Goal: Task Accomplishment & Management: Manage account settings

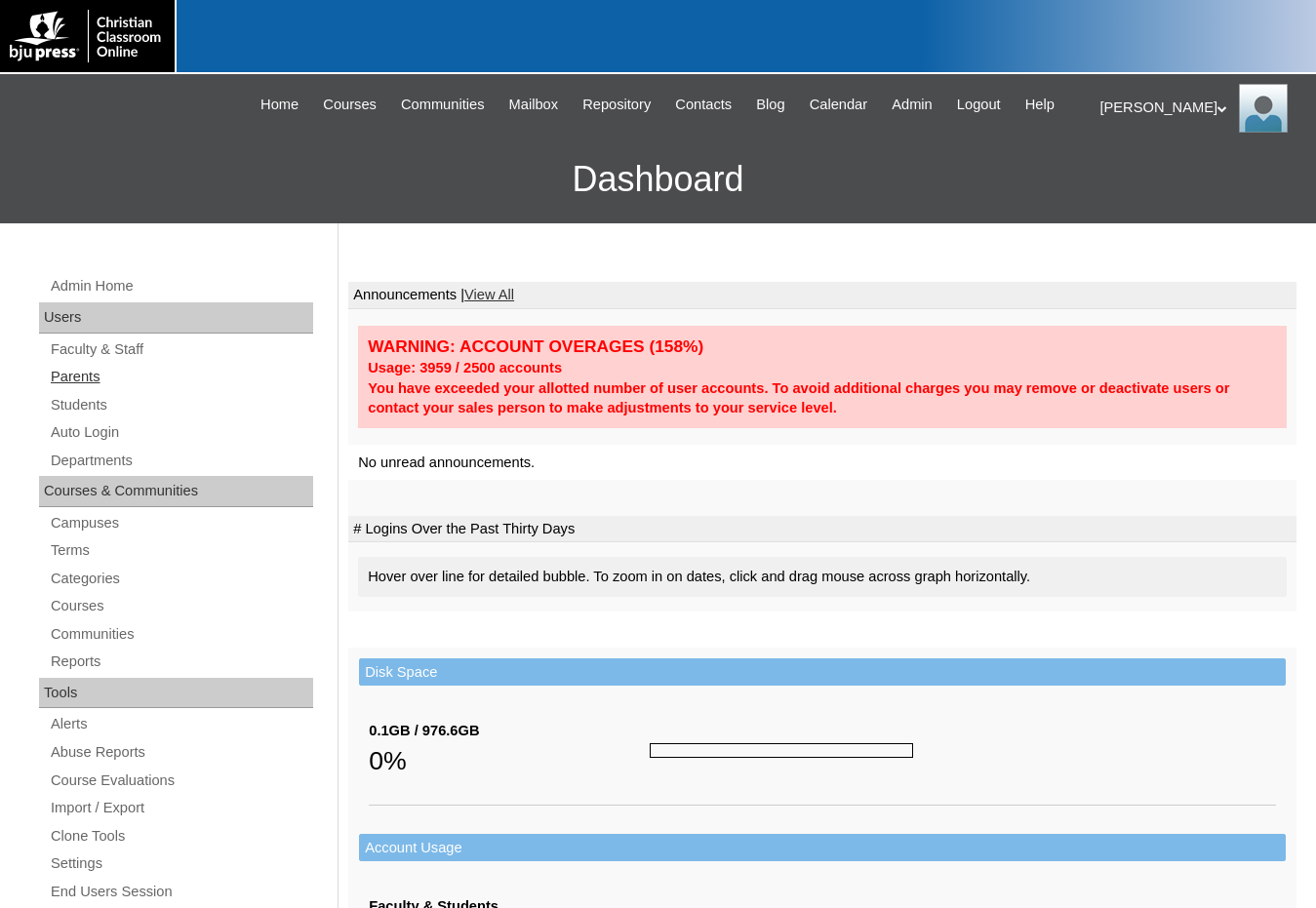
click at [85, 386] on link "Parents" at bounding box center [181, 377] width 265 height 24
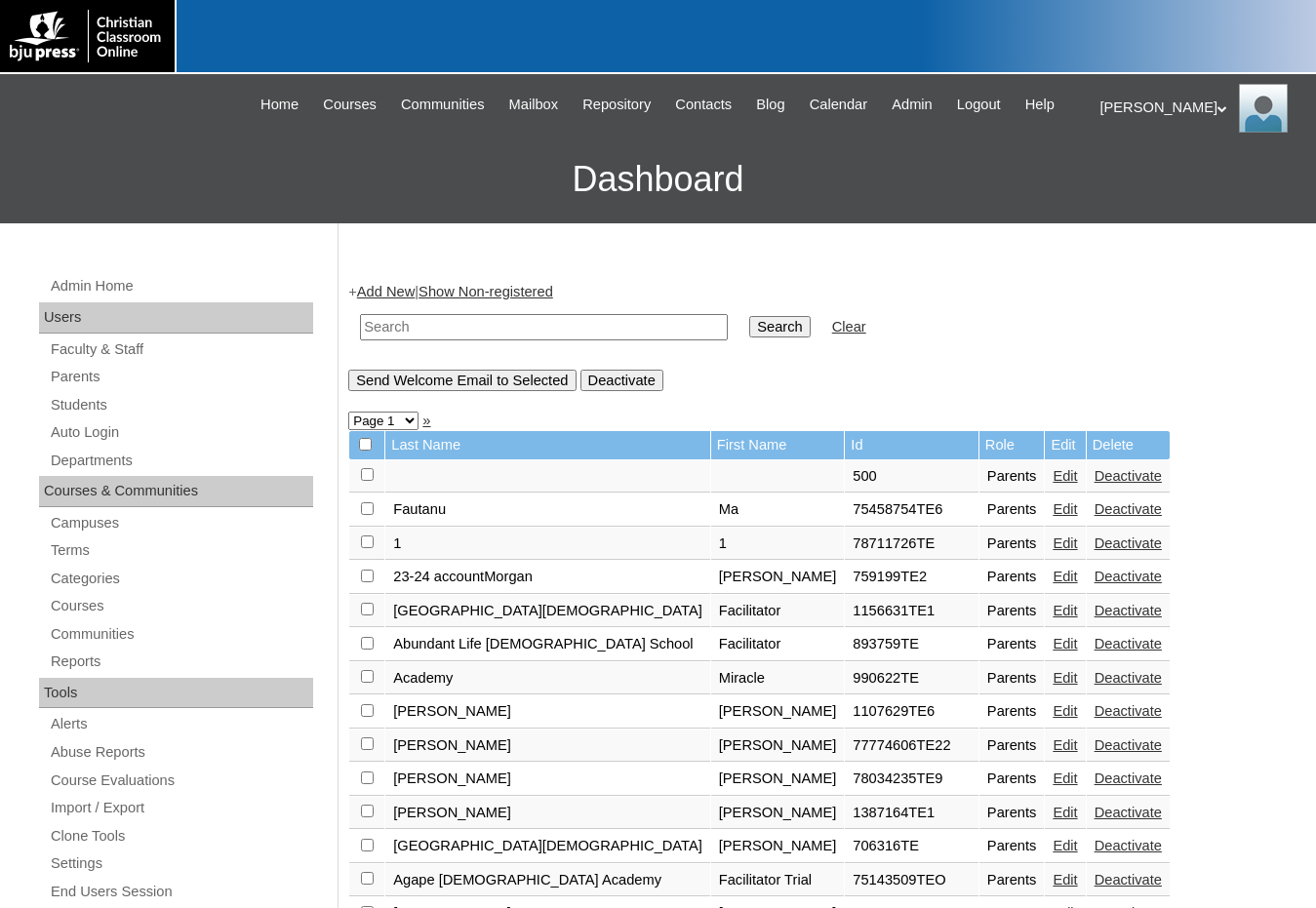
click at [491, 336] on input "text" at bounding box center [543, 328] width 367 height 26
click at [107, 417] on link "Students" at bounding box center [181, 406] width 265 height 24
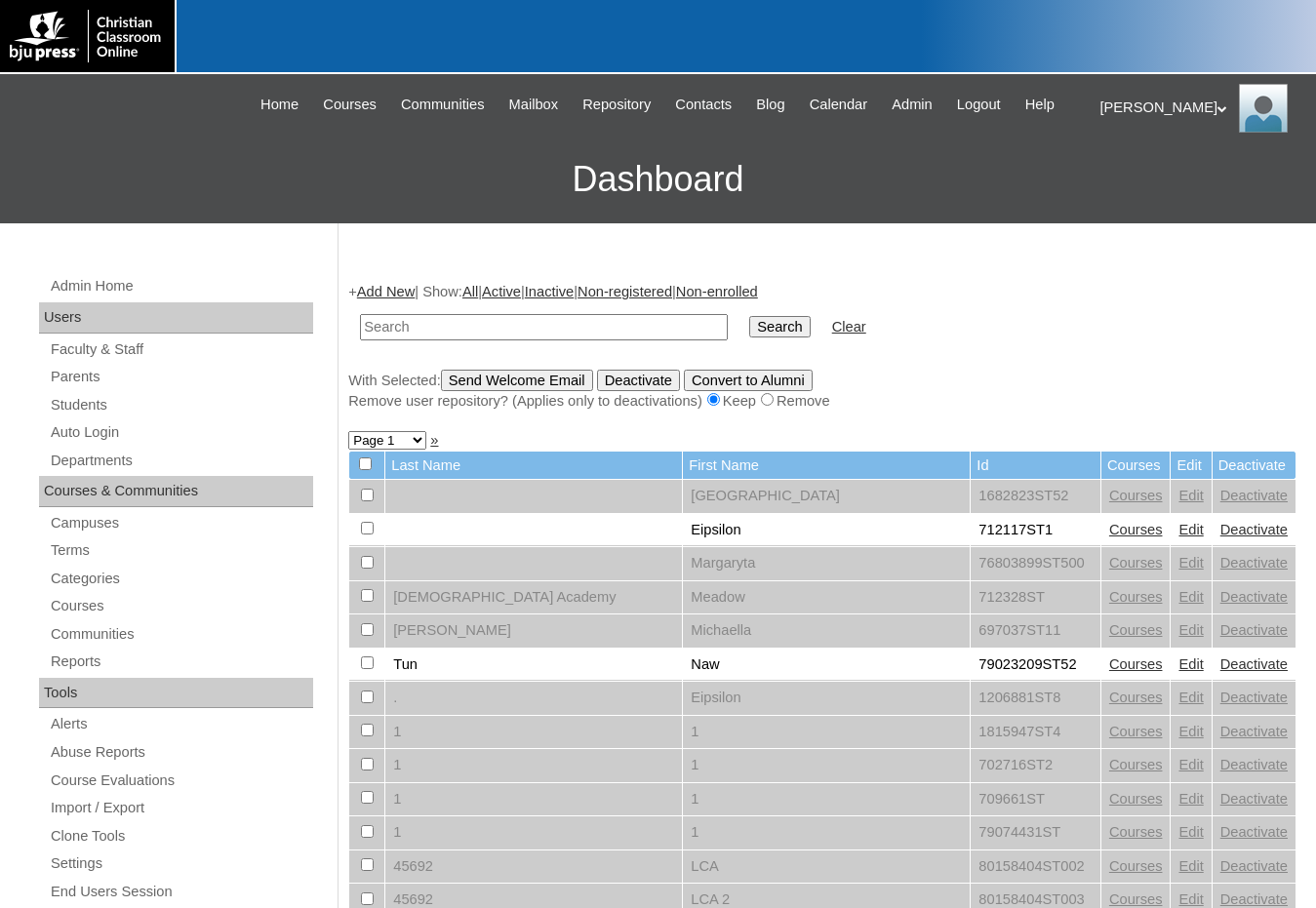
click at [430, 337] on input "text" at bounding box center [543, 328] width 367 height 26
type input "80235691"
click at [749, 317] on input "Search" at bounding box center [779, 327] width 61 height 21
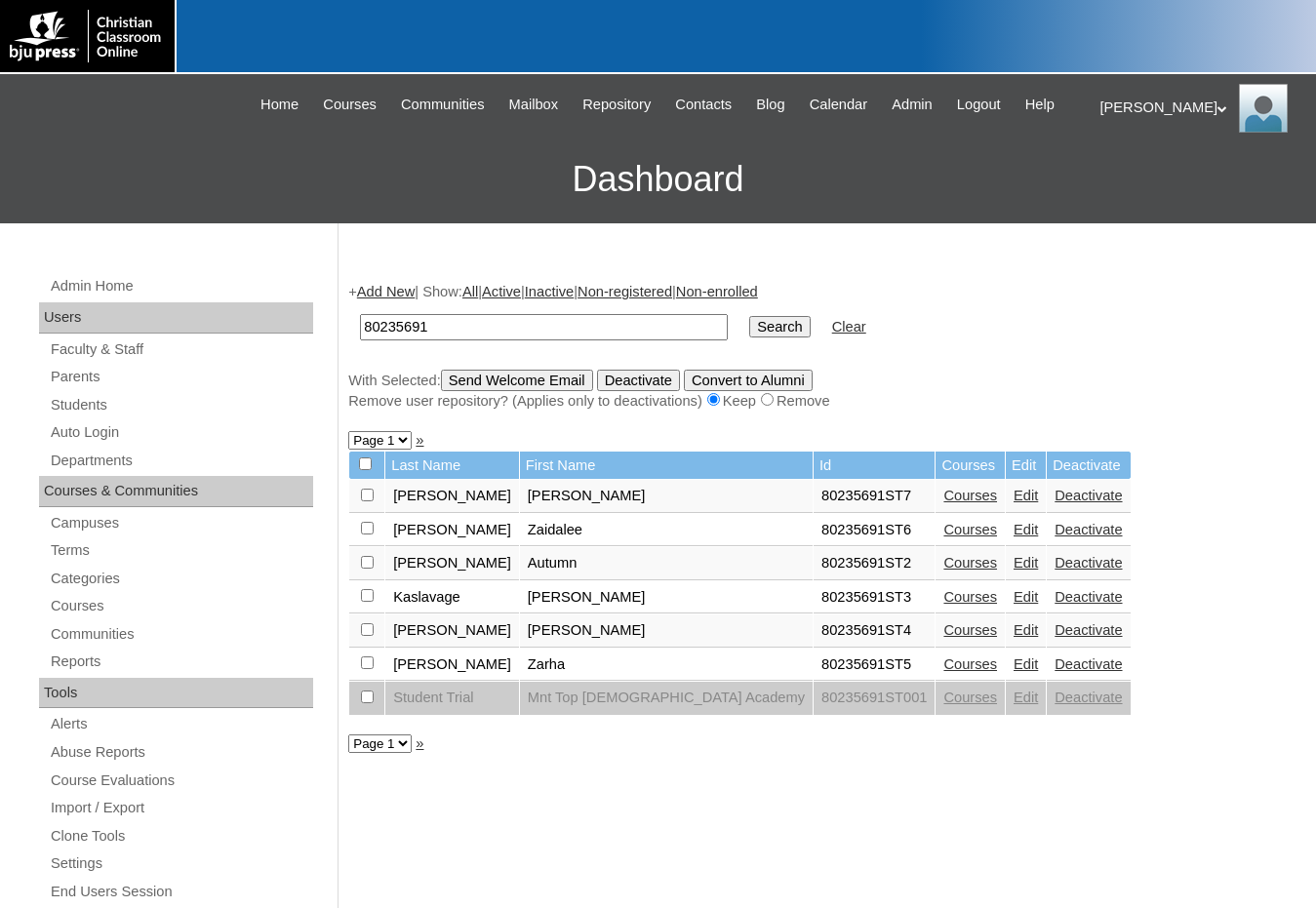
drag, startPoint x: 444, startPoint y: 323, endPoint x: 305, endPoint y: 314, distance: 139.3
click at [305, 314] on div "Admin Home Users Faculty & Staff Parents Students Auto Login Departments Course…" at bounding box center [658, 896] width 1316 height 1346
click at [1013, 497] on link "Edit" at bounding box center [1025, 495] width 24 height 16
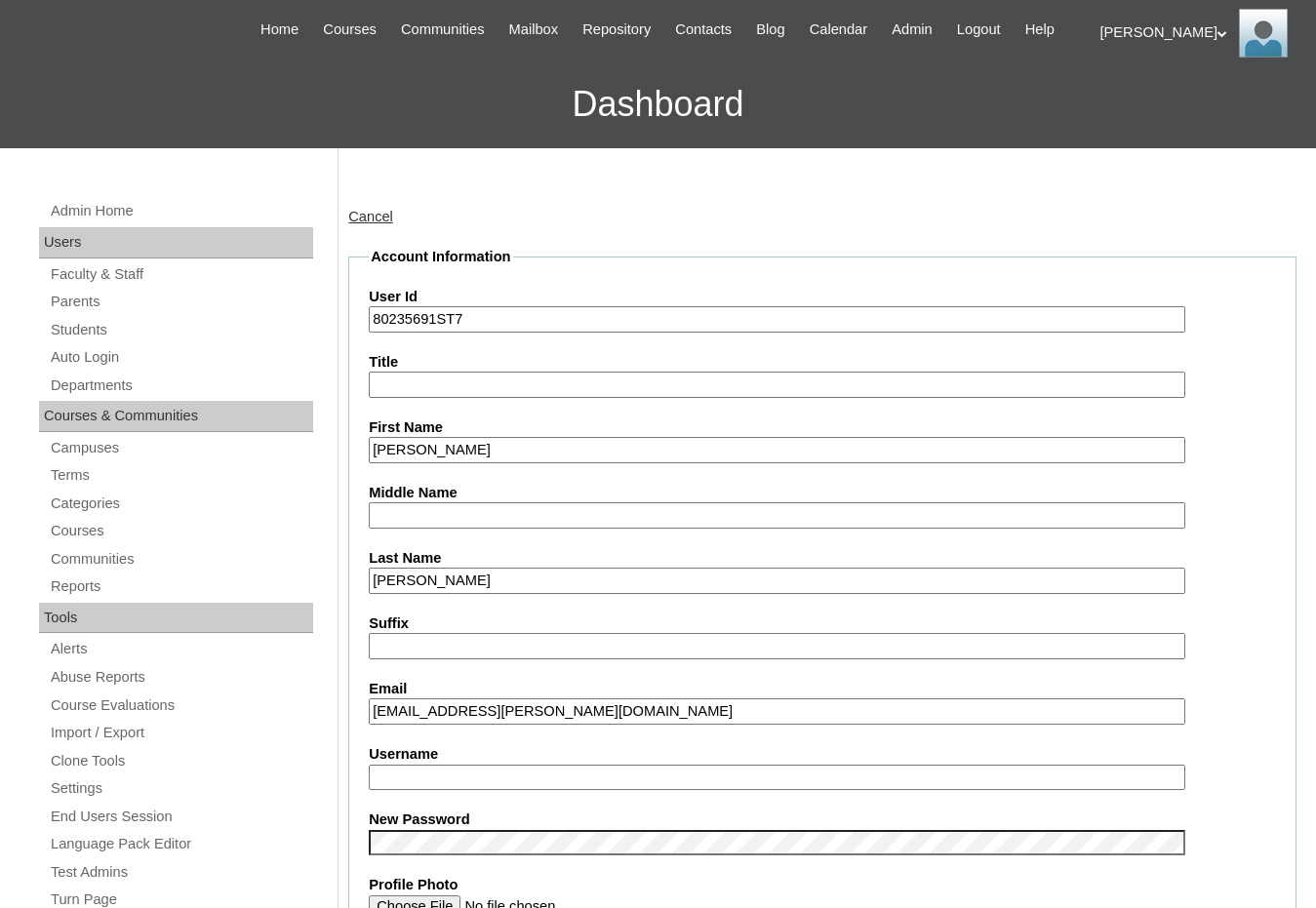
scroll to position [98, 0]
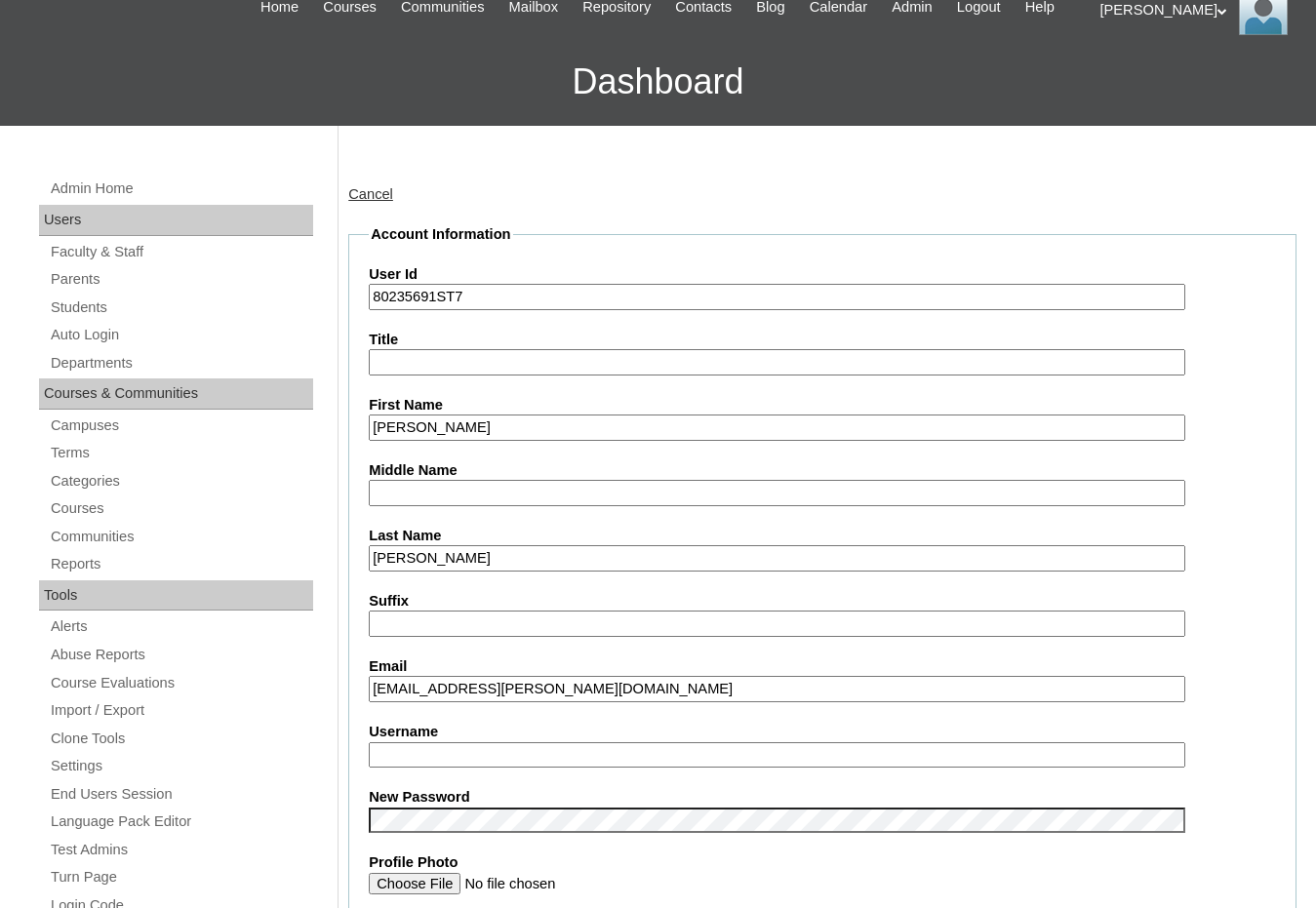
click at [500, 747] on input "Username" at bounding box center [777, 755] width 817 height 26
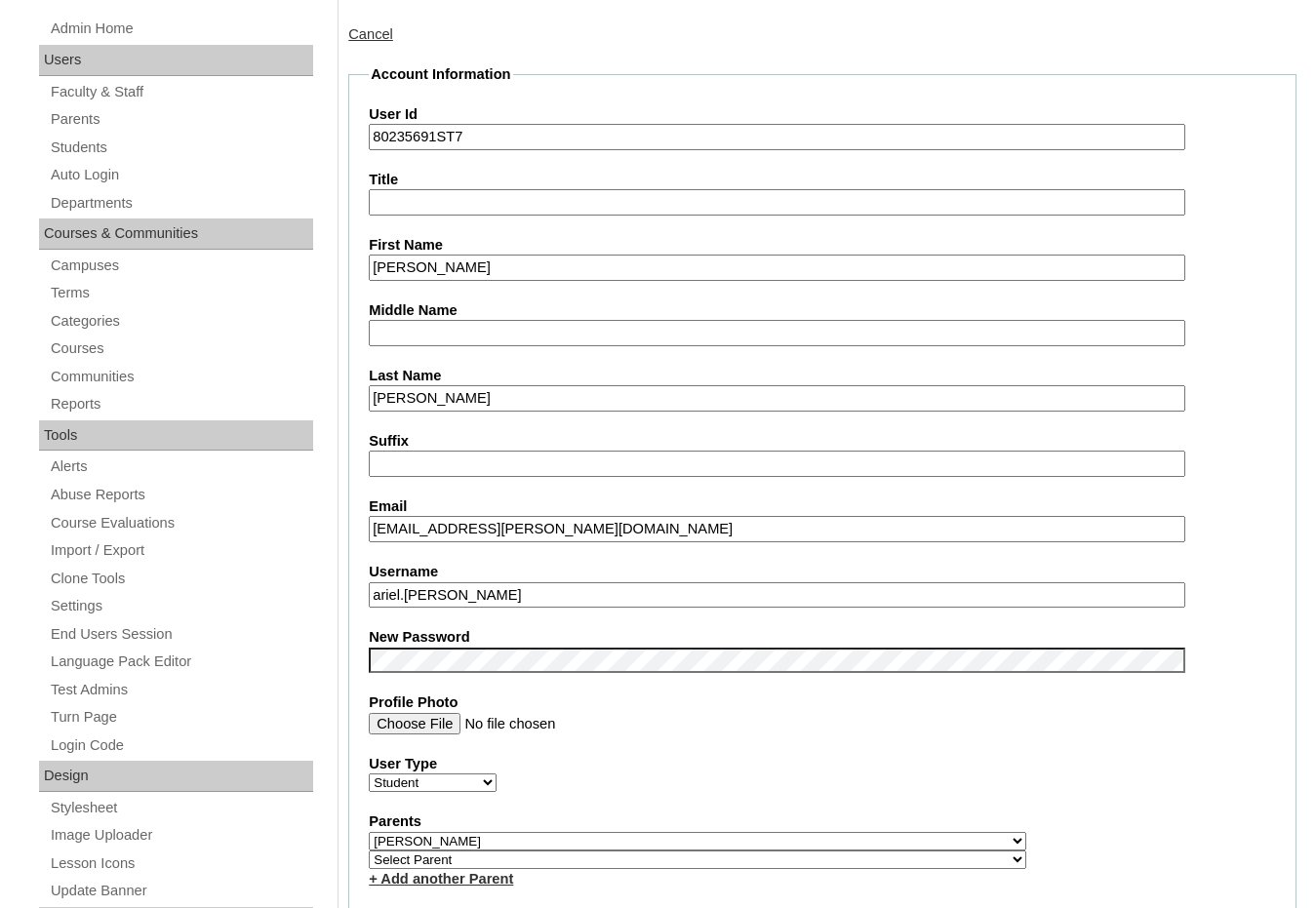
scroll to position [293, 0]
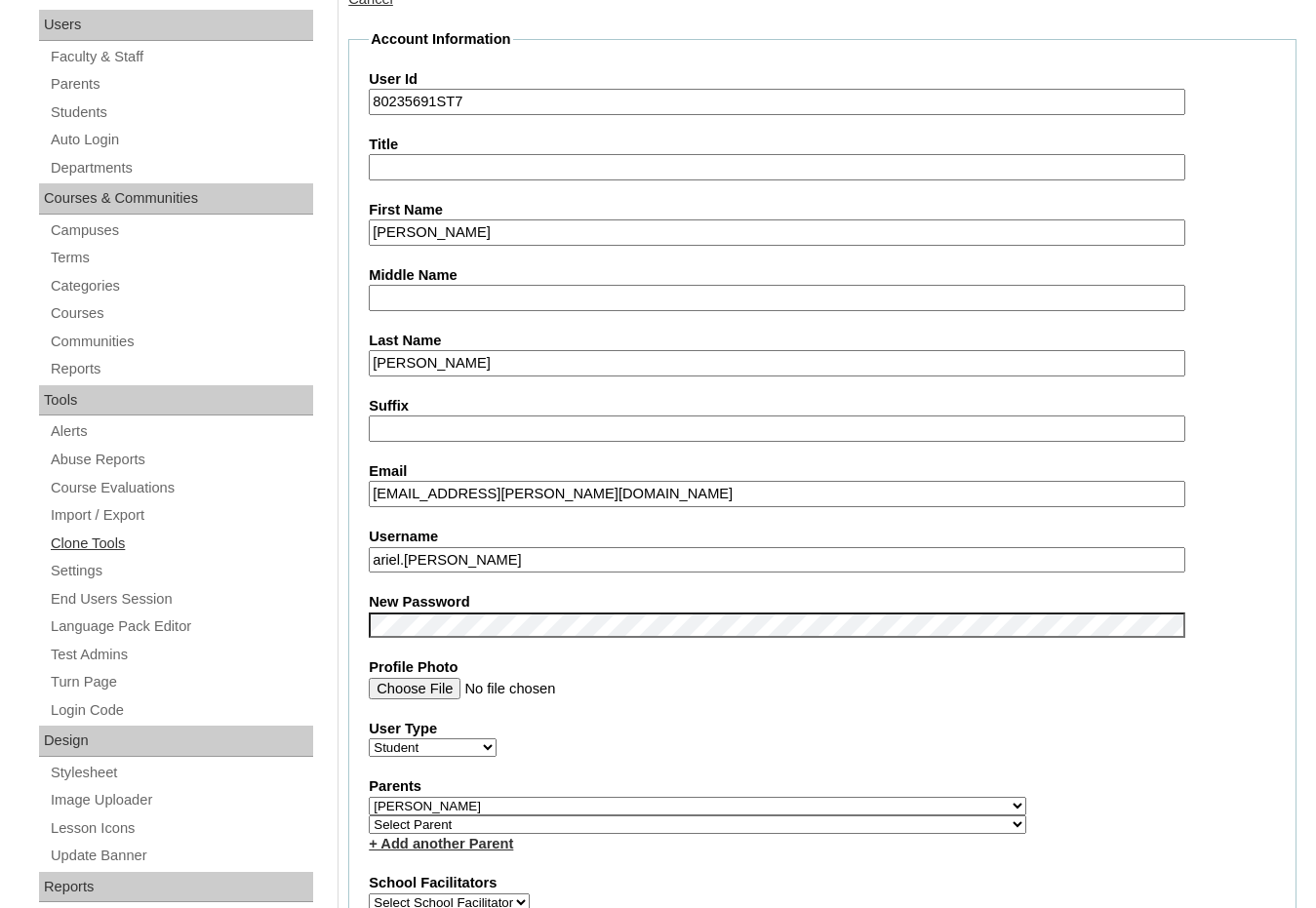
drag, startPoint x: 449, startPoint y: 560, endPoint x: 296, endPoint y: 548, distance: 153.5
type input "ariel.flores"
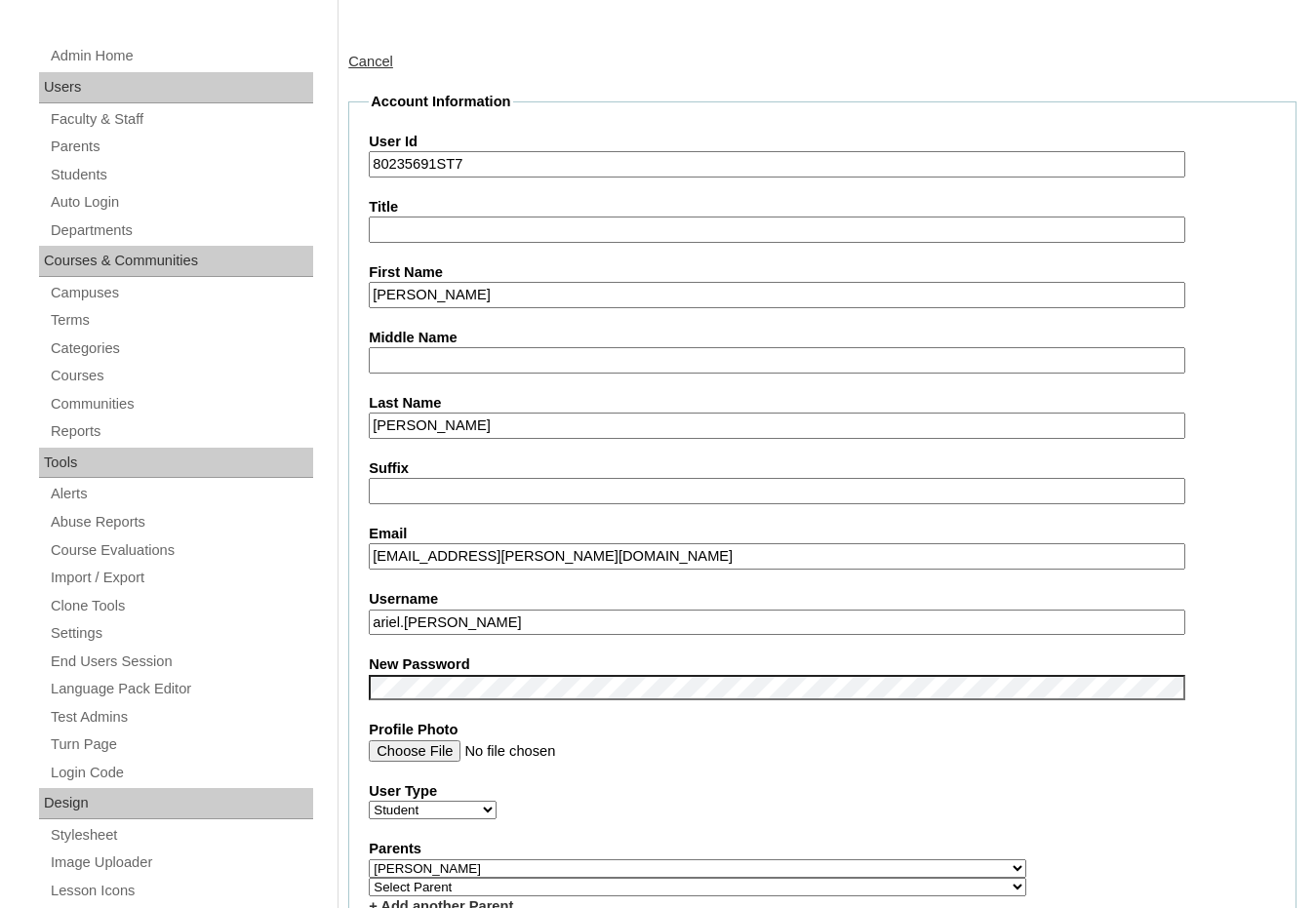
scroll to position [195, 0]
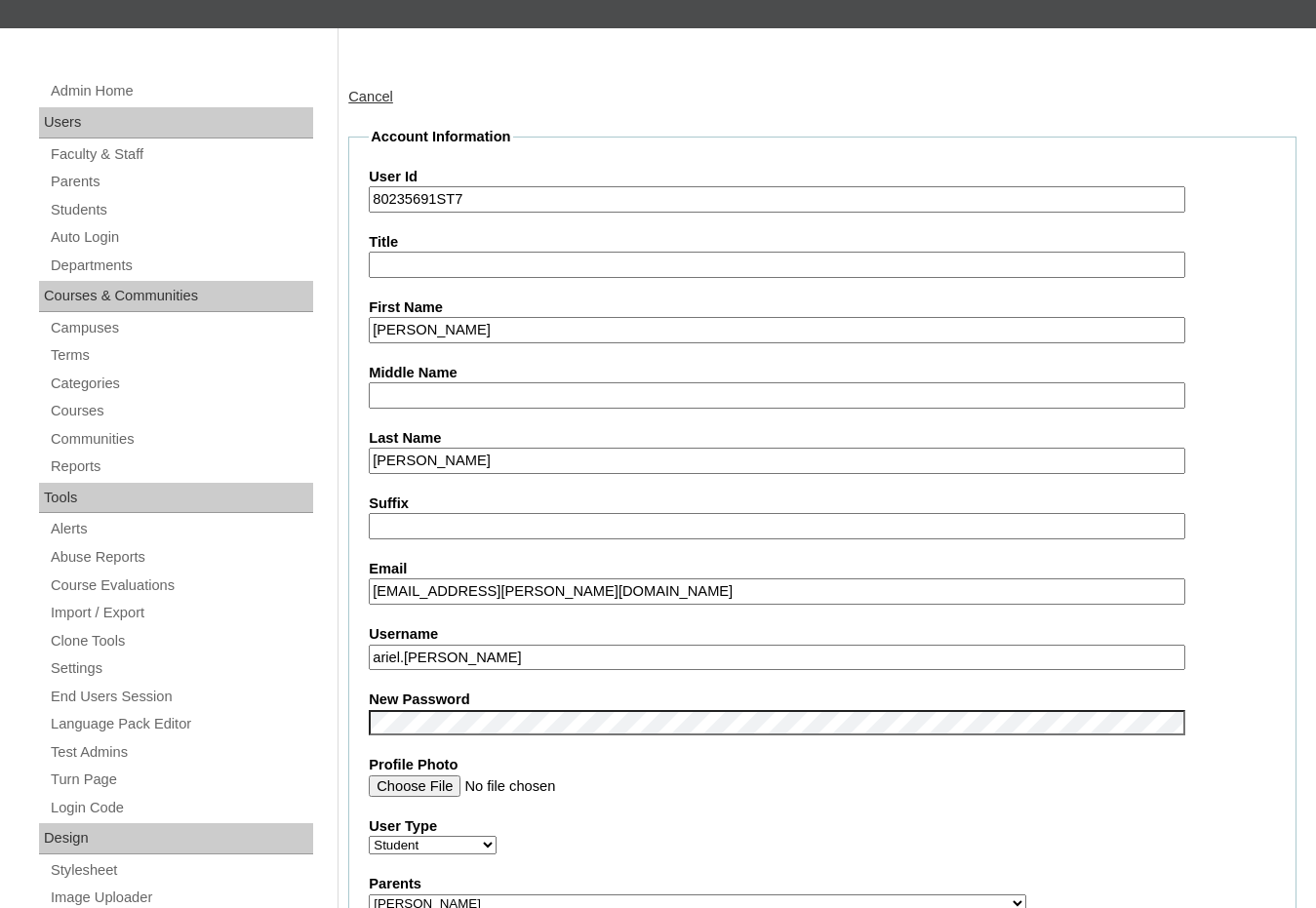
drag, startPoint x: 436, startPoint y: 198, endPoint x: 335, endPoint y: 198, distance: 101.0
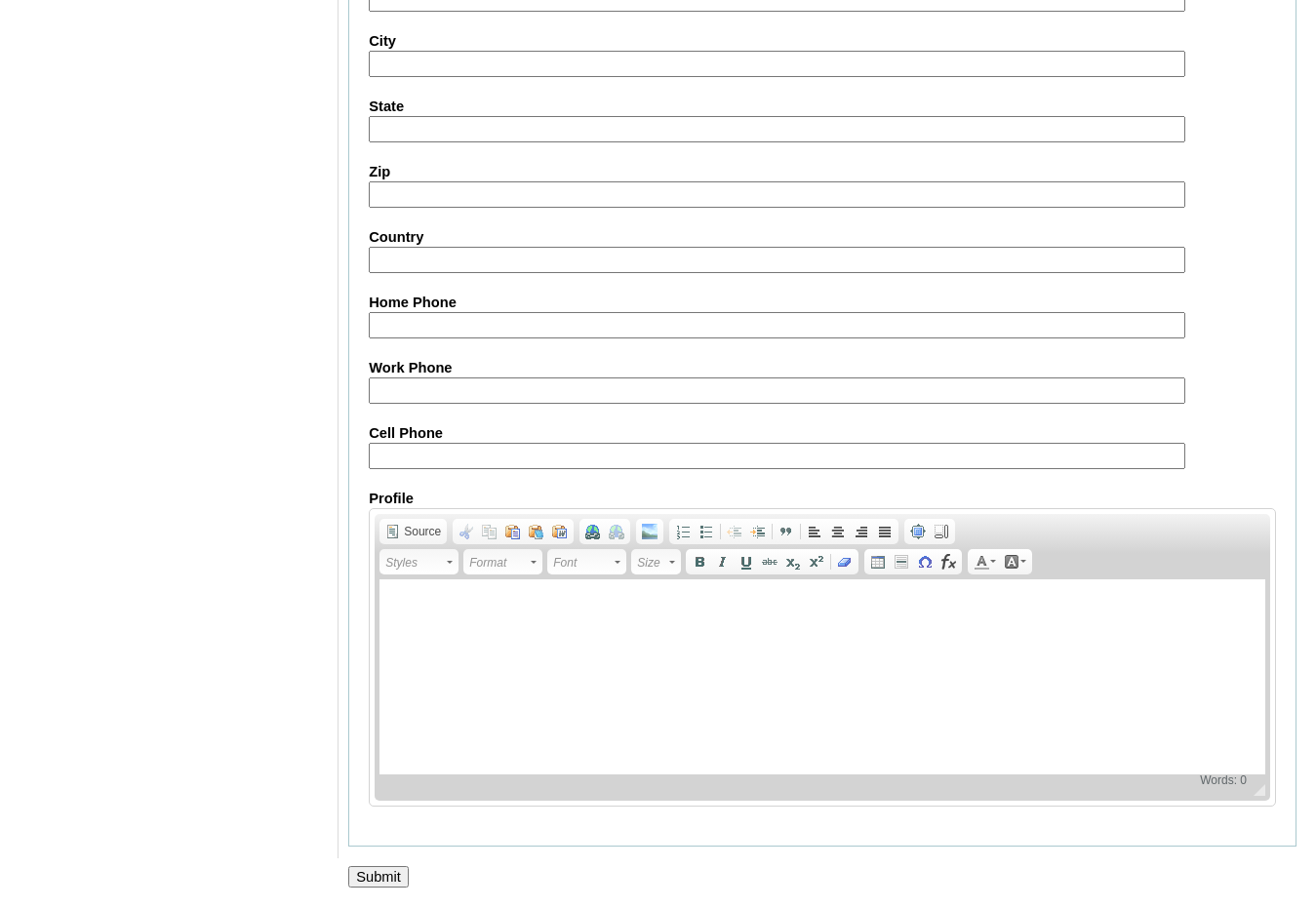
scroll to position [2065, 0]
click at [401, 875] on input "Submit" at bounding box center [378, 876] width 61 height 21
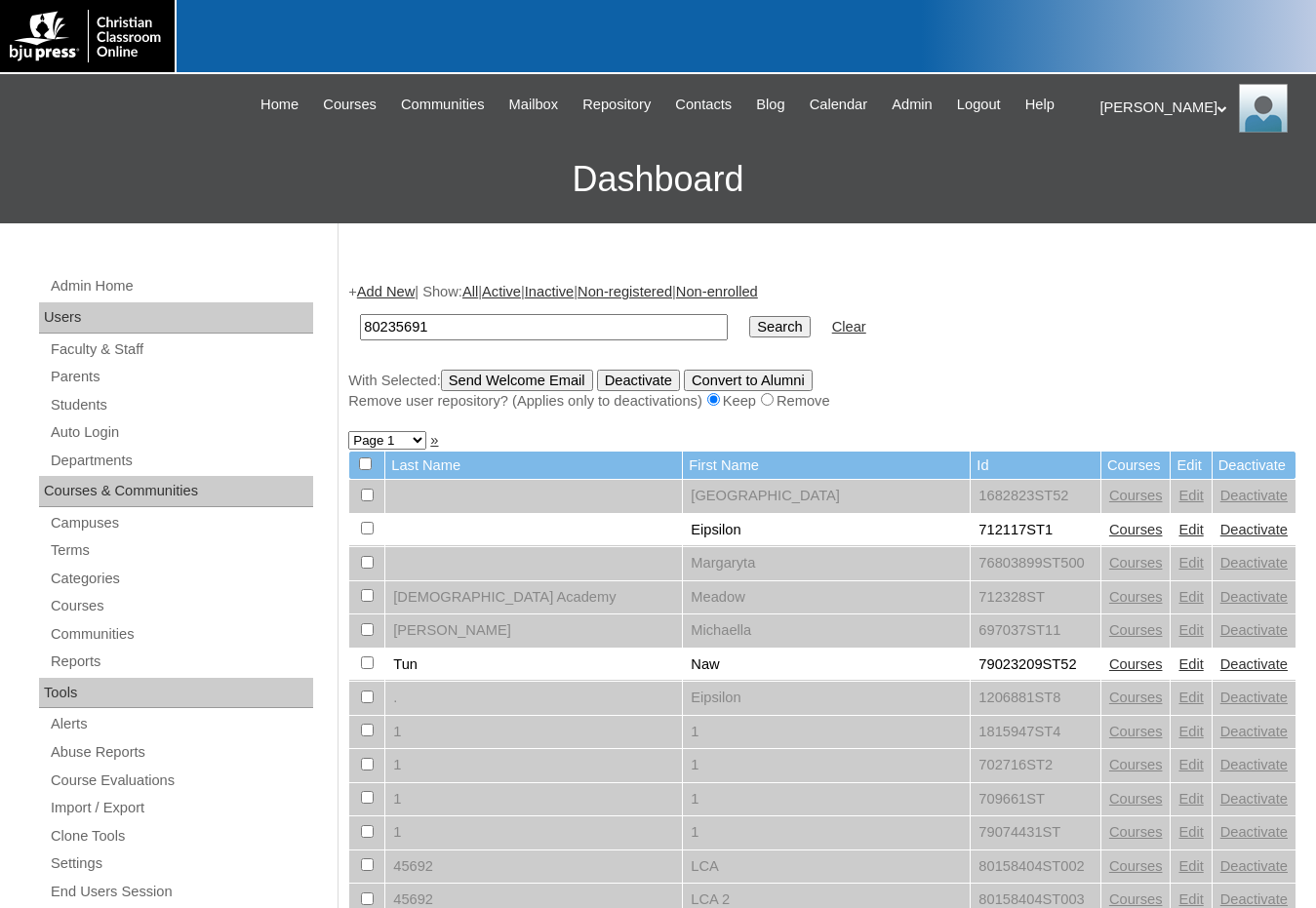
type input "80235691"
click at [749, 329] on input "Search" at bounding box center [779, 327] width 61 height 21
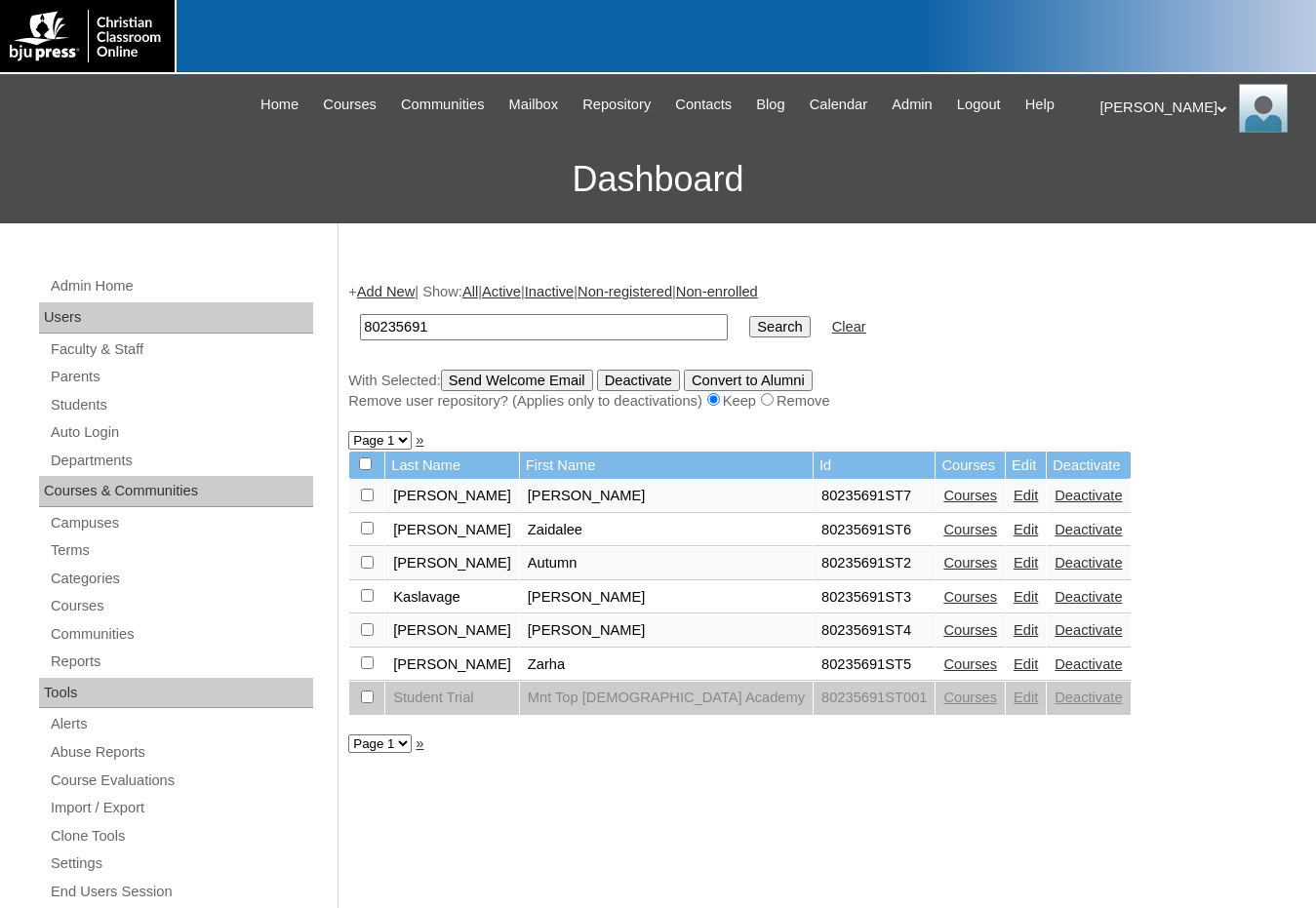
click at [1013, 564] on link "Edit" at bounding box center [1025, 563] width 24 height 16
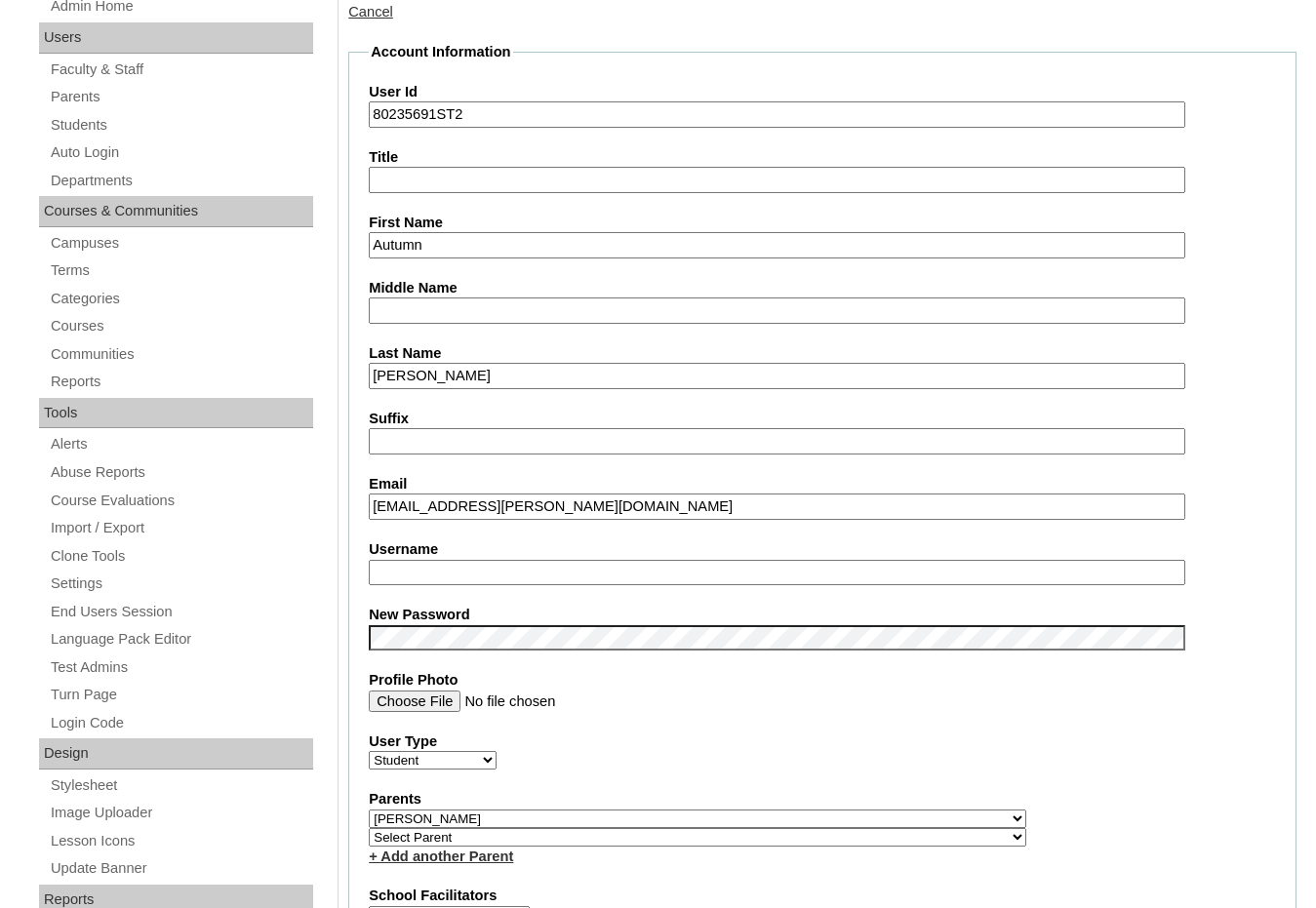
scroll to position [293, 0]
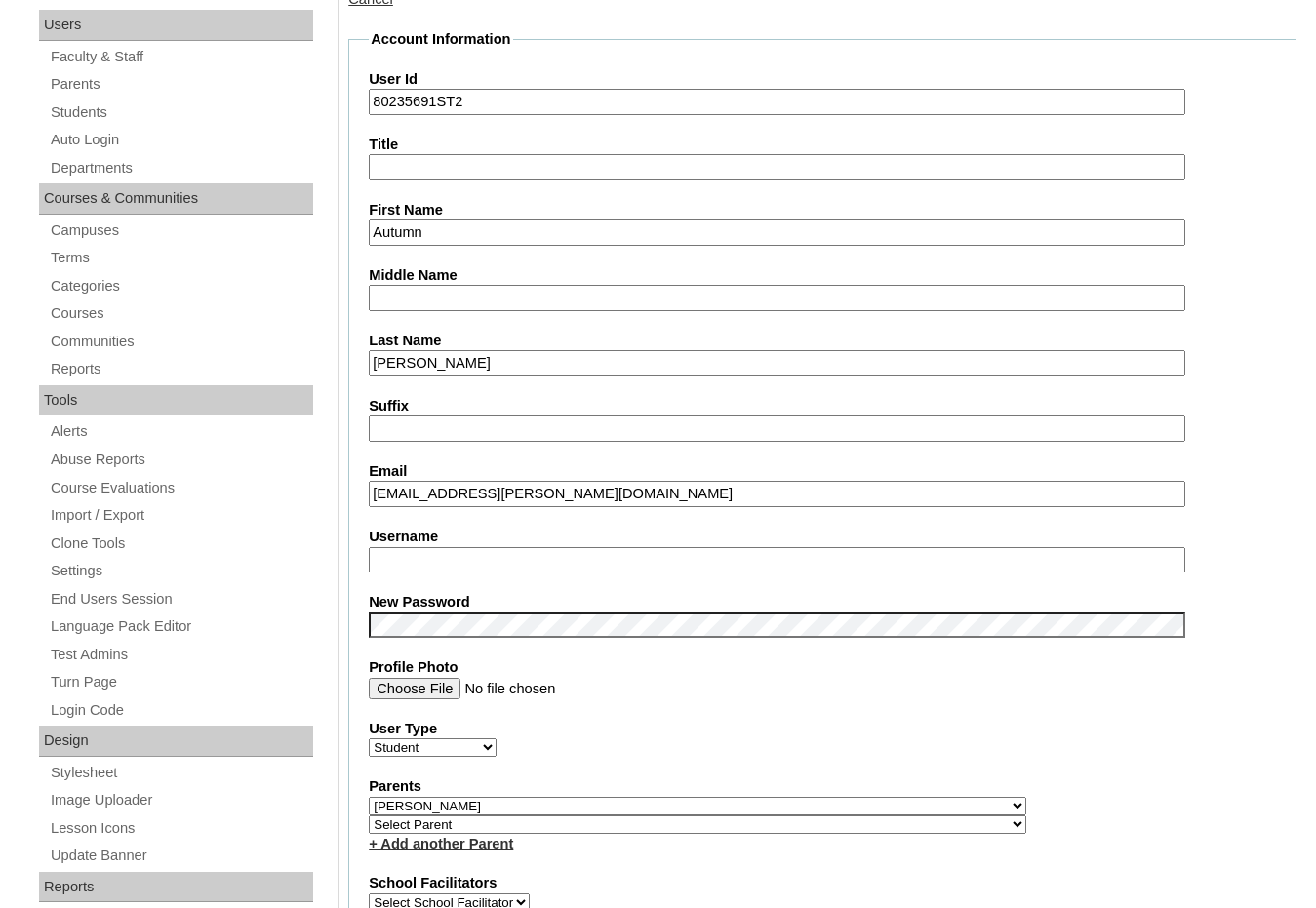
drag, startPoint x: 464, startPoint y: 487, endPoint x: 317, endPoint y: 493, distance: 147.1
click at [422, 562] on input "Username" at bounding box center [777, 560] width 817 height 26
paste input "autumn.grauel"
type input "autumn.grauel"
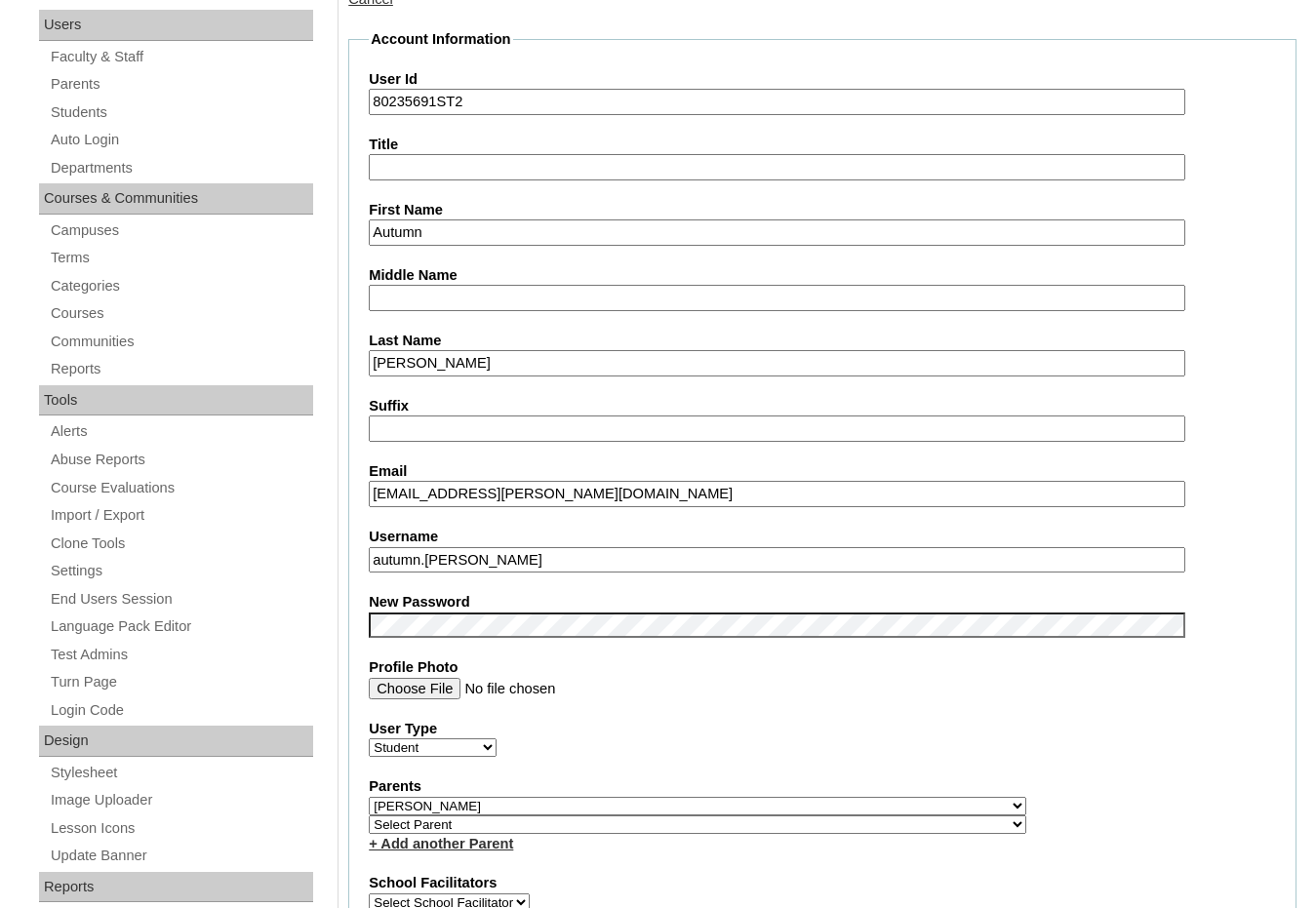
click at [351, 515] on fieldset "Account Information User Id 80235691ST2 Title First Name Autumn Middle Name Las…" at bounding box center [823, 820] width 949 height 1582
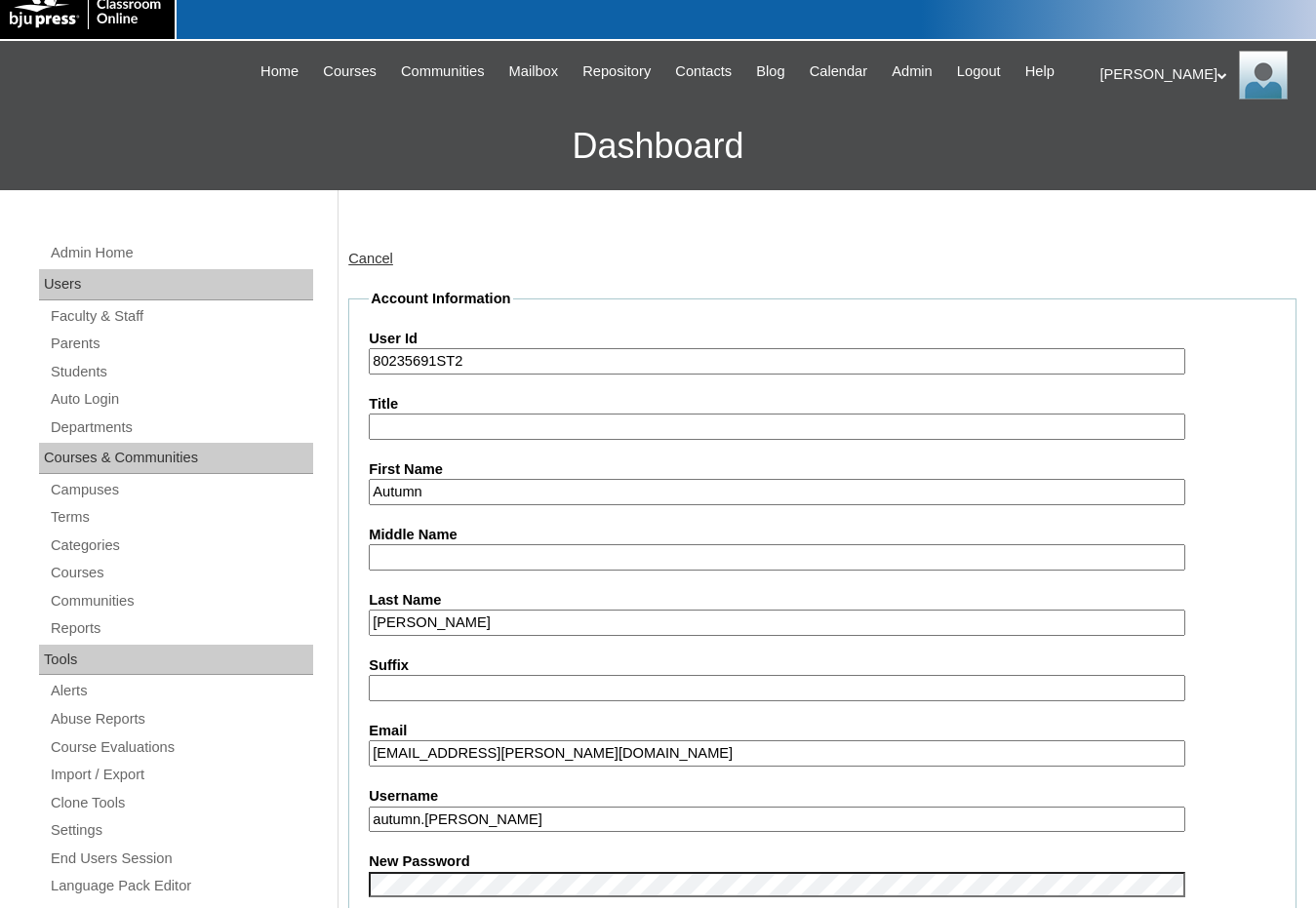
scroll to position [0, 0]
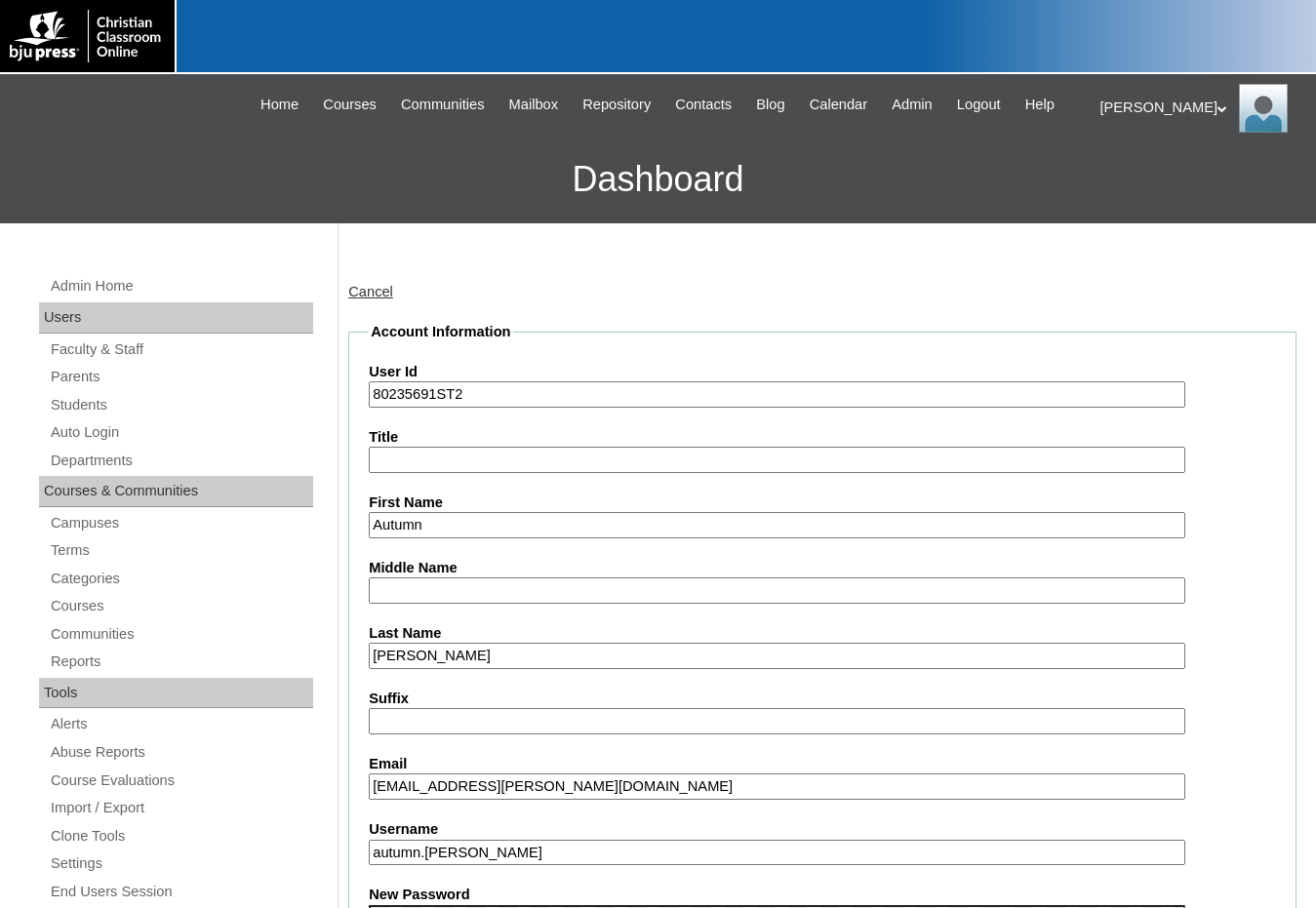
drag, startPoint x: 438, startPoint y: 390, endPoint x: 336, endPoint y: 383, distance: 102.2
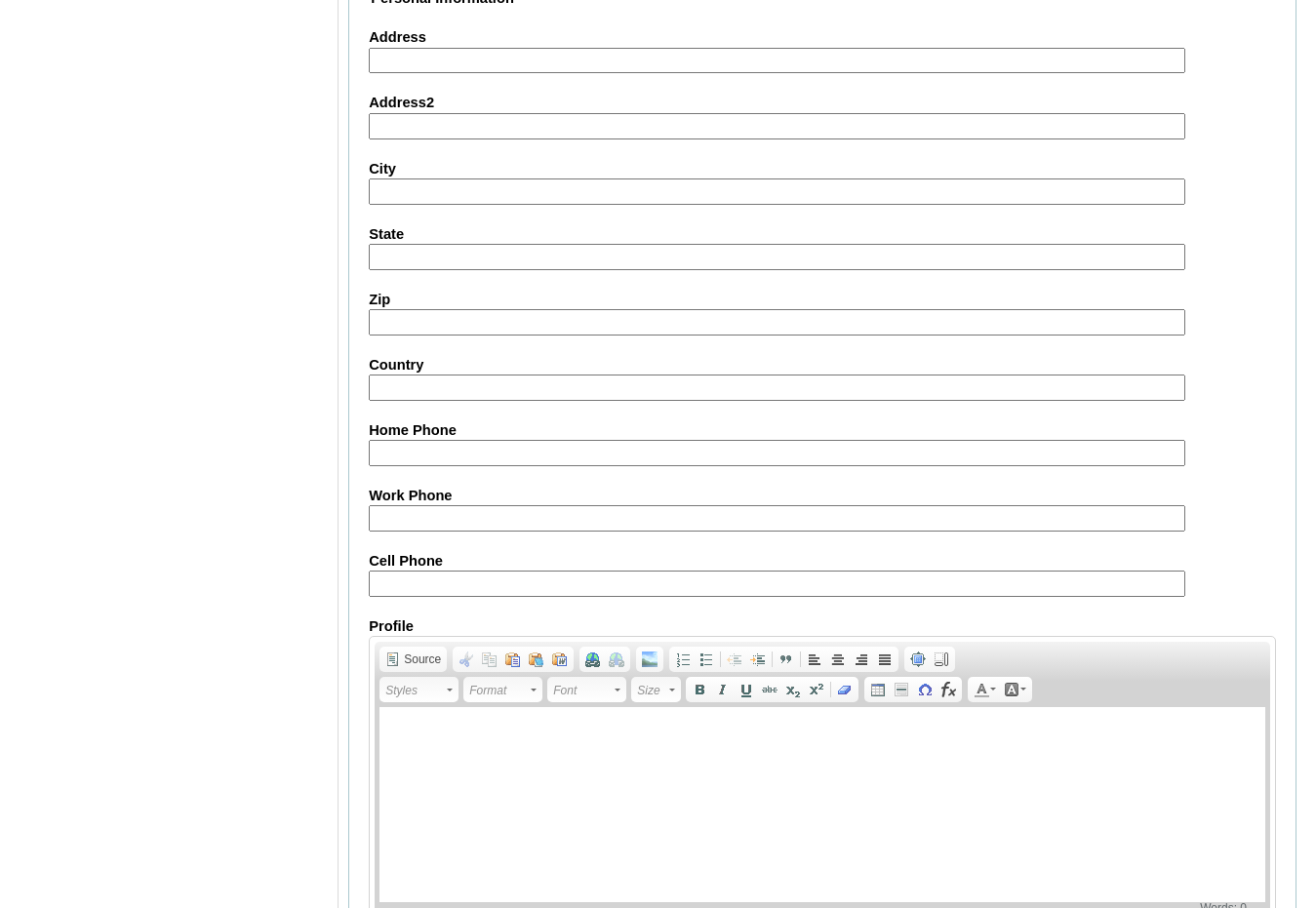
scroll to position [2065, 0]
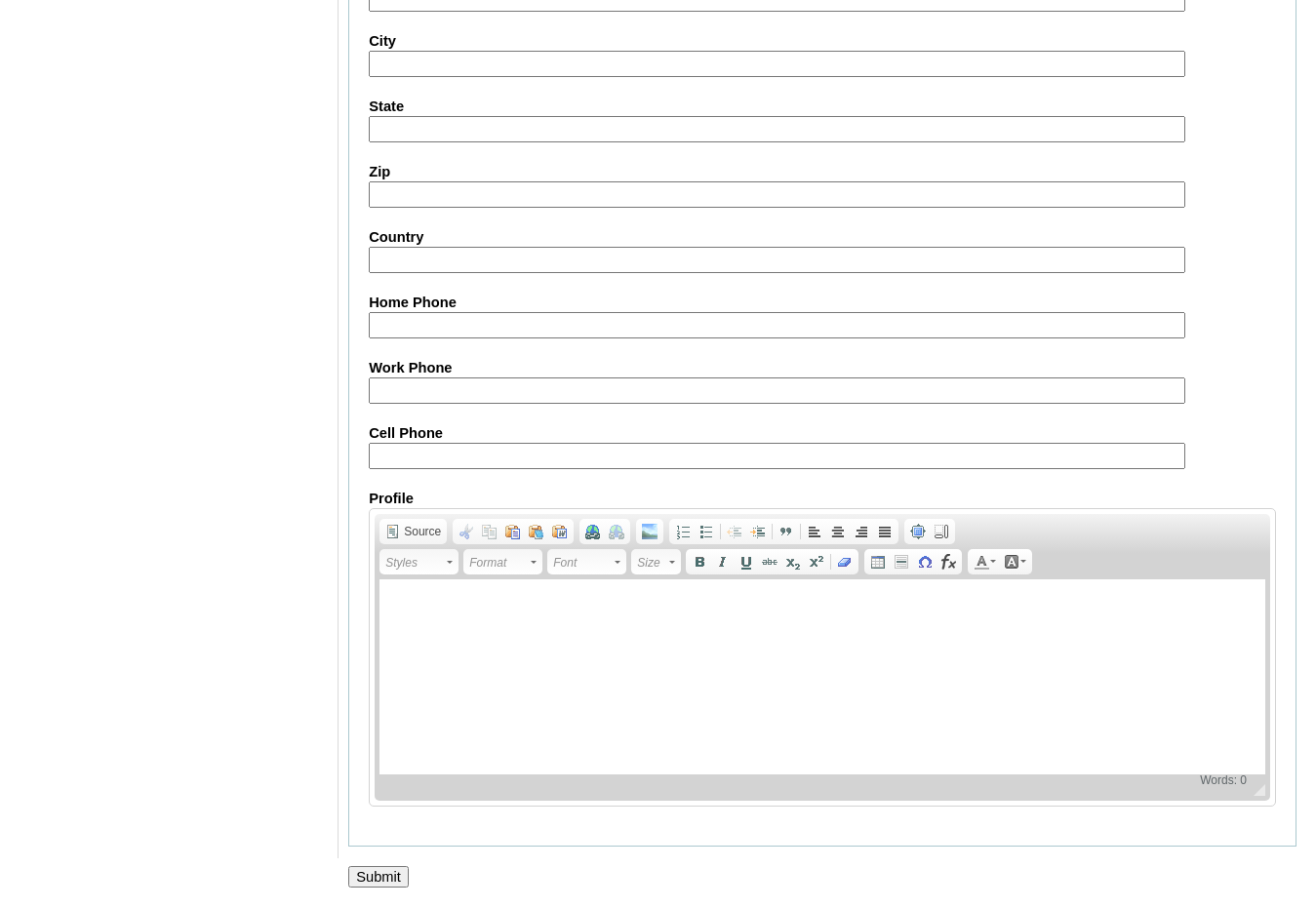
click at [372, 876] on input "Submit" at bounding box center [378, 876] width 61 height 21
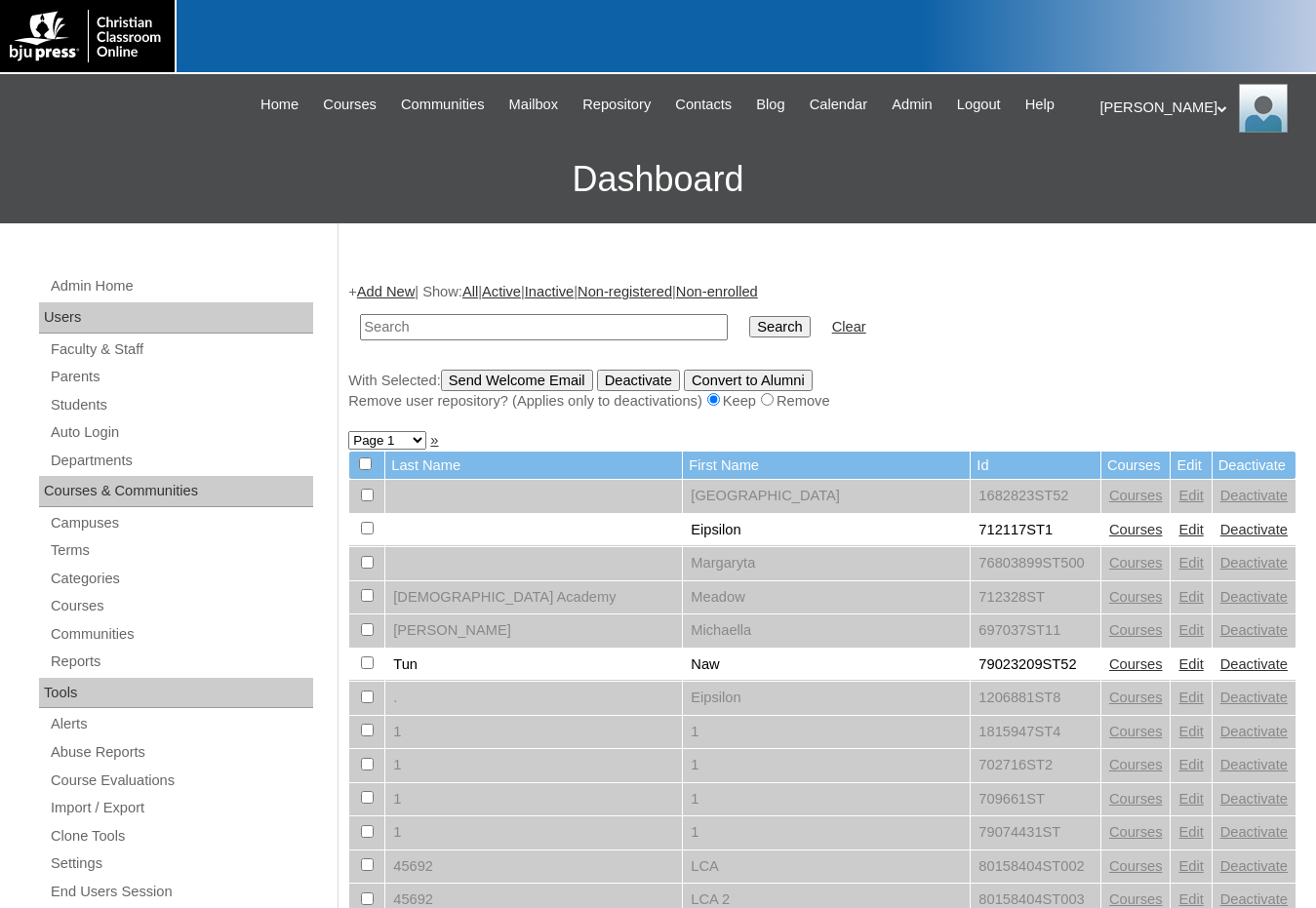
click at [463, 323] on input "text" at bounding box center [543, 328] width 367 height 26
paste input "80235691"
type input "80235691"
click at [749, 317] on input "Search" at bounding box center [779, 327] width 61 height 21
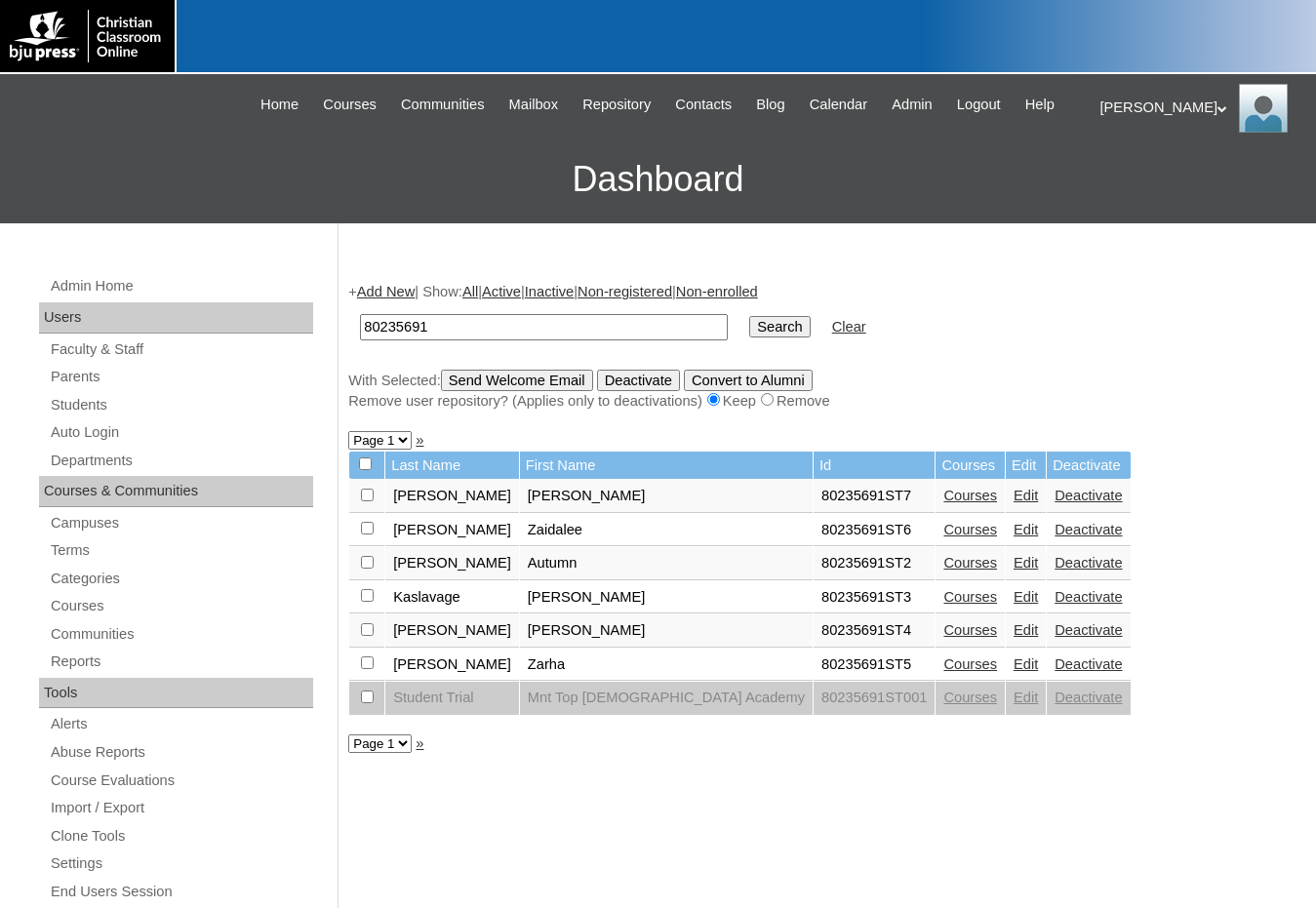
click at [1013, 626] on link "Edit" at bounding box center [1025, 630] width 24 height 16
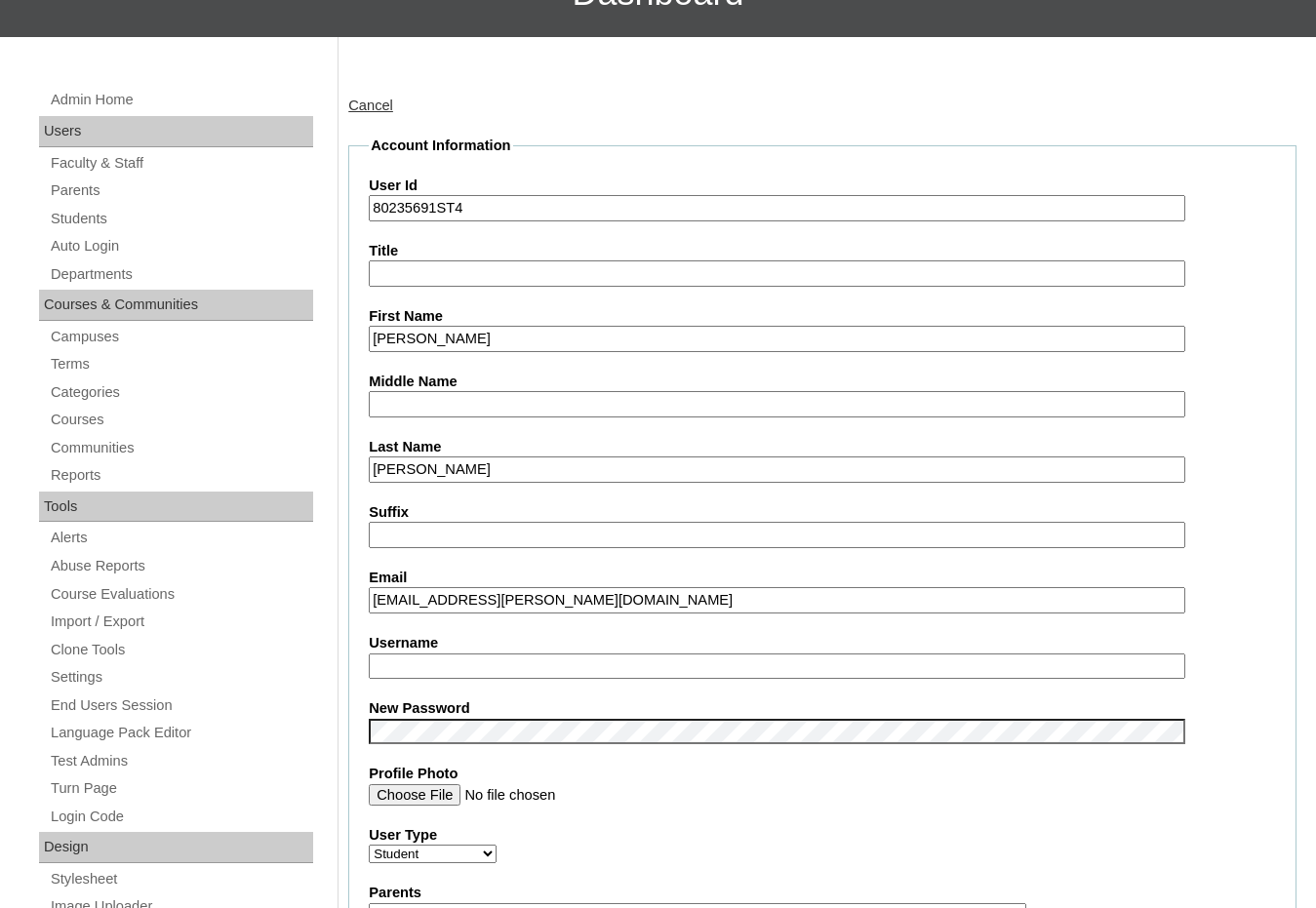
scroll to position [195, 0]
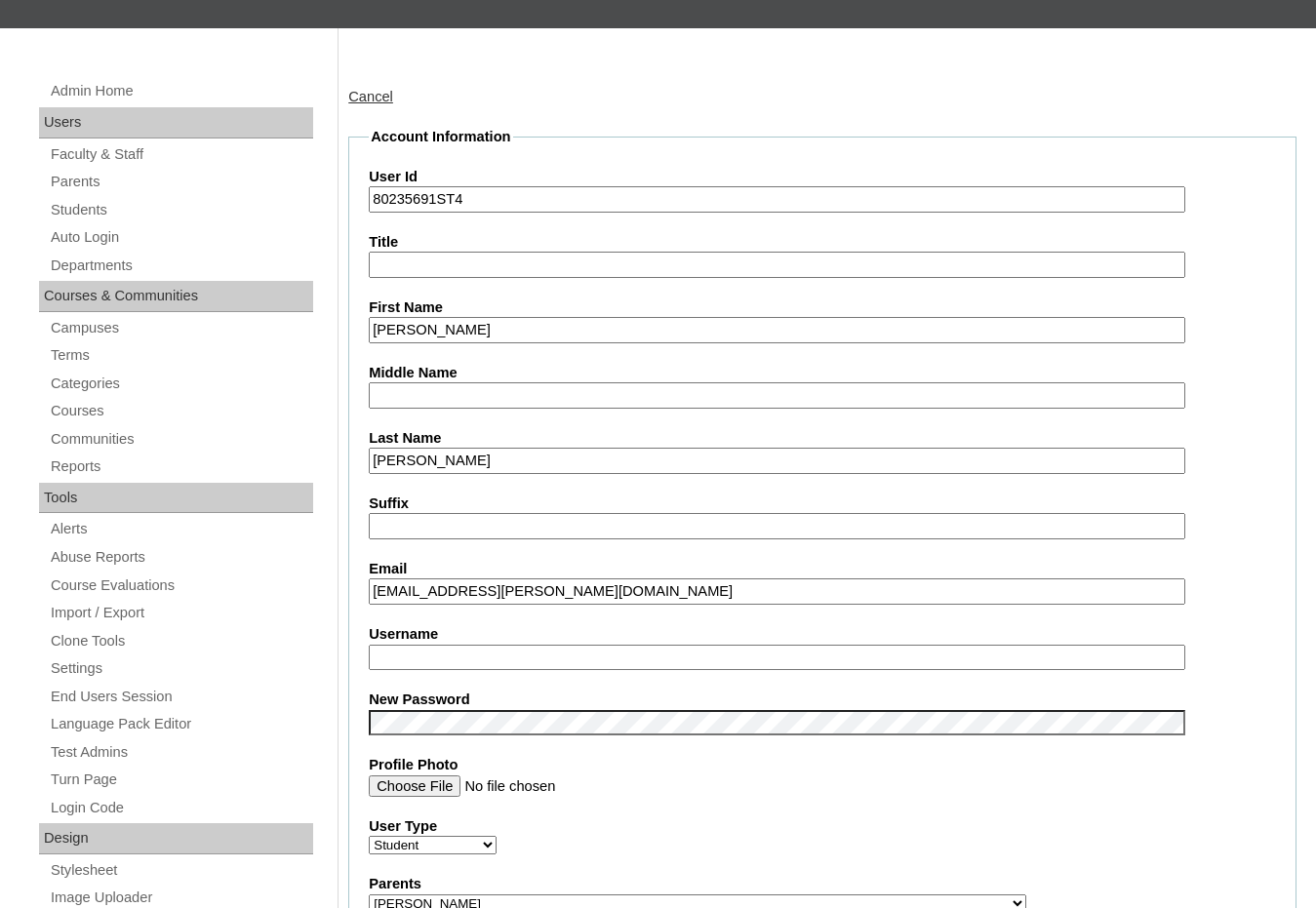
drag, startPoint x: 442, startPoint y: 595, endPoint x: 330, endPoint y: 589, distance: 112.2
click at [416, 647] on input "Username" at bounding box center [777, 658] width 817 height 26
paste input "jacob.lloyd"
type input "jacob.lloyd"
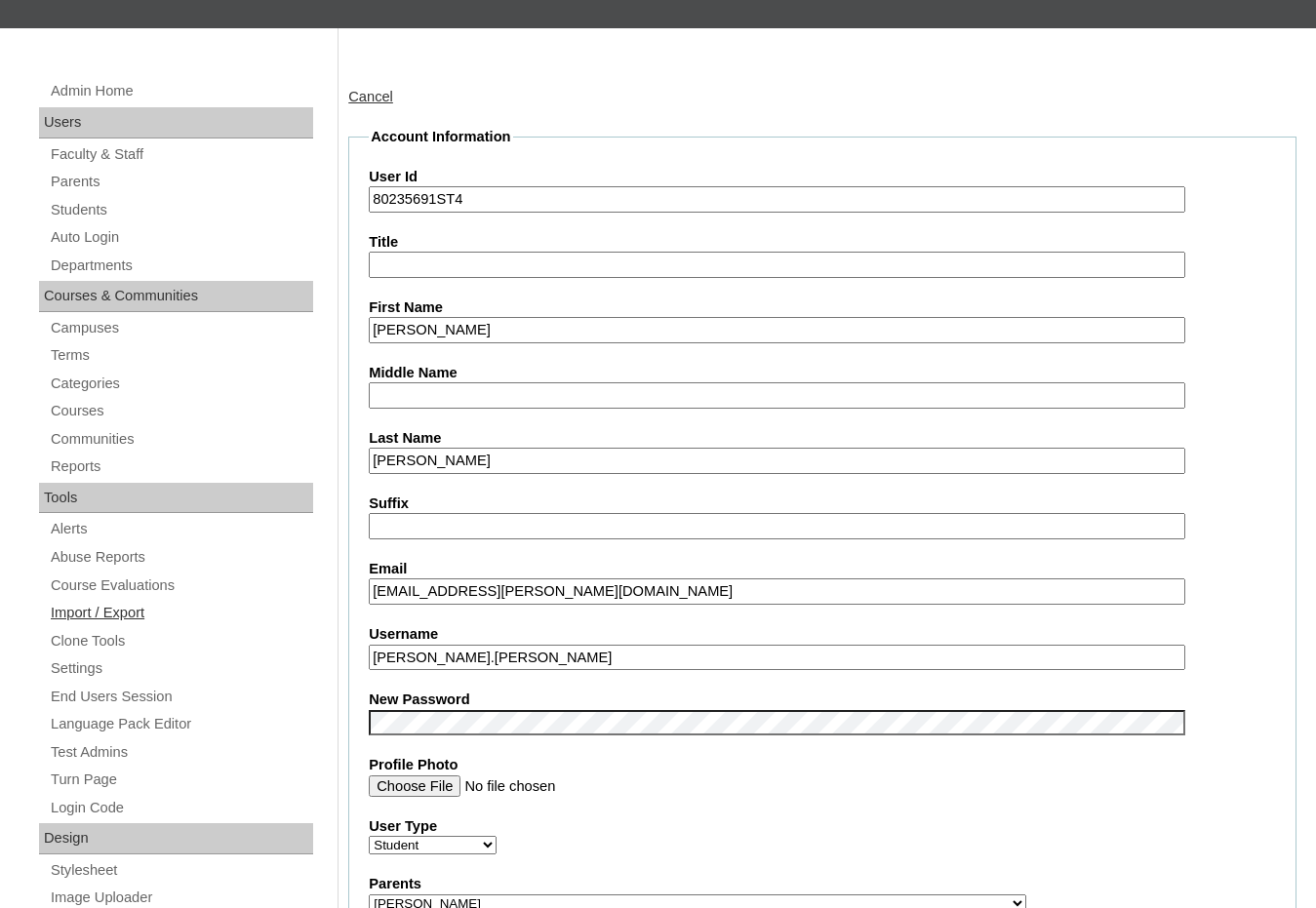
drag, startPoint x: 494, startPoint y: 665, endPoint x: 69, endPoint y: 624, distance: 427.0
drag, startPoint x: 438, startPoint y: 201, endPoint x: 300, endPoint y: 195, distance: 138.1
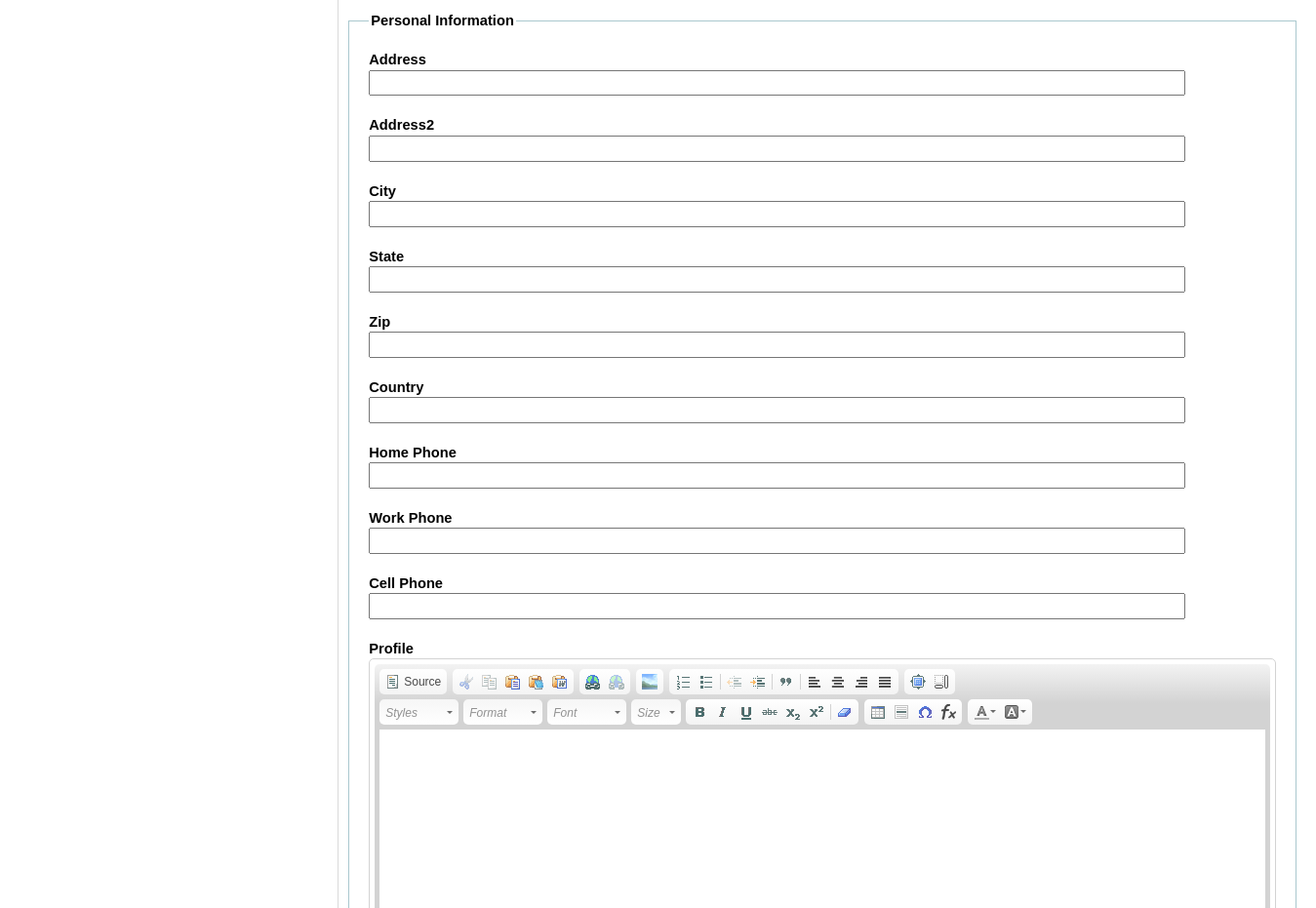
scroll to position [2065, 0]
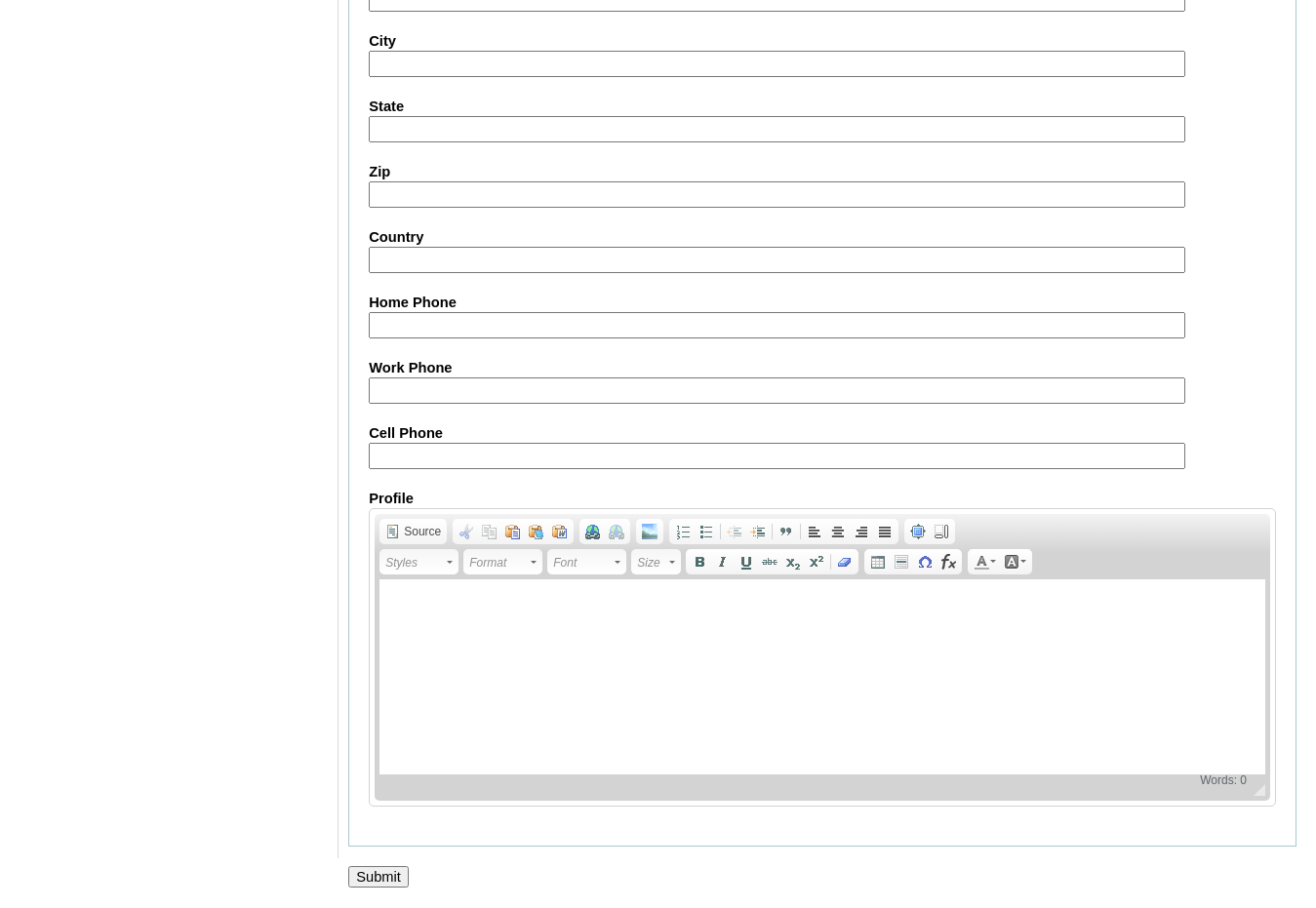
click at [365, 876] on input "Submit" at bounding box center [378, 876] width 61 height 21
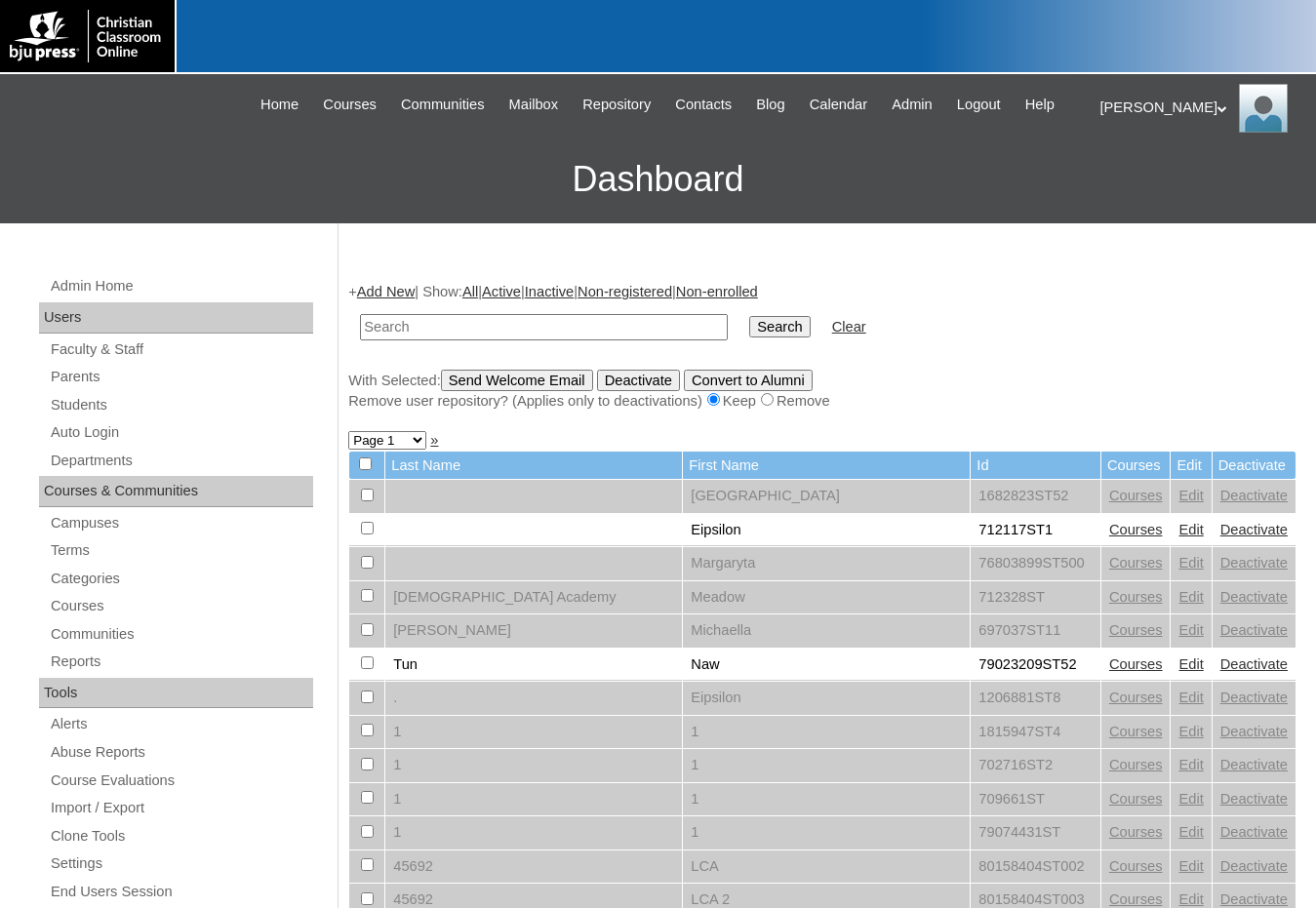
click at [997, 395] on div "Remove user repository? (Applies only to deactivations) Keep Remove" at bounding box center [823, 402] width 949 height 21
click at [560, 311] on td at bounding box center [544, 328] width 387 height 46
click at [547, 333] on input "text" at bounding box center [543, 328] width 367 height 26
paste input "78975921"
type input "78975921"
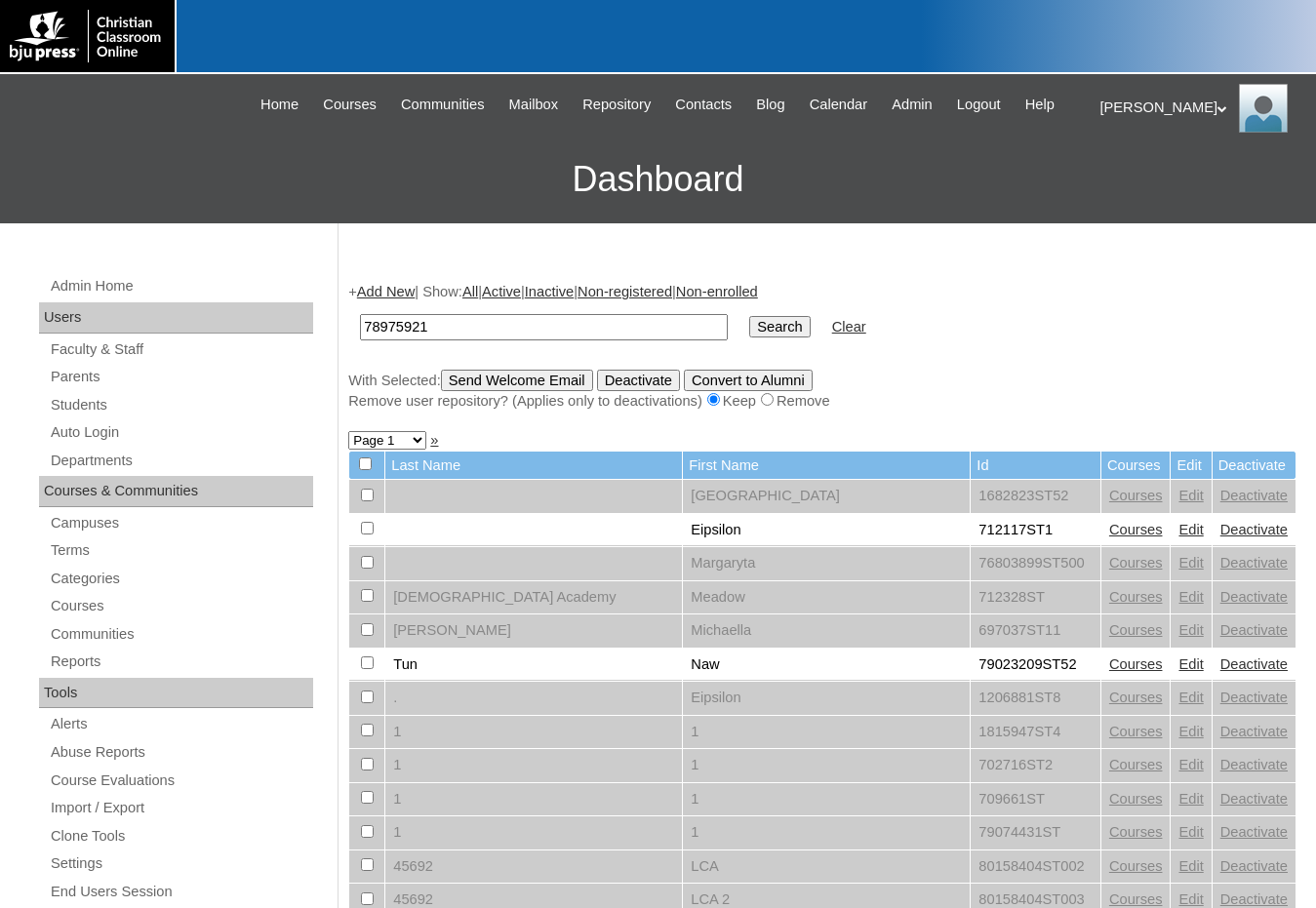
click at [749, 317] on input "Search" at bounding box center [779, 327] width 61 height 21
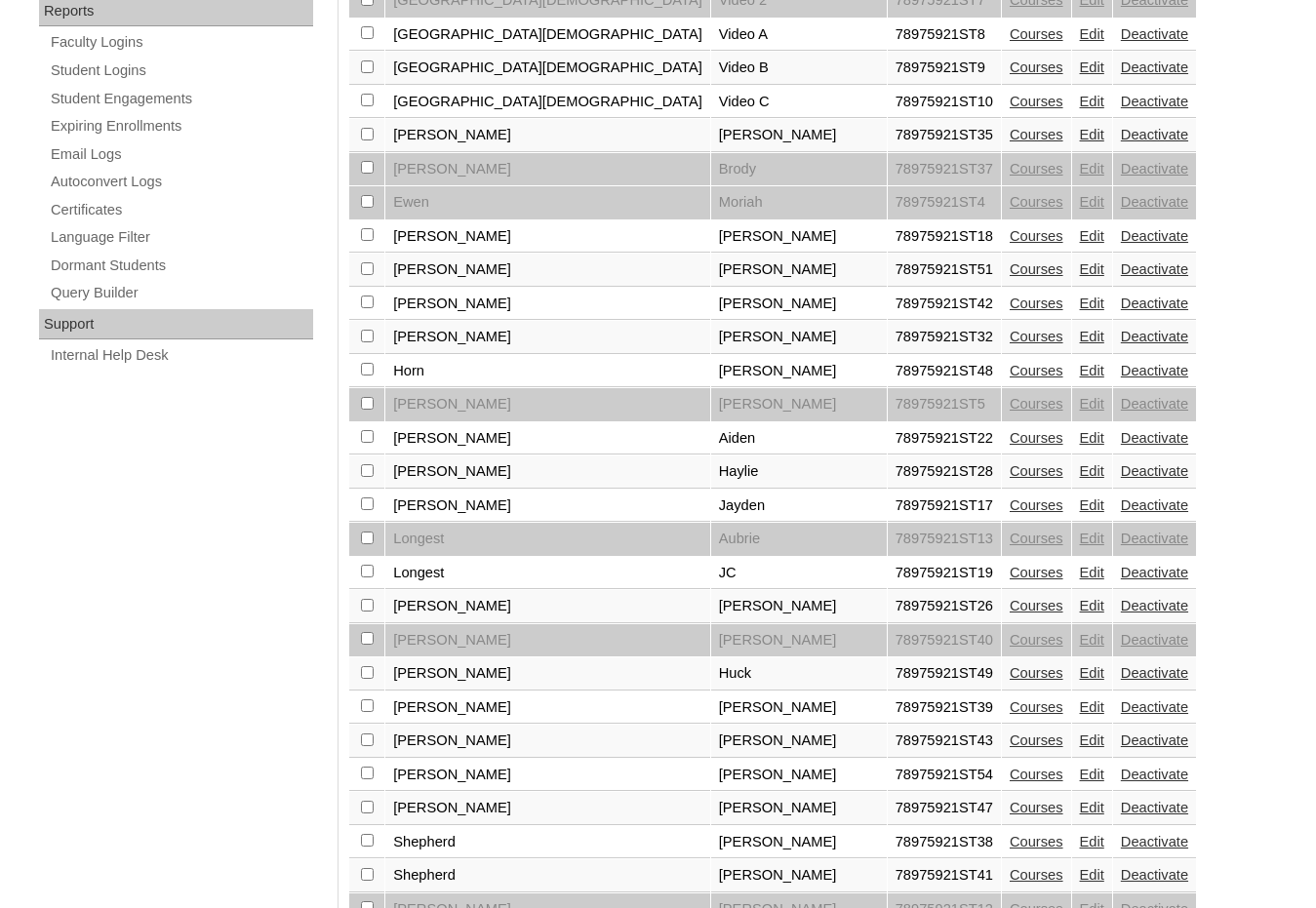
scroll to position [1171, 0]
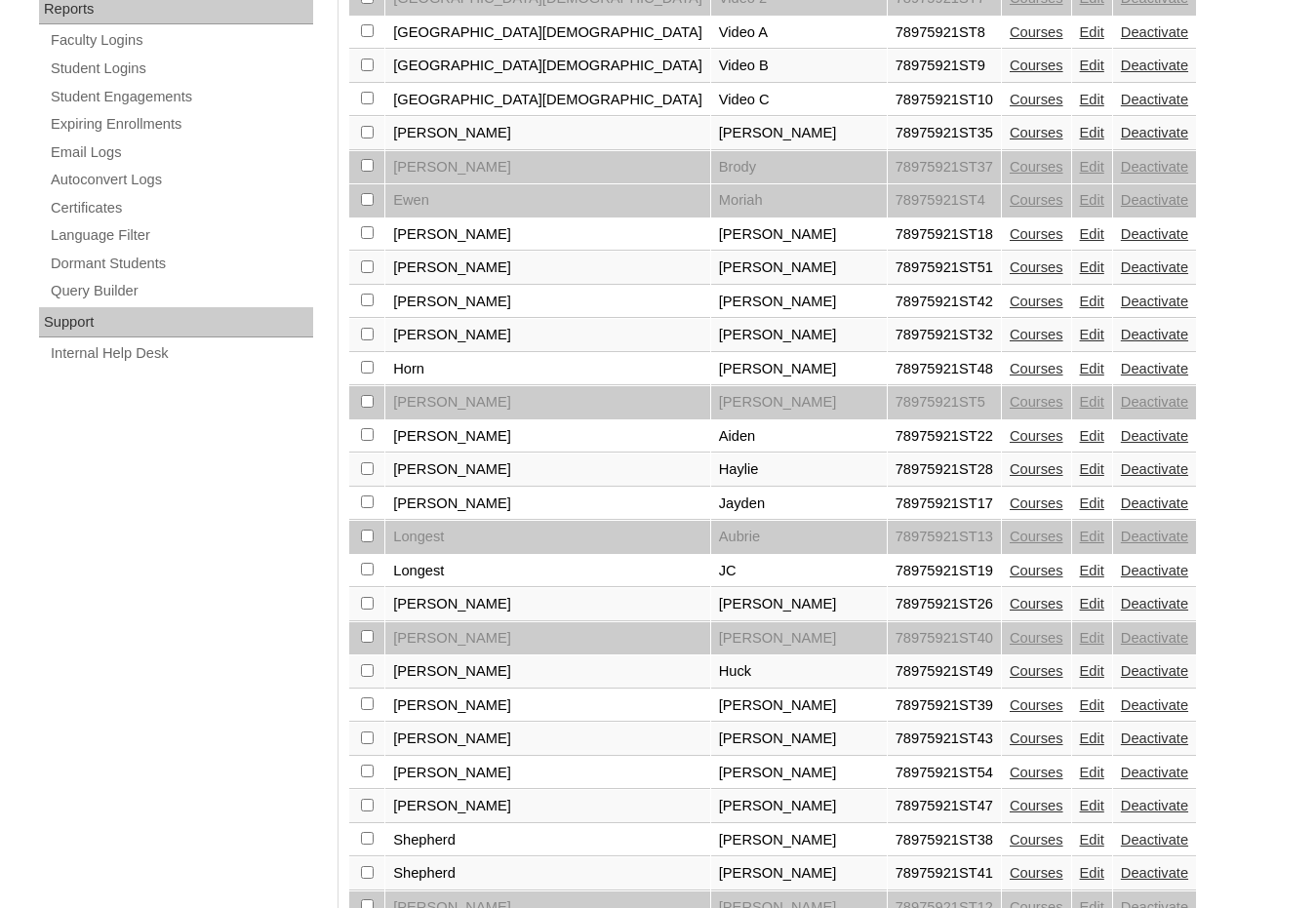
click at [1079, 570] on link "Edit" at bounding box center [1091, 571] width 24 height 16
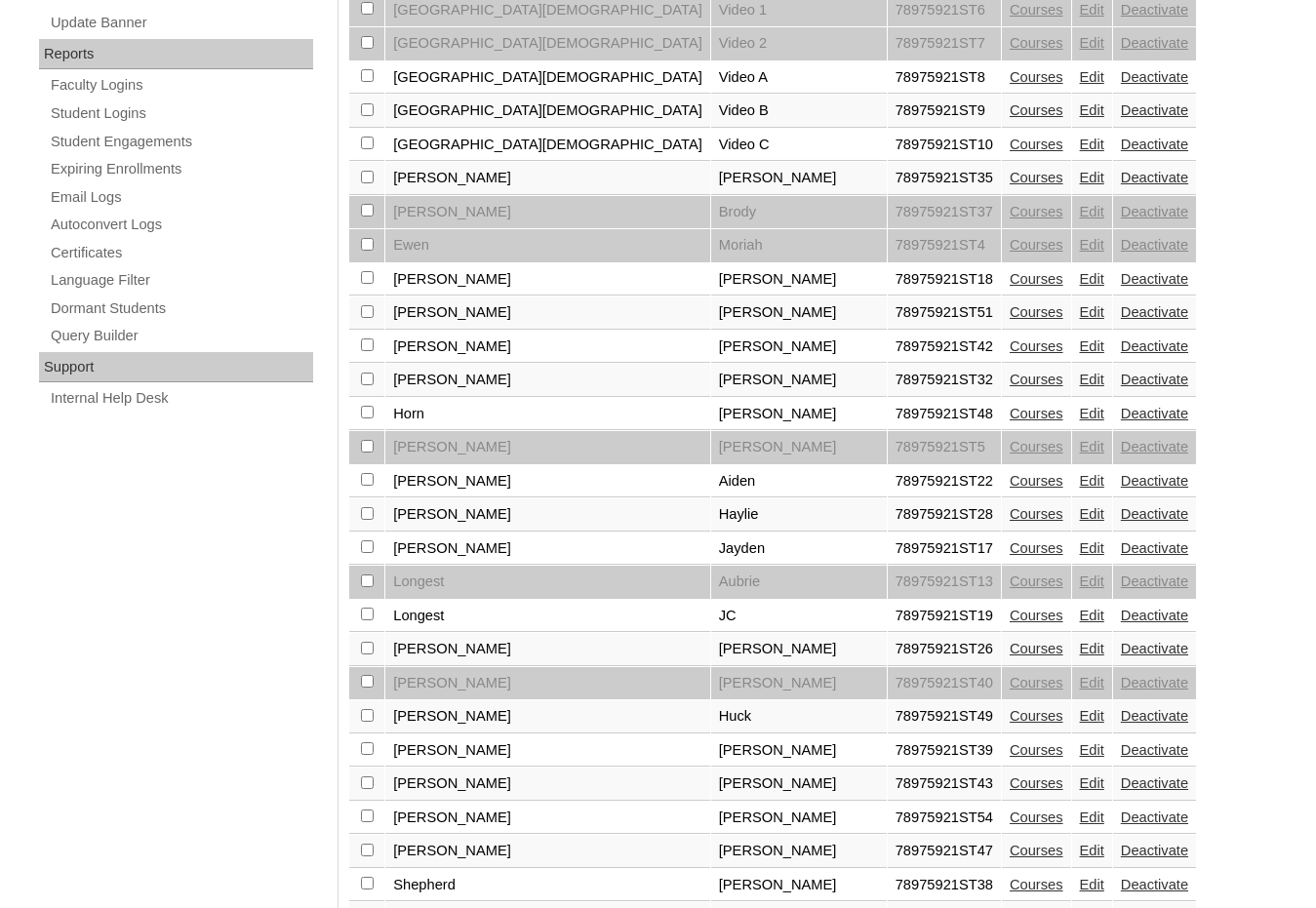
scroll to position [1171, 0]
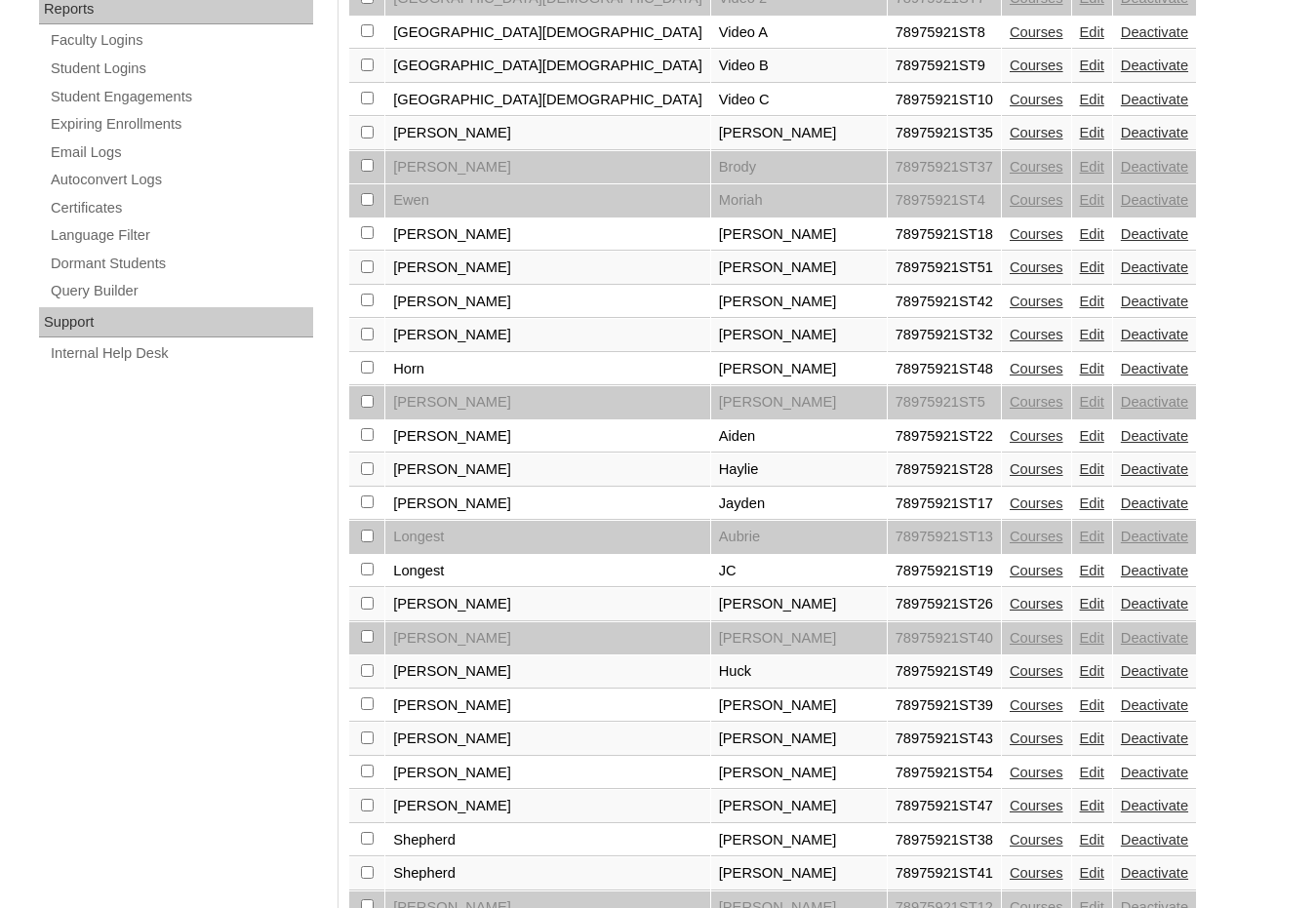
click at [1079, 529] on link "Edit" at bounding box center [1091, 536] width 24 height 16
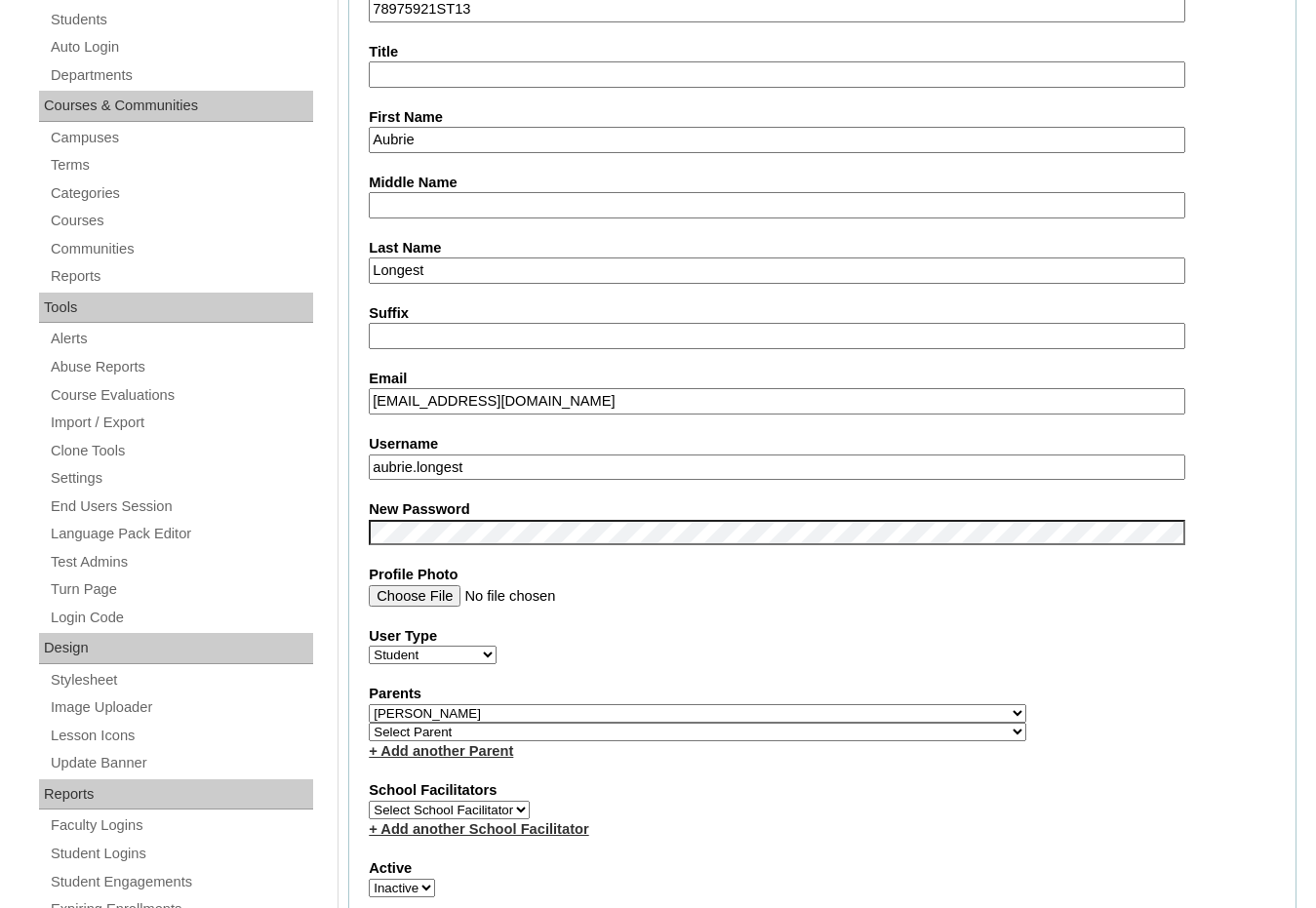
scroll to position [487, 0]
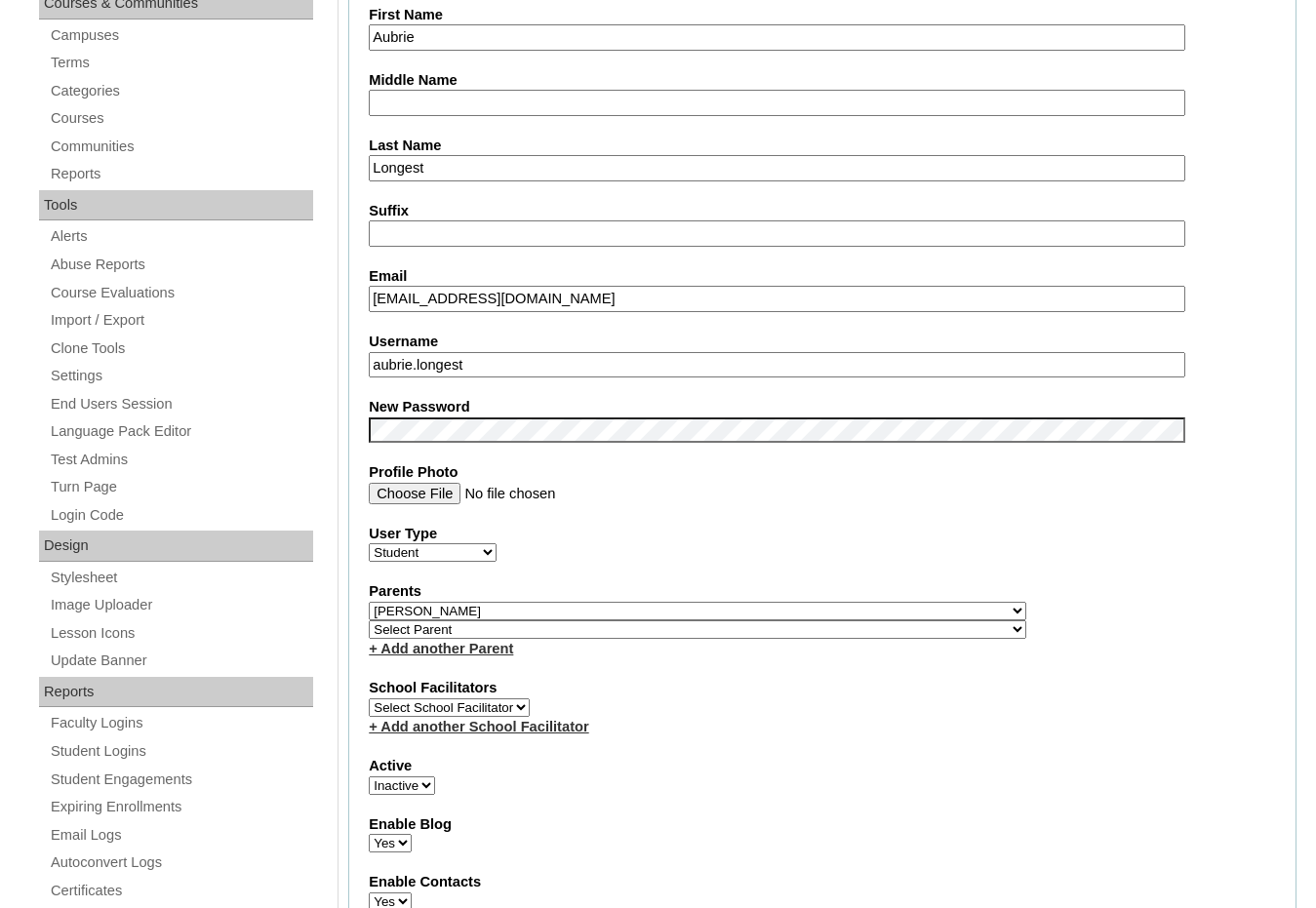
click at [794, 610] on select "Select Parent , Fautanu, Ma 1, 1 23-24 accountMorgan, Jason 6th Street Mennonit…" at bounding box center [697, 611] width 657 height 19
select select
click at [368, 602] on select "Select Parent , Fautanu, Ma 1, 1 23-24 accountMorgan, Jason 6th Street Mennonit…" at bounding box center [697, 611] width 657 height 19
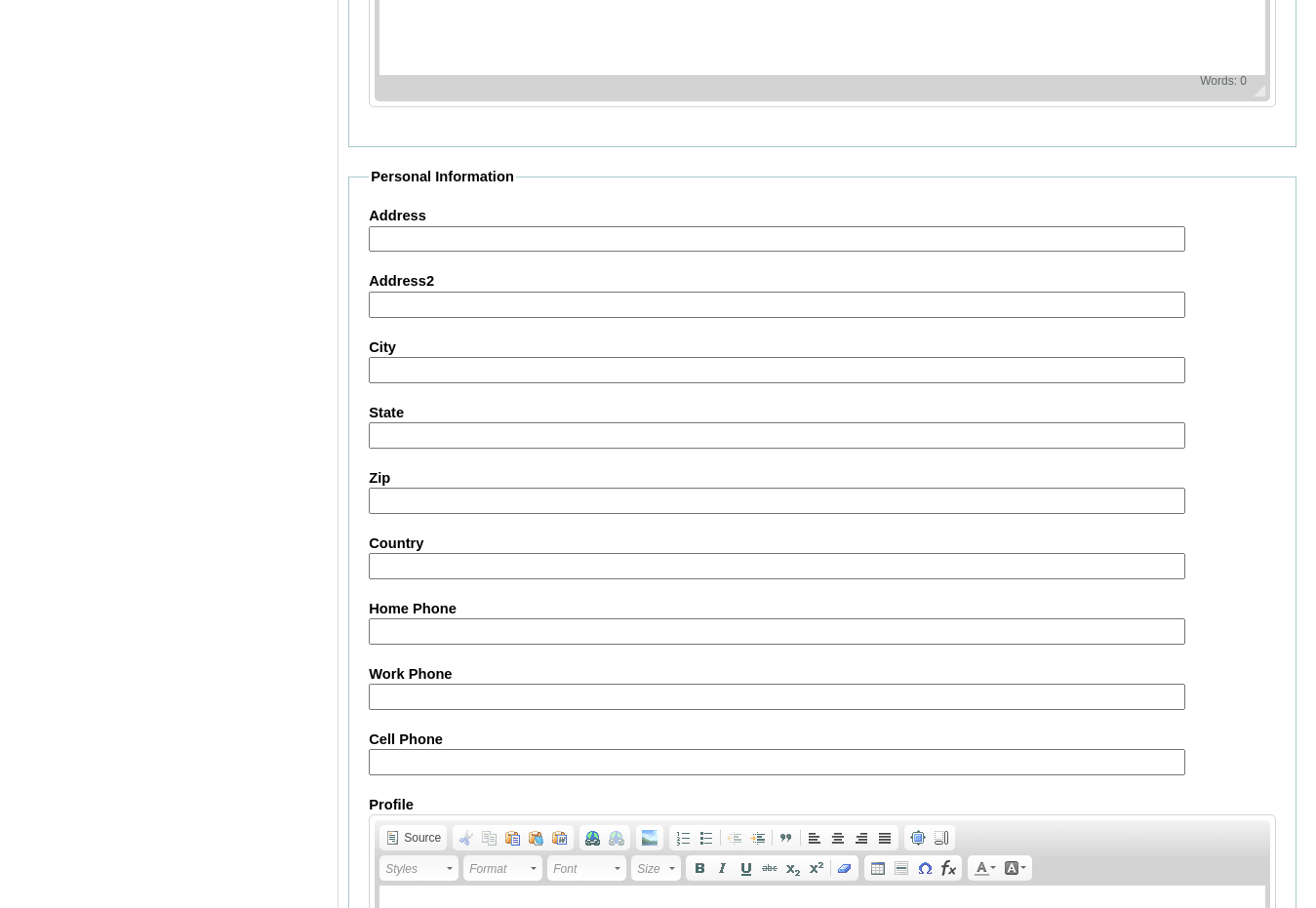
scroll to position [2065, 0]
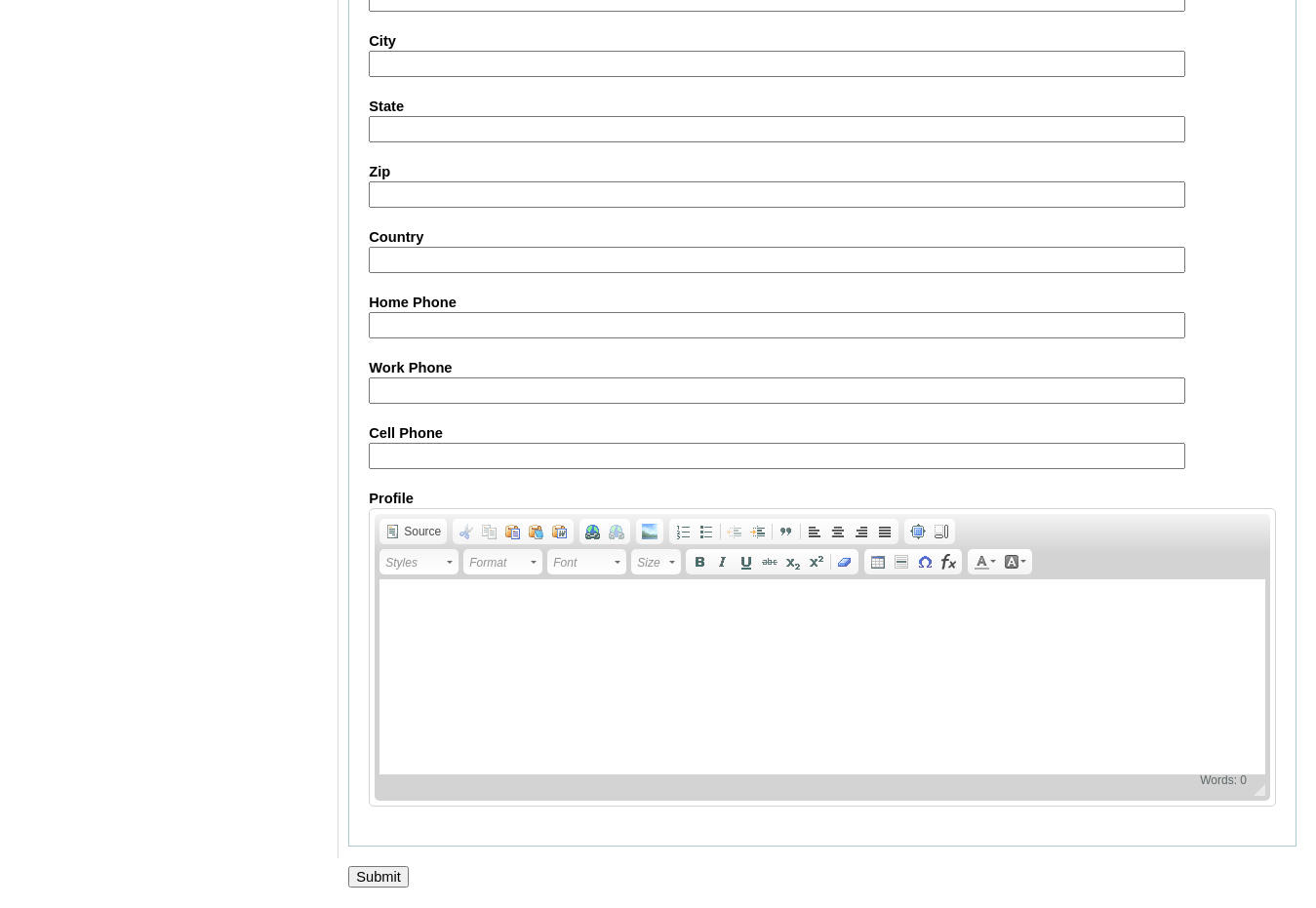
click at [382, 876] on input "Submit" at bounding box center [378, 876] width 61 height 21
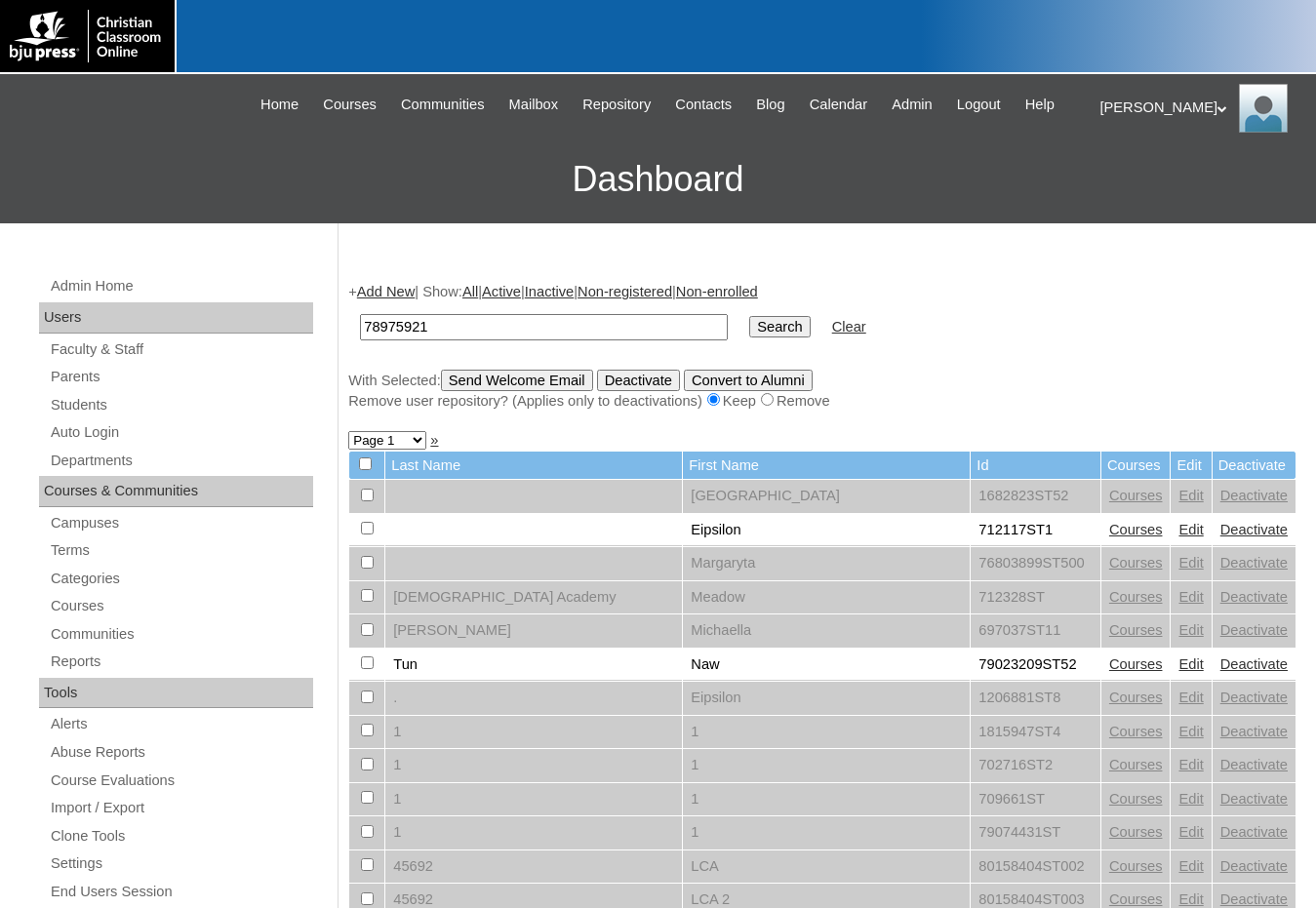
type input "78975921"
click at [749, 317] on input "Search" at bounding box center [779, 327] width 61 height 21
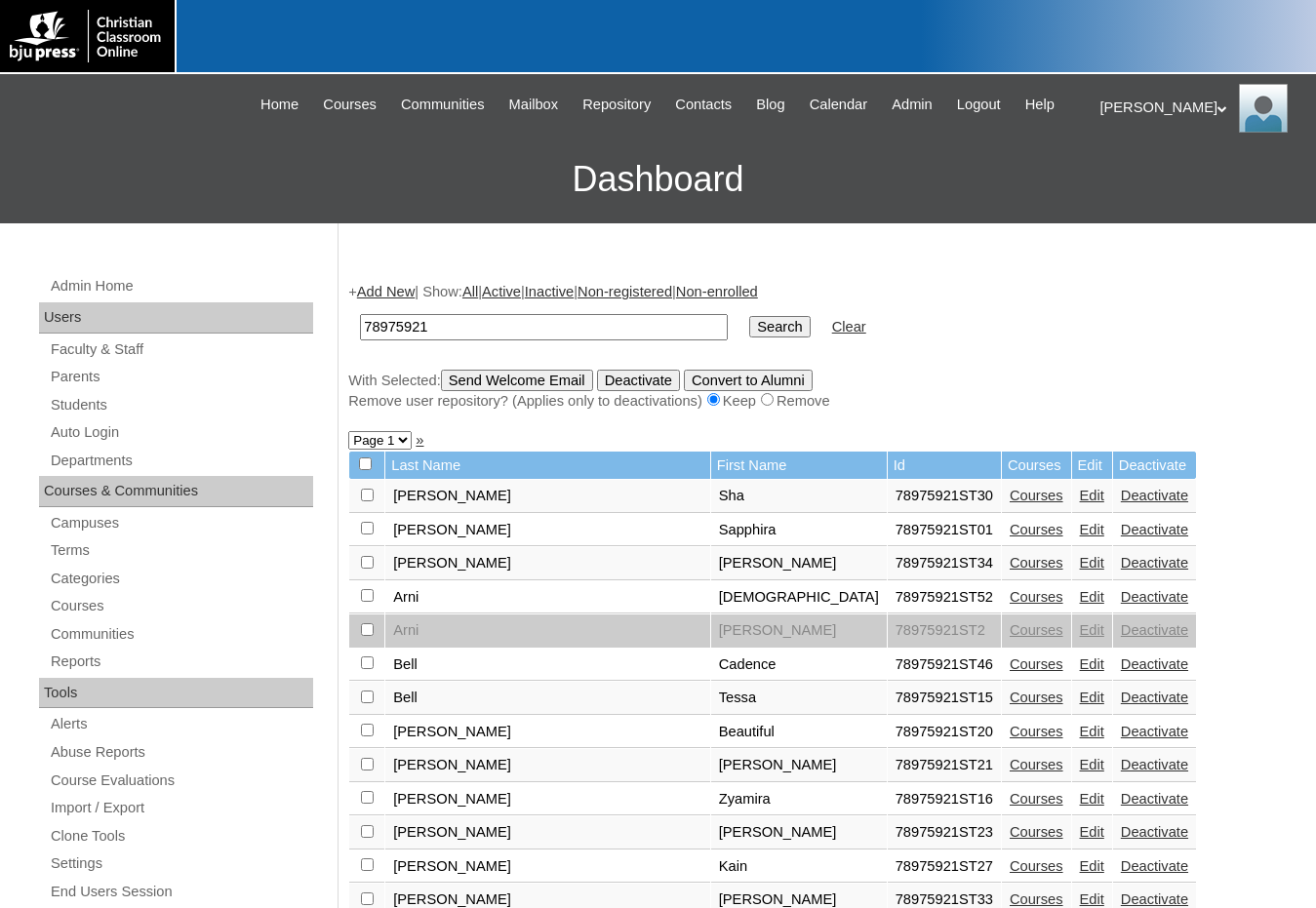
click at [1009, 533] on link "Courses" at bounding box center [1036, 530] width 54 height 16
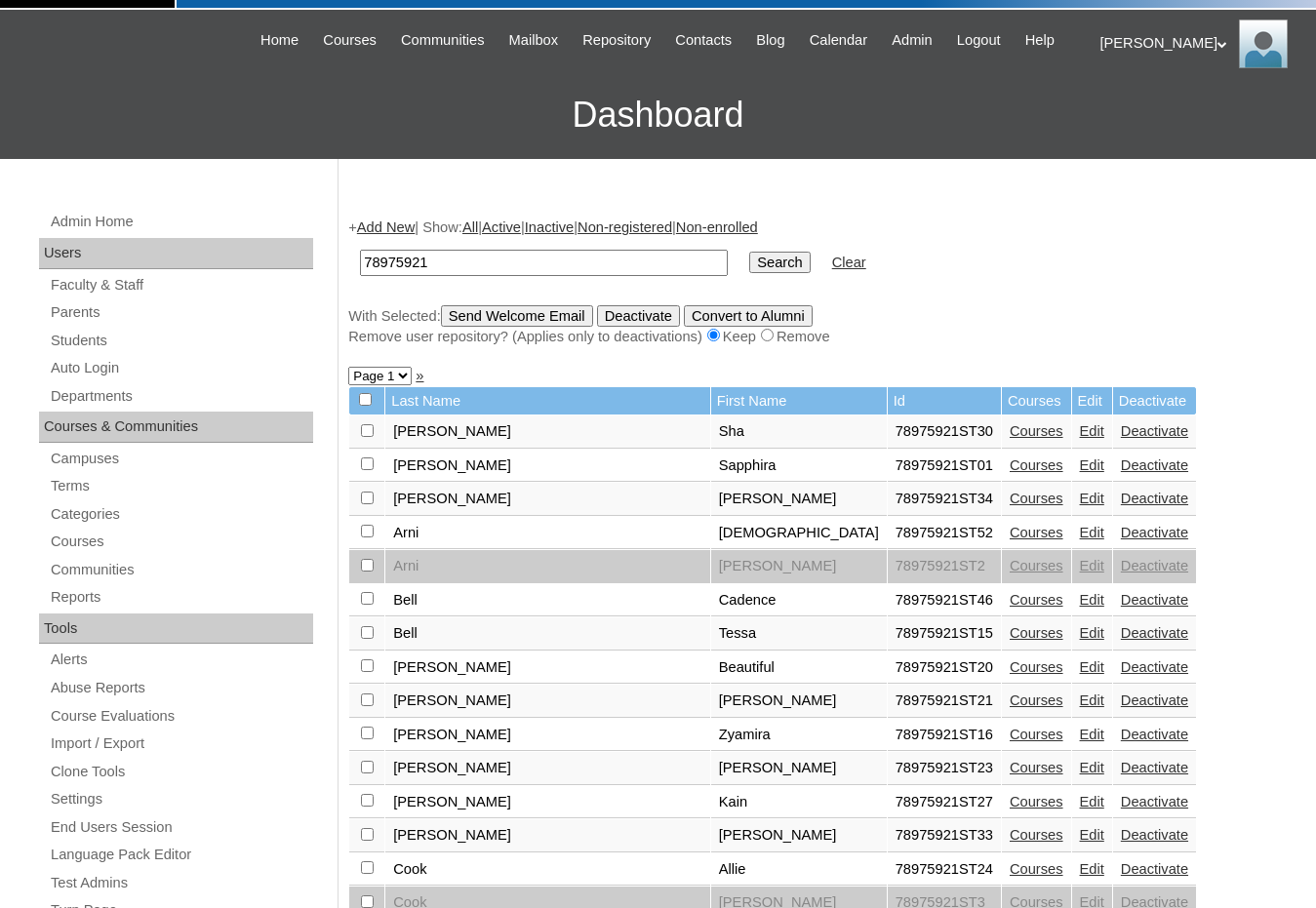
scroll to position [98, 0]
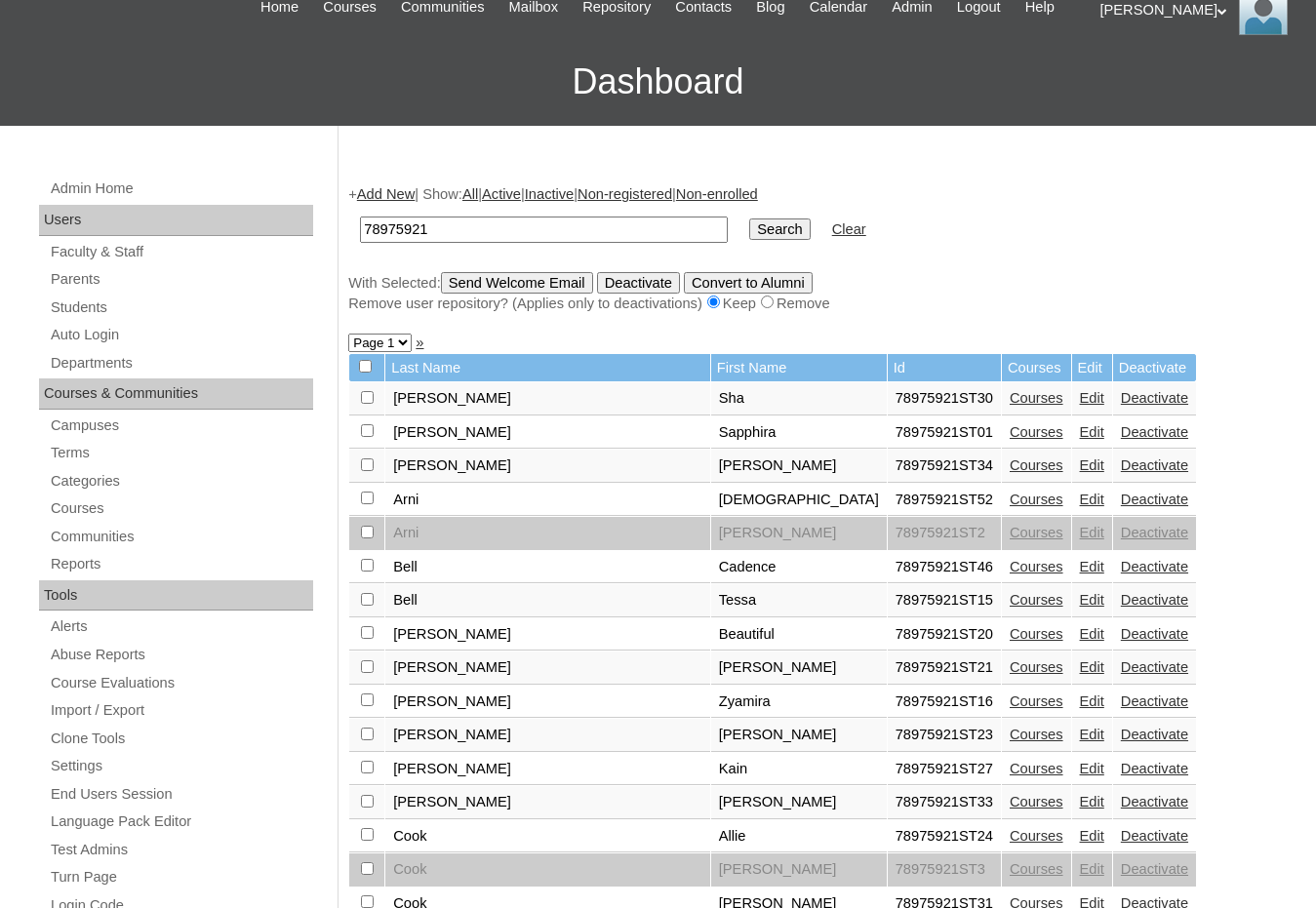
click at [1079, 439] on link "Edit" at bounding box center [1091, 433] width 24 height 16
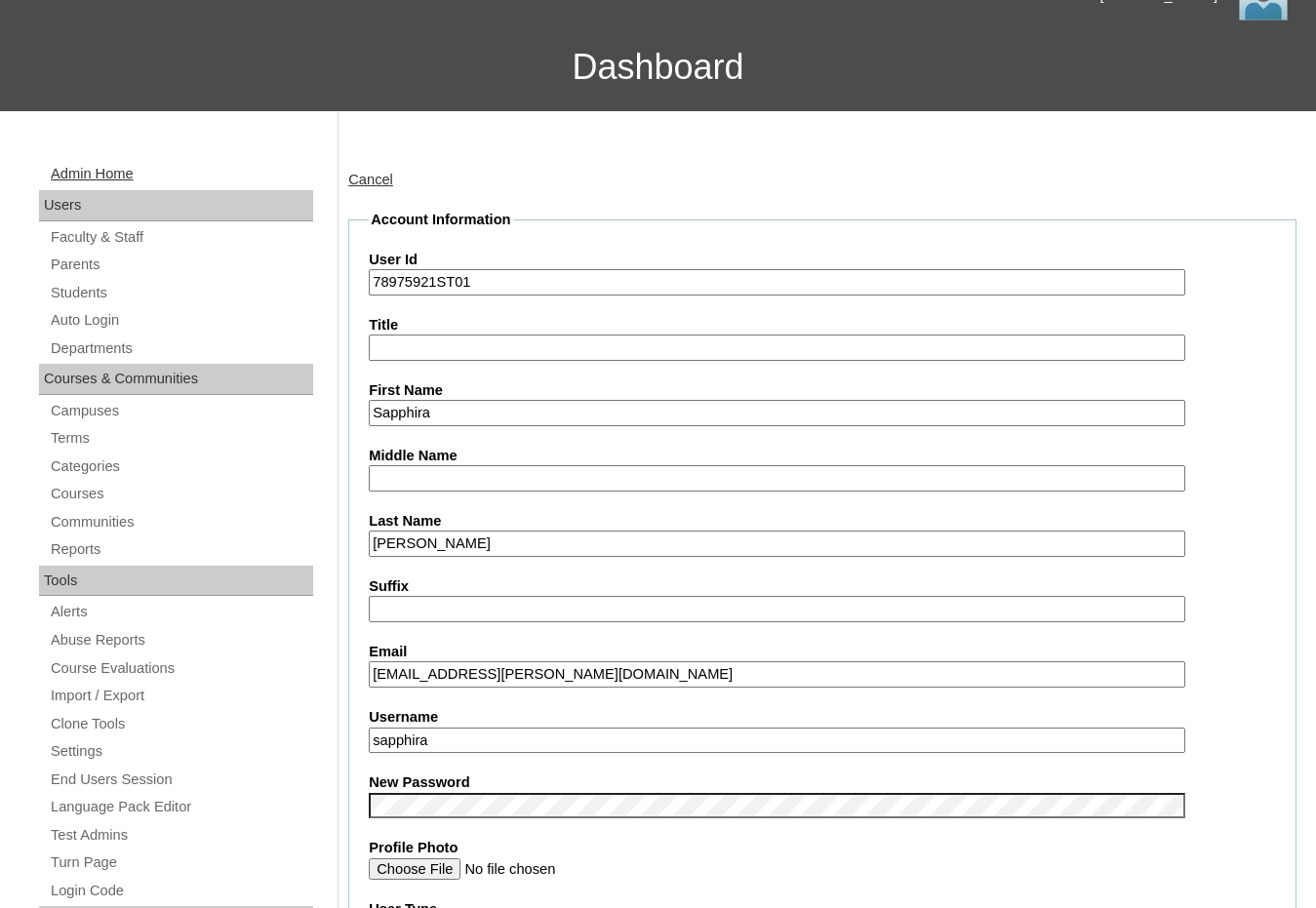
scroll to position [98, 0]
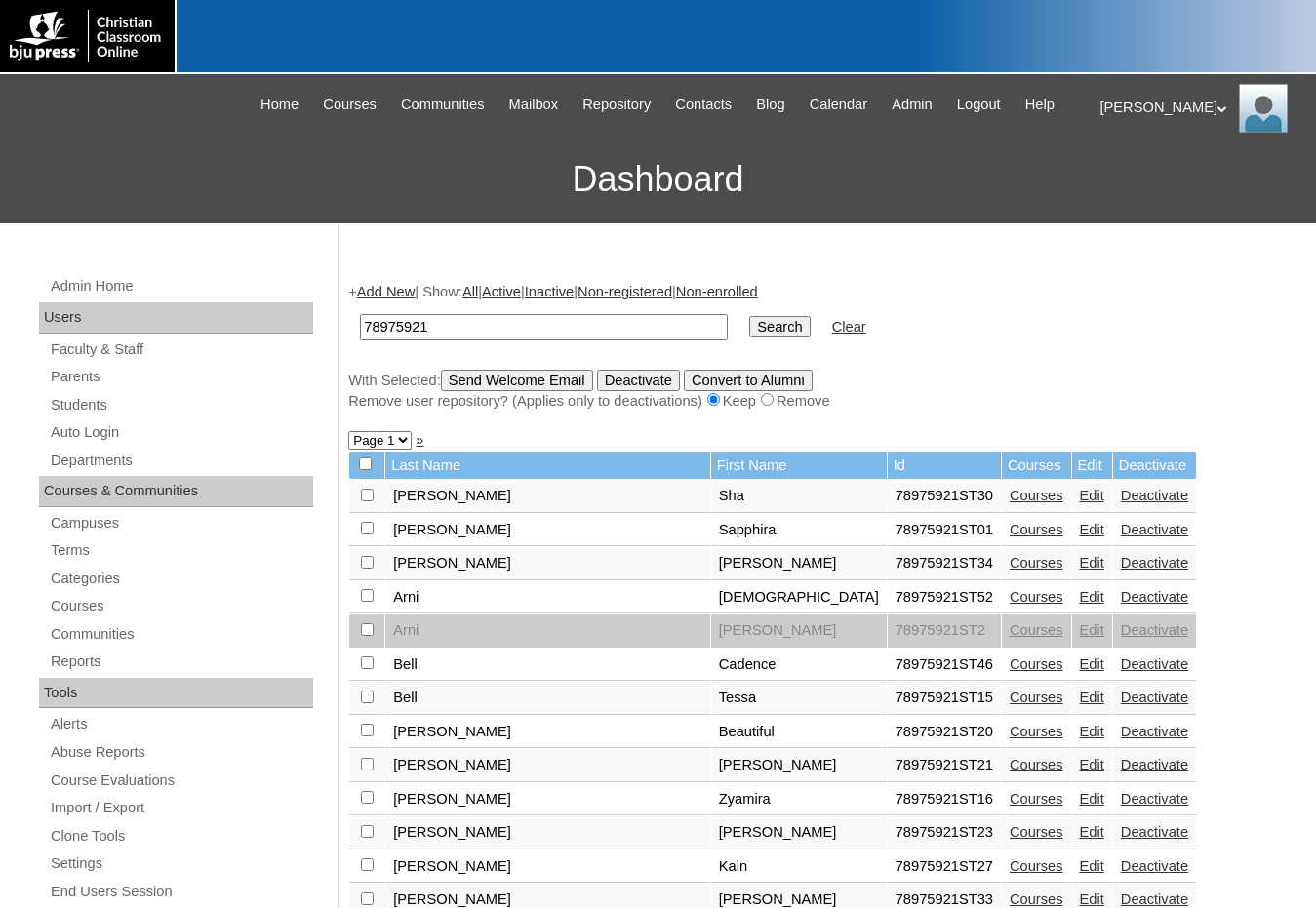
drag, startPoint x: 451, startPoint y: 328, endPoint x: 313, endPoint y: 312, distance: 138.9
type input "sapphira"
click at [749, 317] on input "Search" at bounding box center [779, 327] width 61 height 21
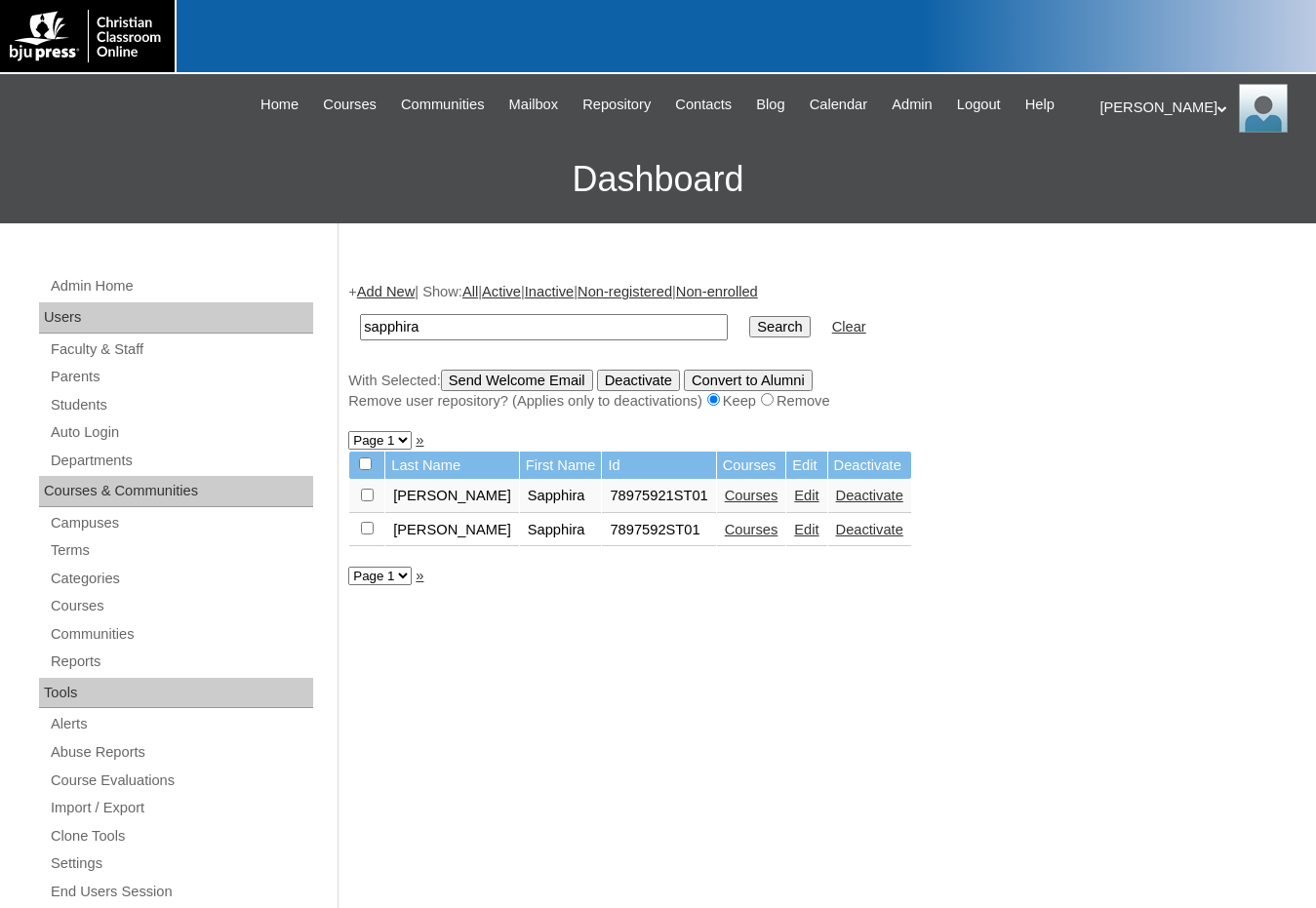
click at [725, 531] on link "Courses" at bounding box center [752, 530] width 54 height 16
click at [794, 537] on link "Edit" at bounding box center [806, 530] width 24 height 16
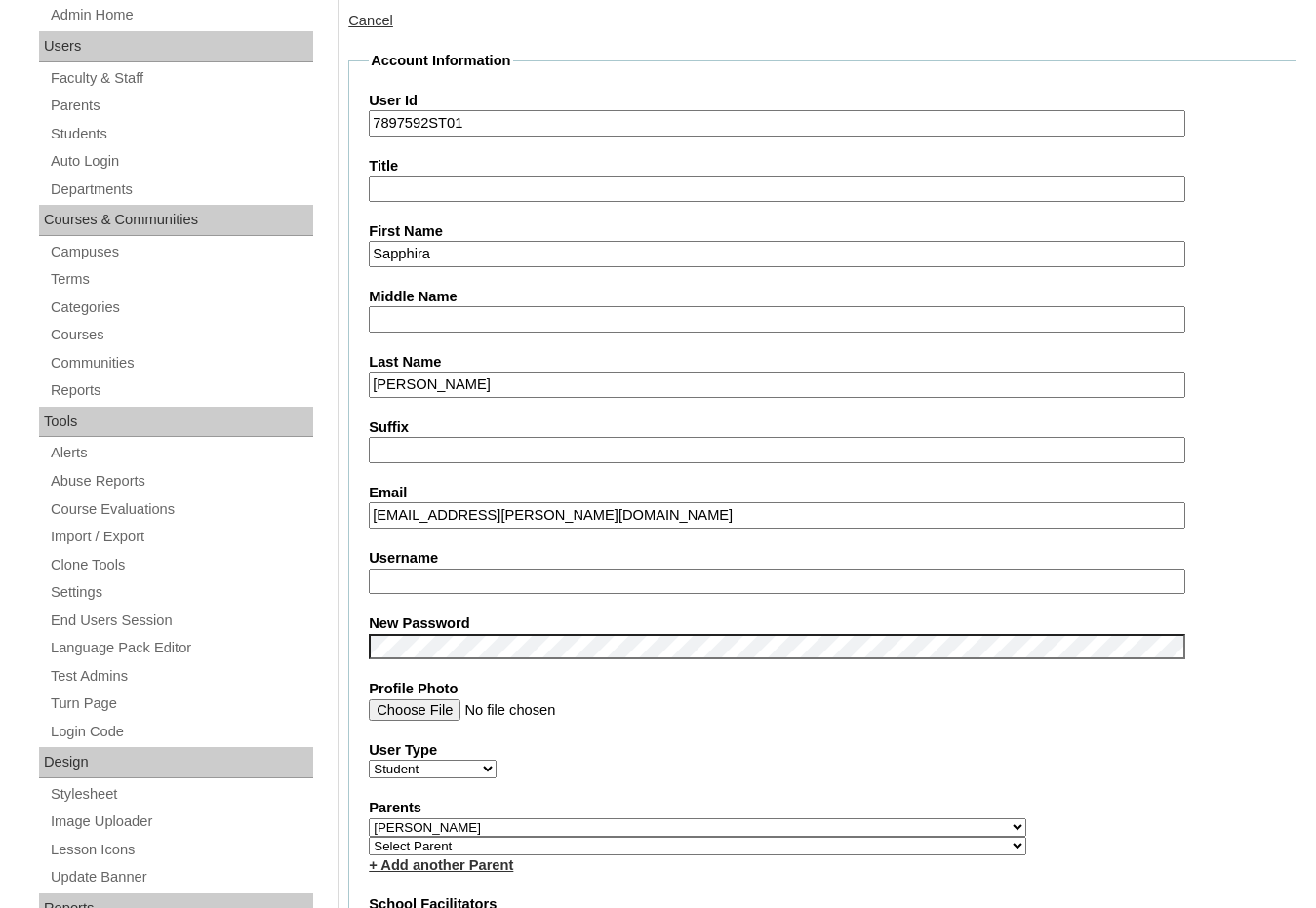
scroll to position [293, 0]
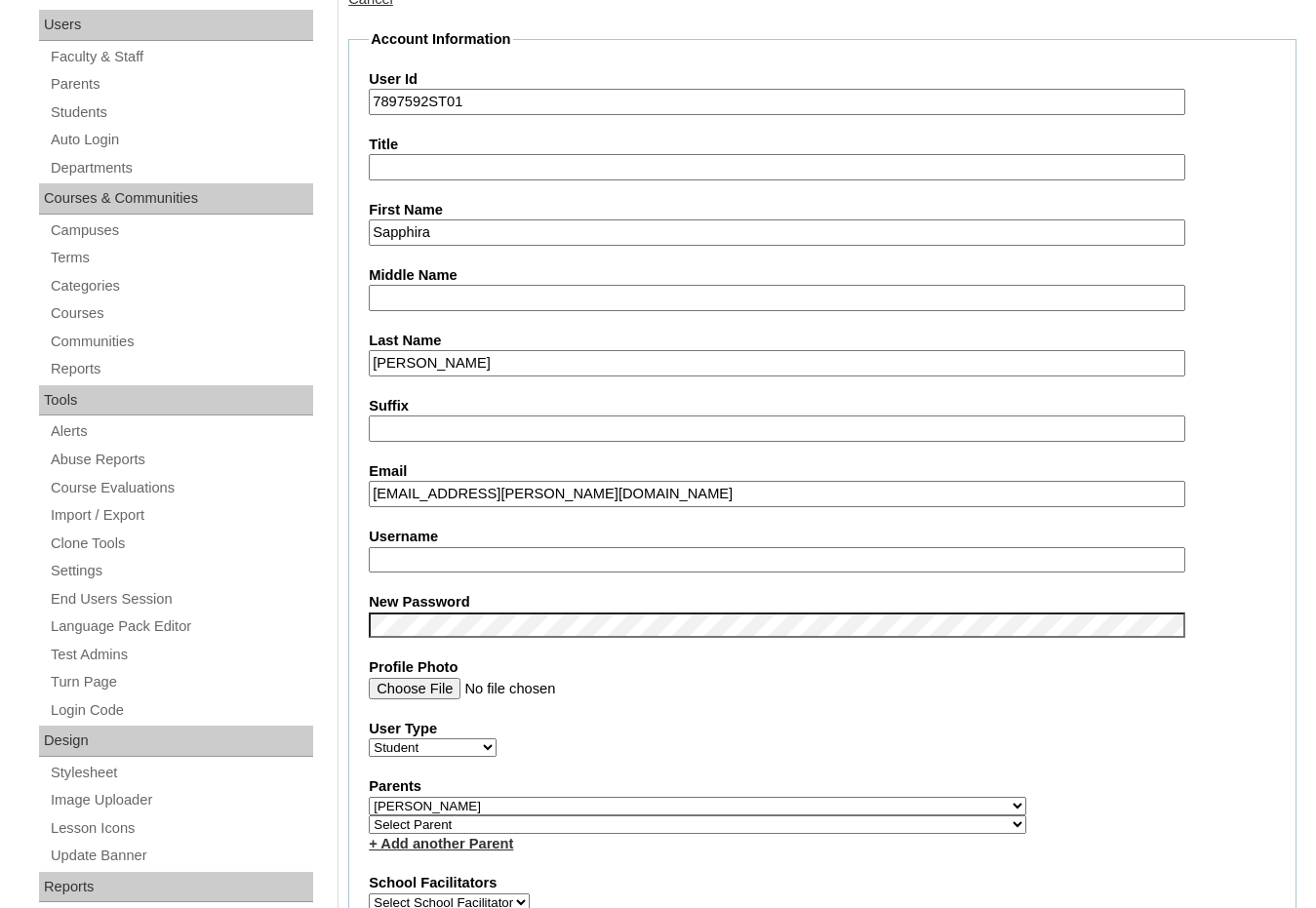
click at [786, 802] on select "Select Parent , Fautanu, Ma 1, 1 23-24 accountMorgan, Jason 6th Street Mennonit…" at bounding box center [697, 806] width 657 height 19
select select
click at [368, 797] on select "Select Parent , Fautanu, Ma 1, 1 23-24 accountMorgan, Jason 6th Street Mennonit…" at bounding box center [697, 806] width 657 height 19
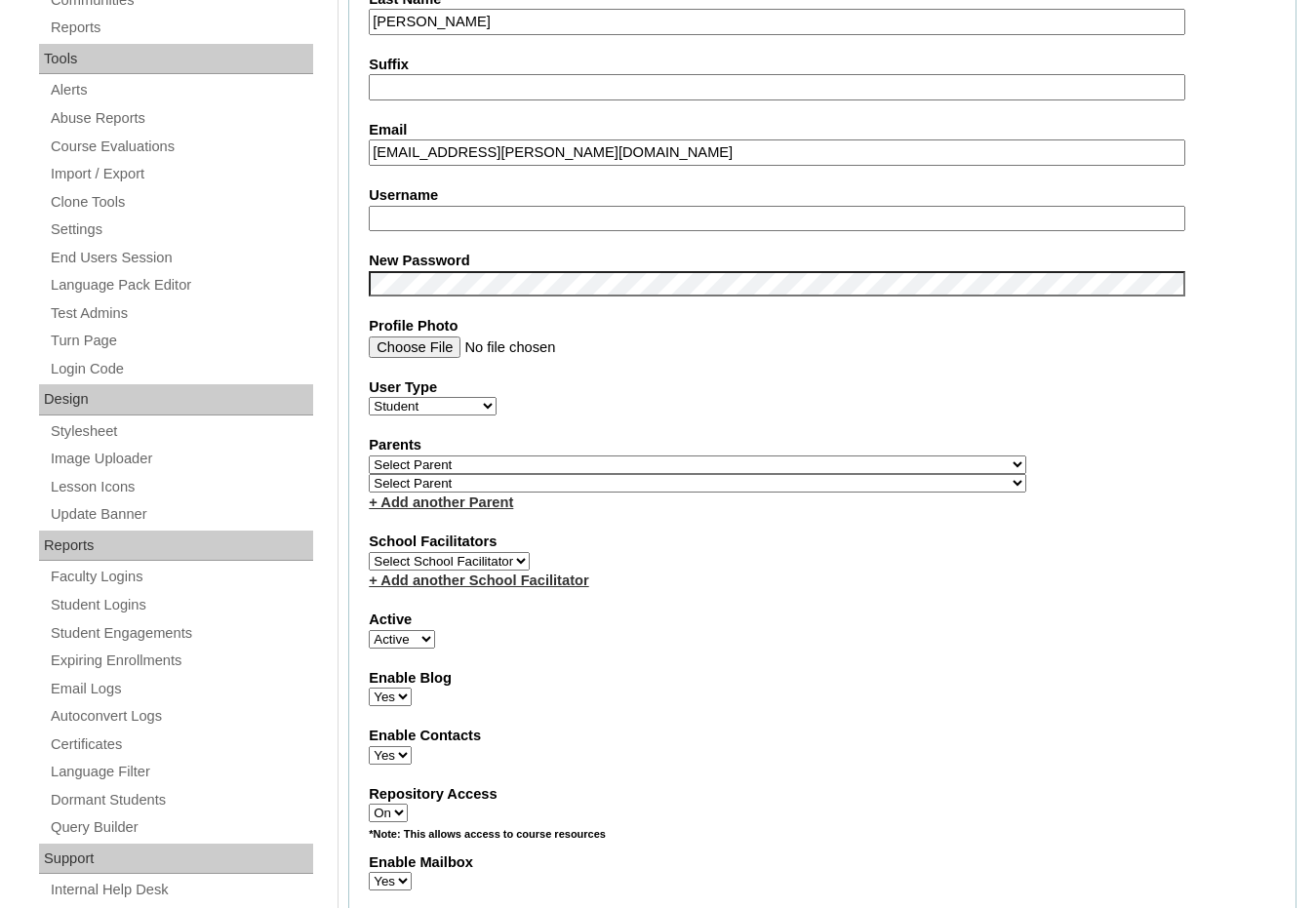
scroll to position [683, 0]
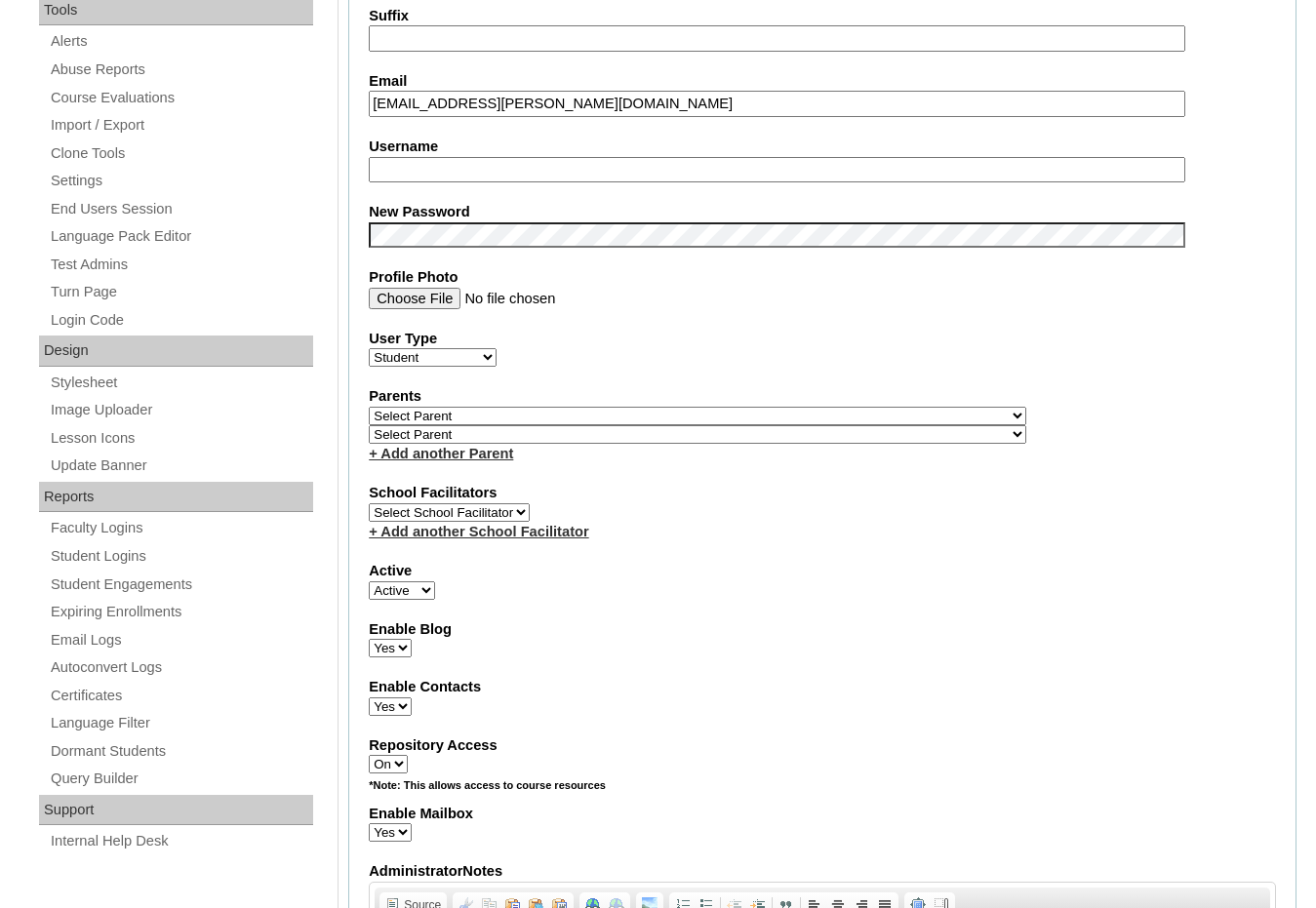
click at [391, 589] on select "Active Inactive" at bounding box center [401, 590] width 66 height 19
select select "0"
click at [368, 581] on select "Active Inactive" at bounding box center [401, 590] width 66 height 19
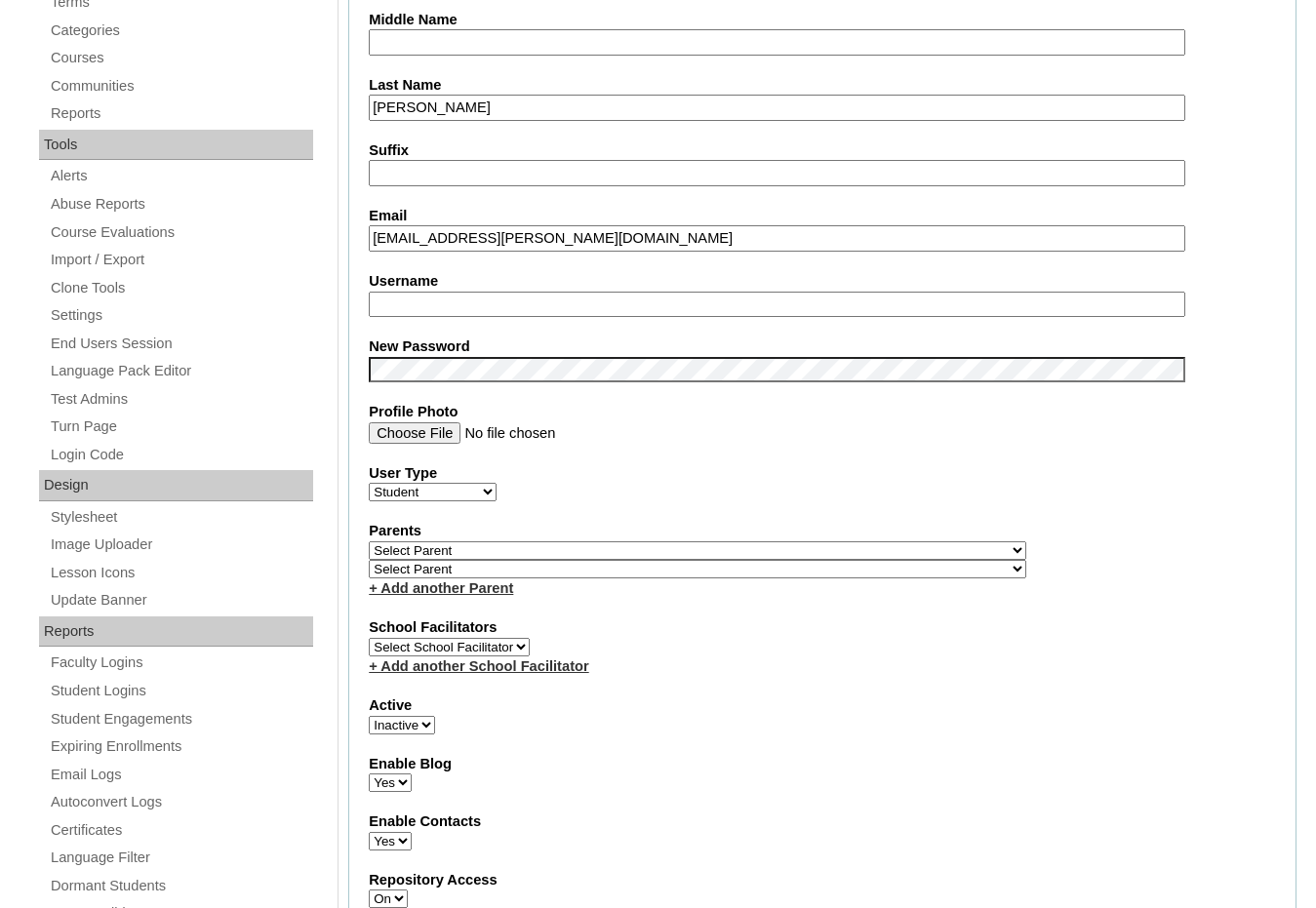
scroll to position [195, 0]
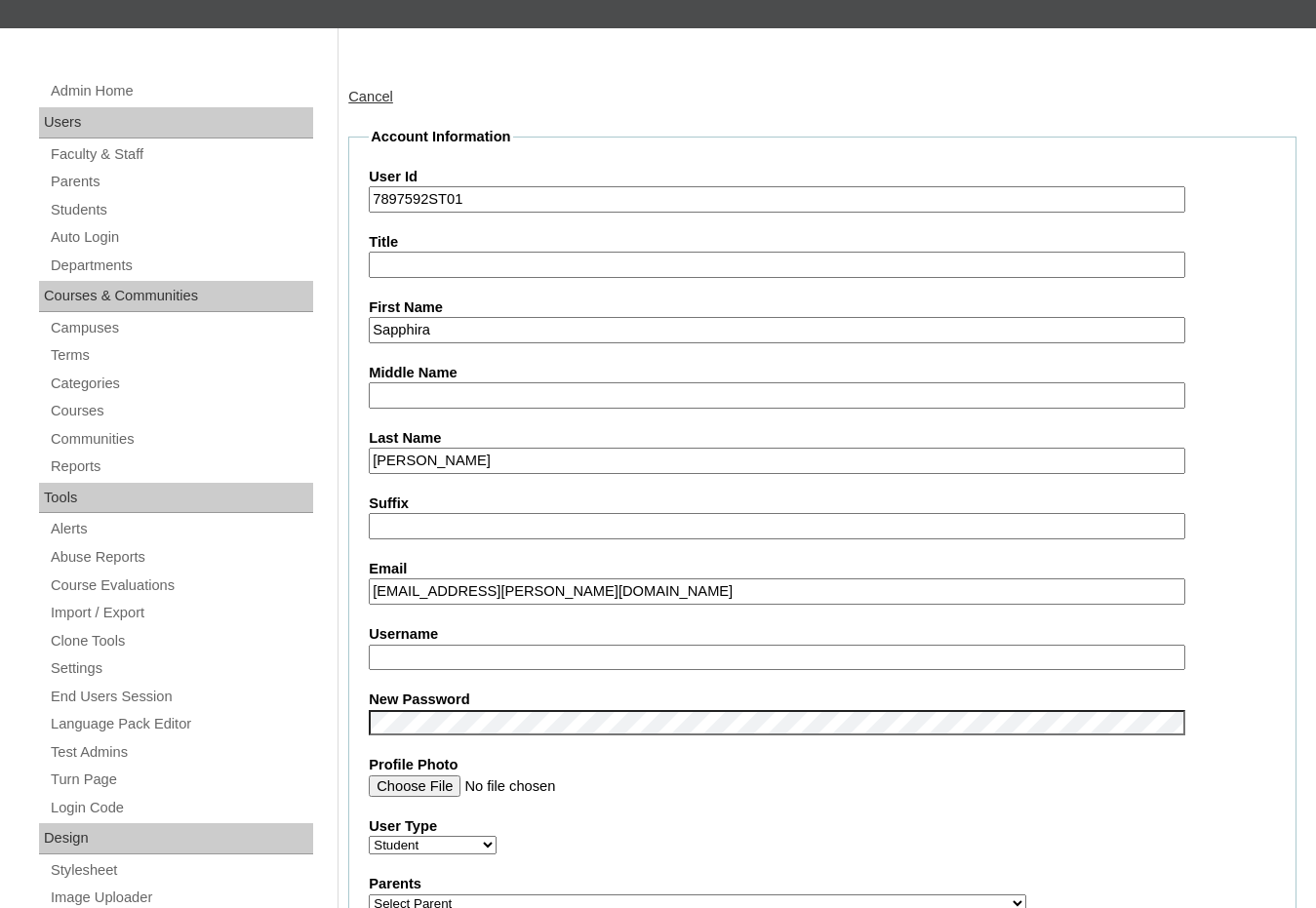
click at [465, 450] on input "[PERSON_NAME]" at bounding box center [777, 460] width 817 height 26
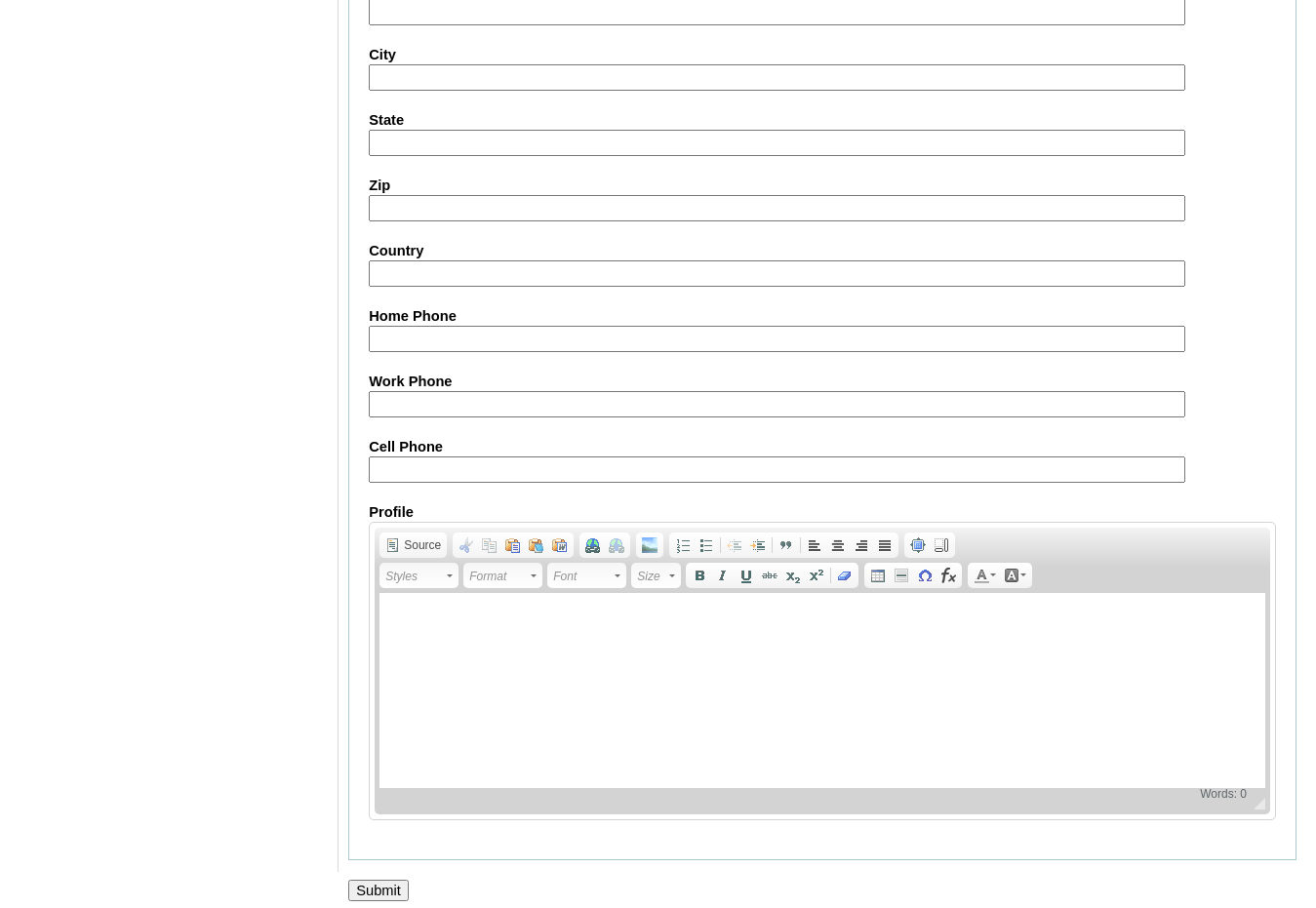
scroll to position [2065, 0]
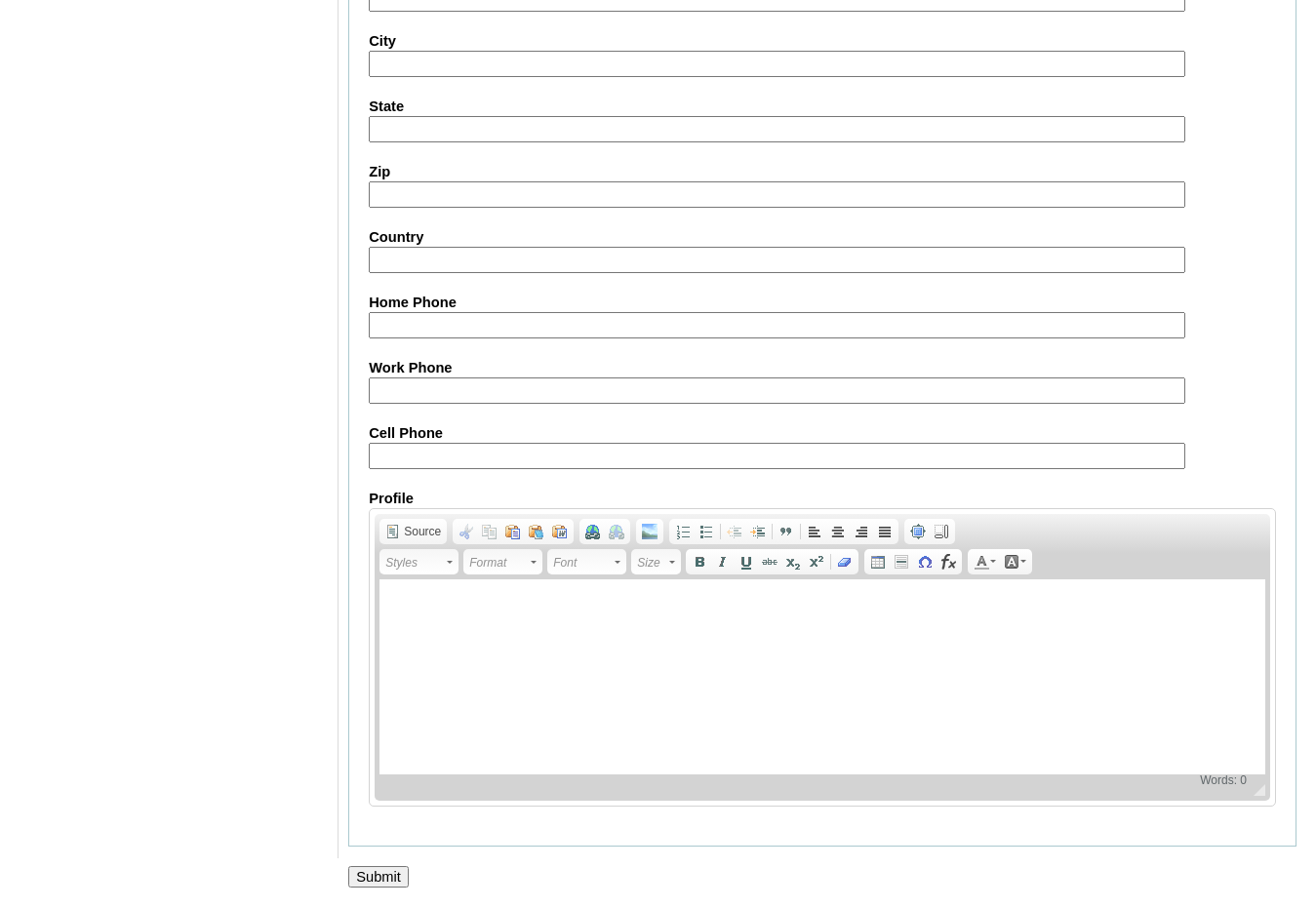
type input "Aldermansontuse"
click at [397, 870] on input "Submit" at bounding box center [378, 876] width 61 height 21
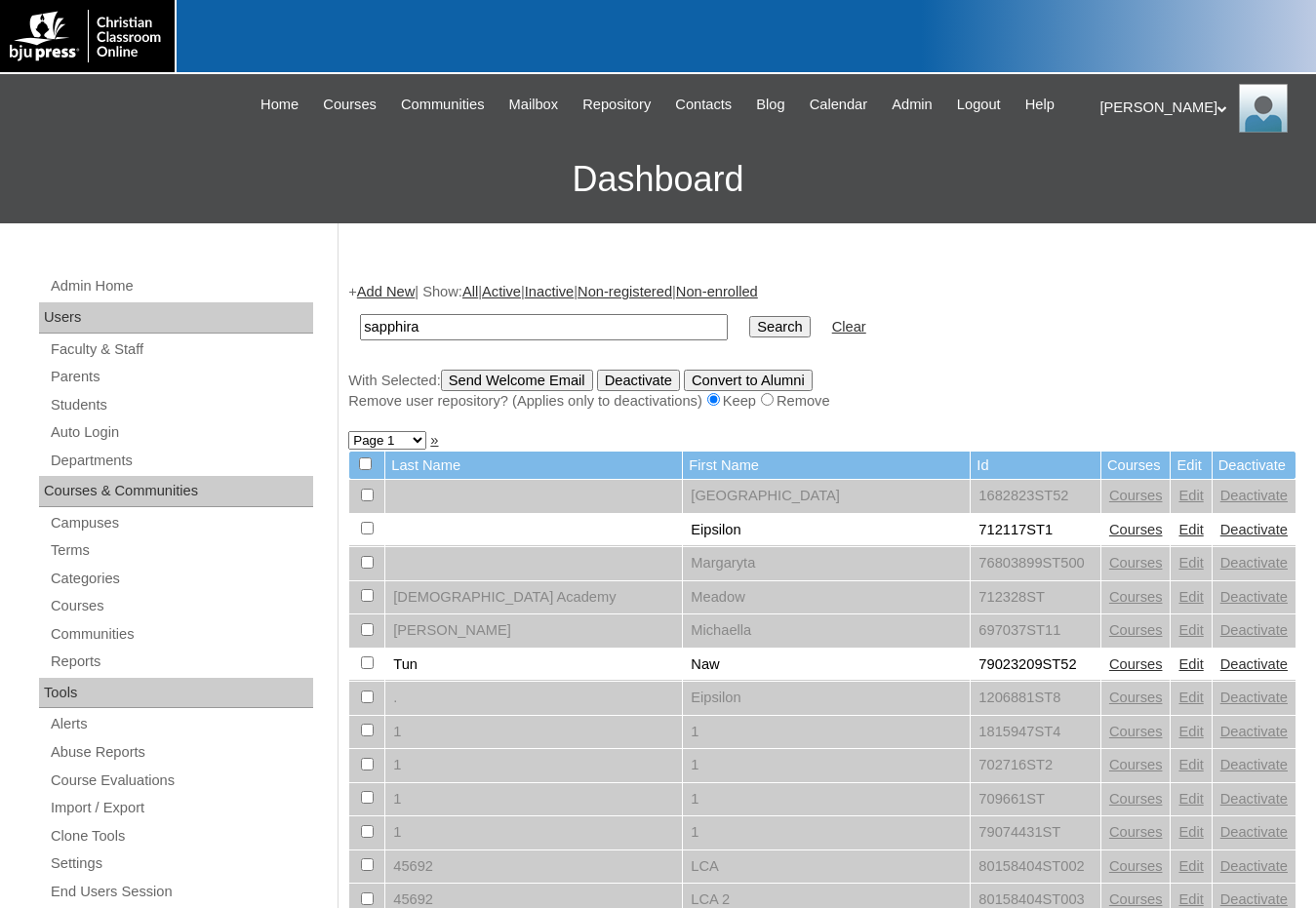
type input "sapphira"
click at [749, 317] on input "Search" at bounding box center [779, 327] width 61 height 21
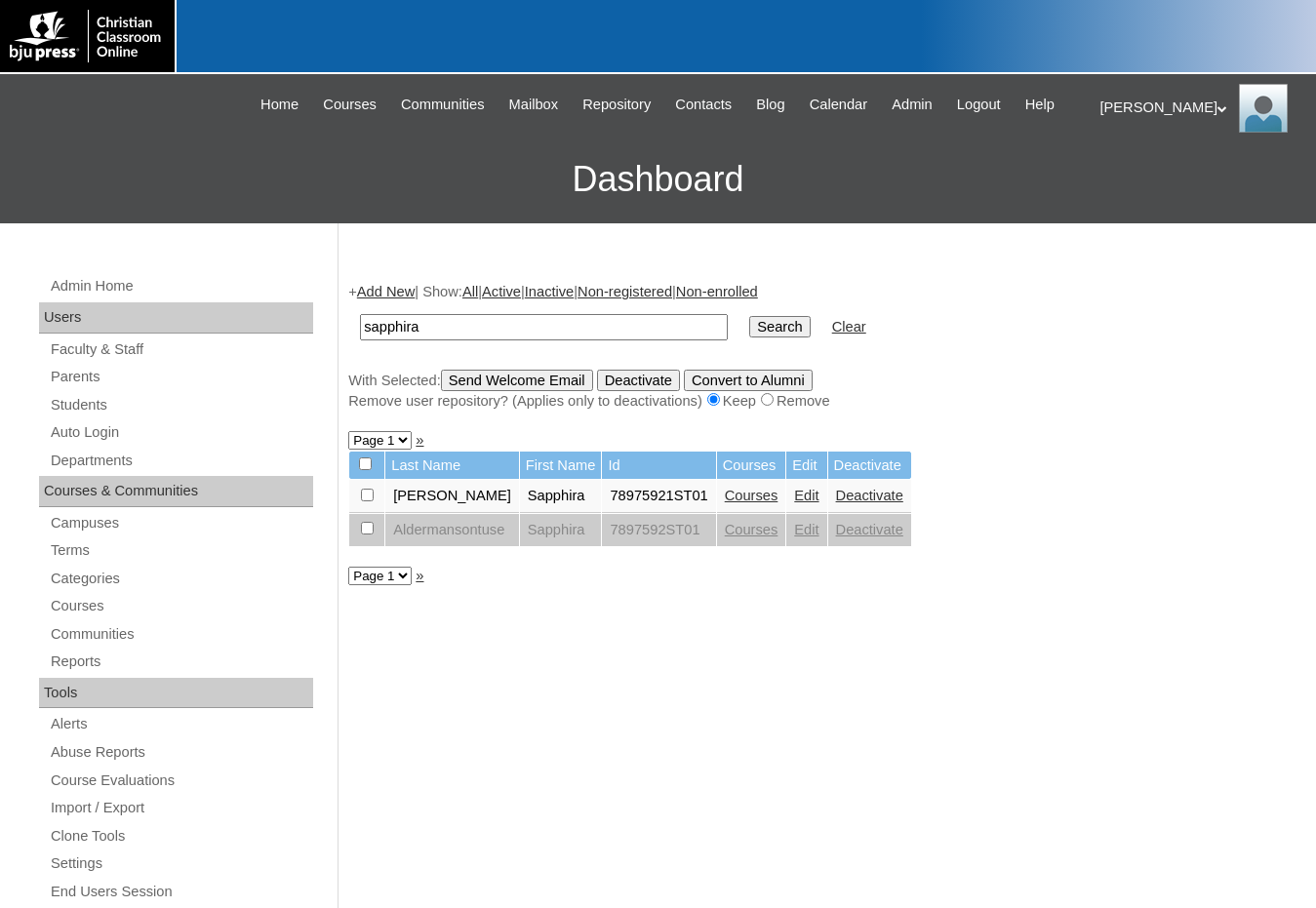
drag, startPoint x: 570, startPoint y: 326, endPoint x: 336, endPoint y: 326, distance: 234.0
click at [336, 326] on div "Admin Home Users Faculty & Staff Parents Students Auto Login Departments Course…" at bounding box center [658, 896] width 1316 height 1346
type input "78975921"
click at [749, 322] on input "Search" at bounding box center [779, 327] width 61 height 21
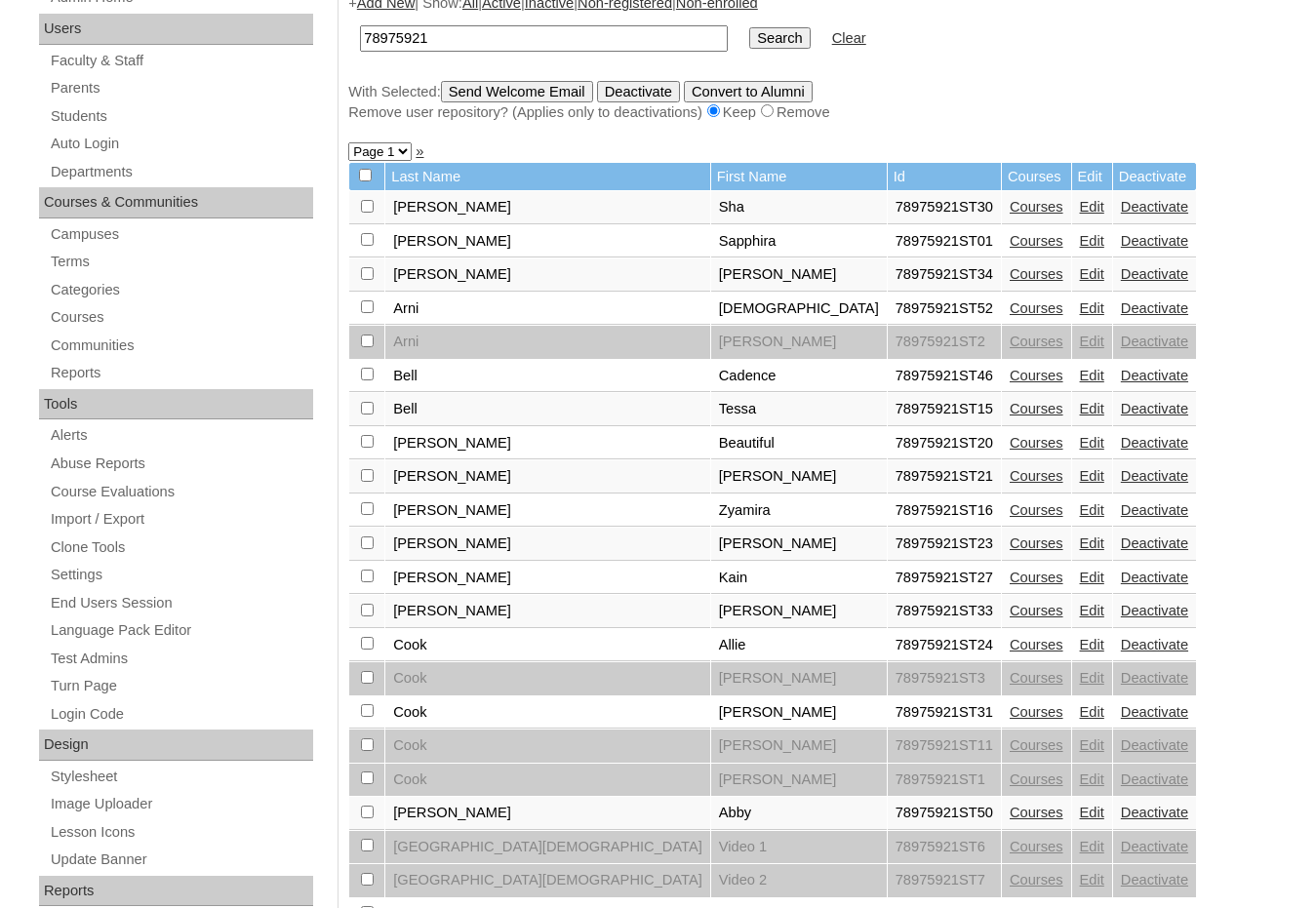
scroll to position [293, 0]
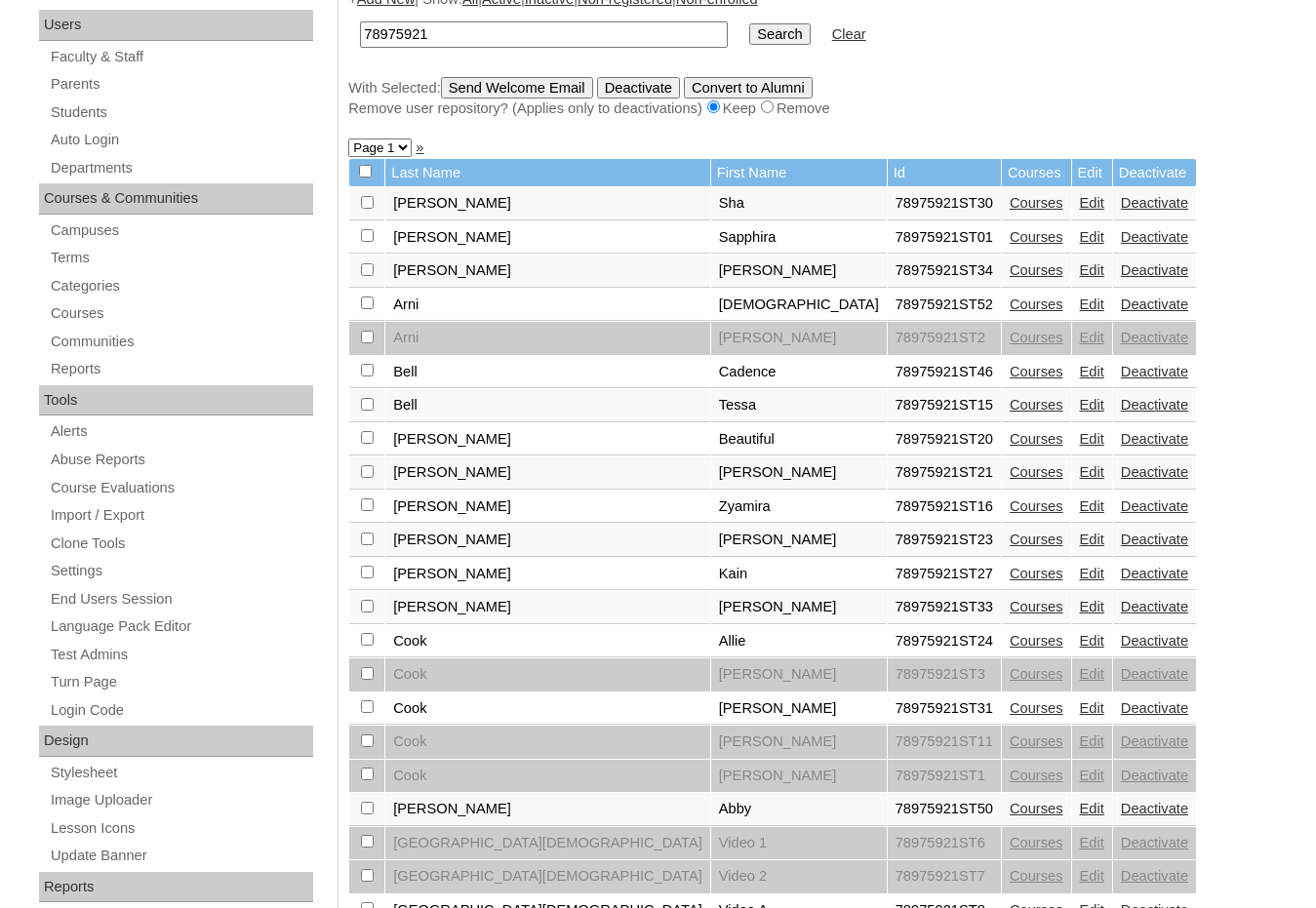
click at [1079, 571] on link "Edit" at bounding box center [1091, 574] width 24 height 16
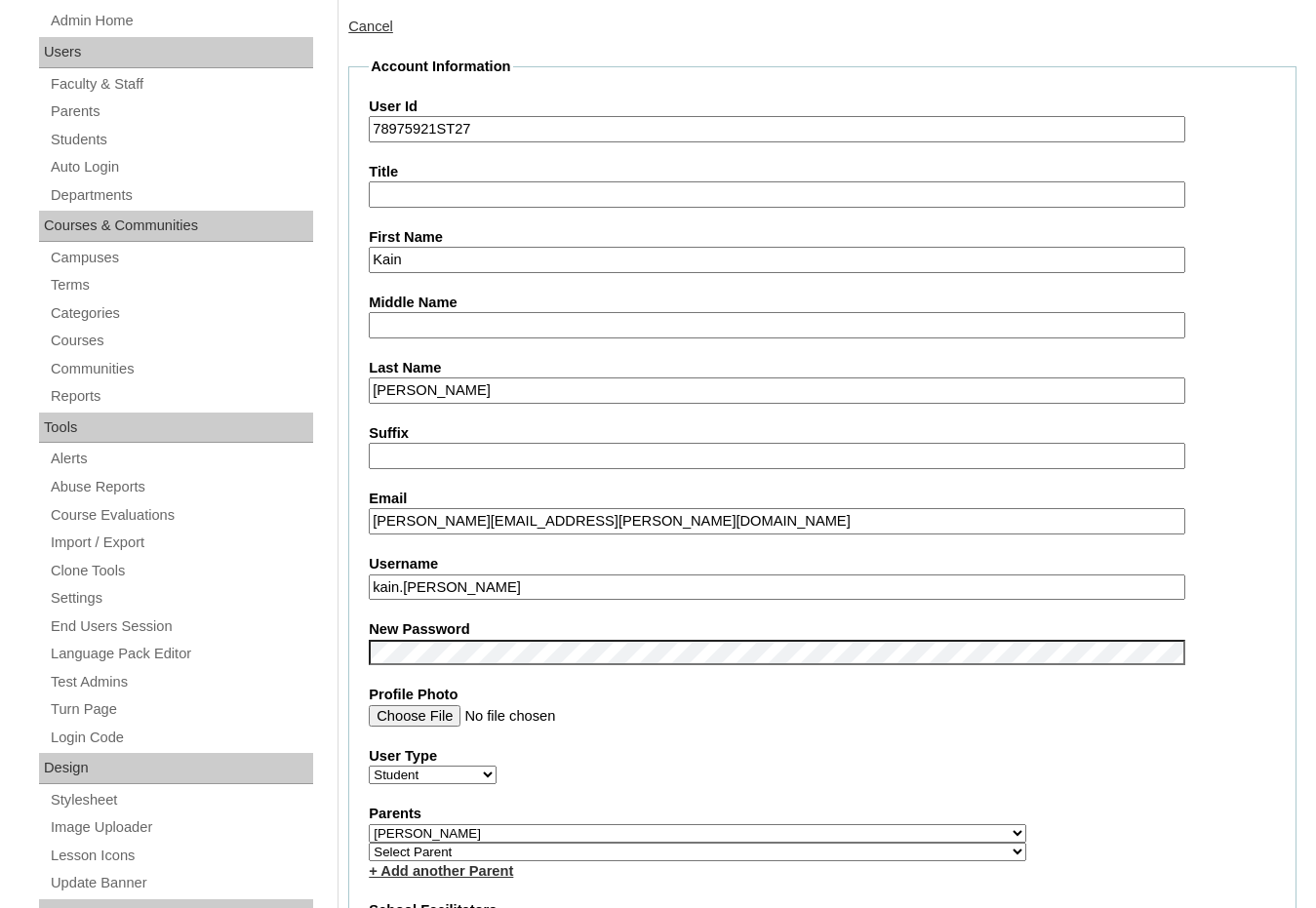
scroll to position [293, 0]
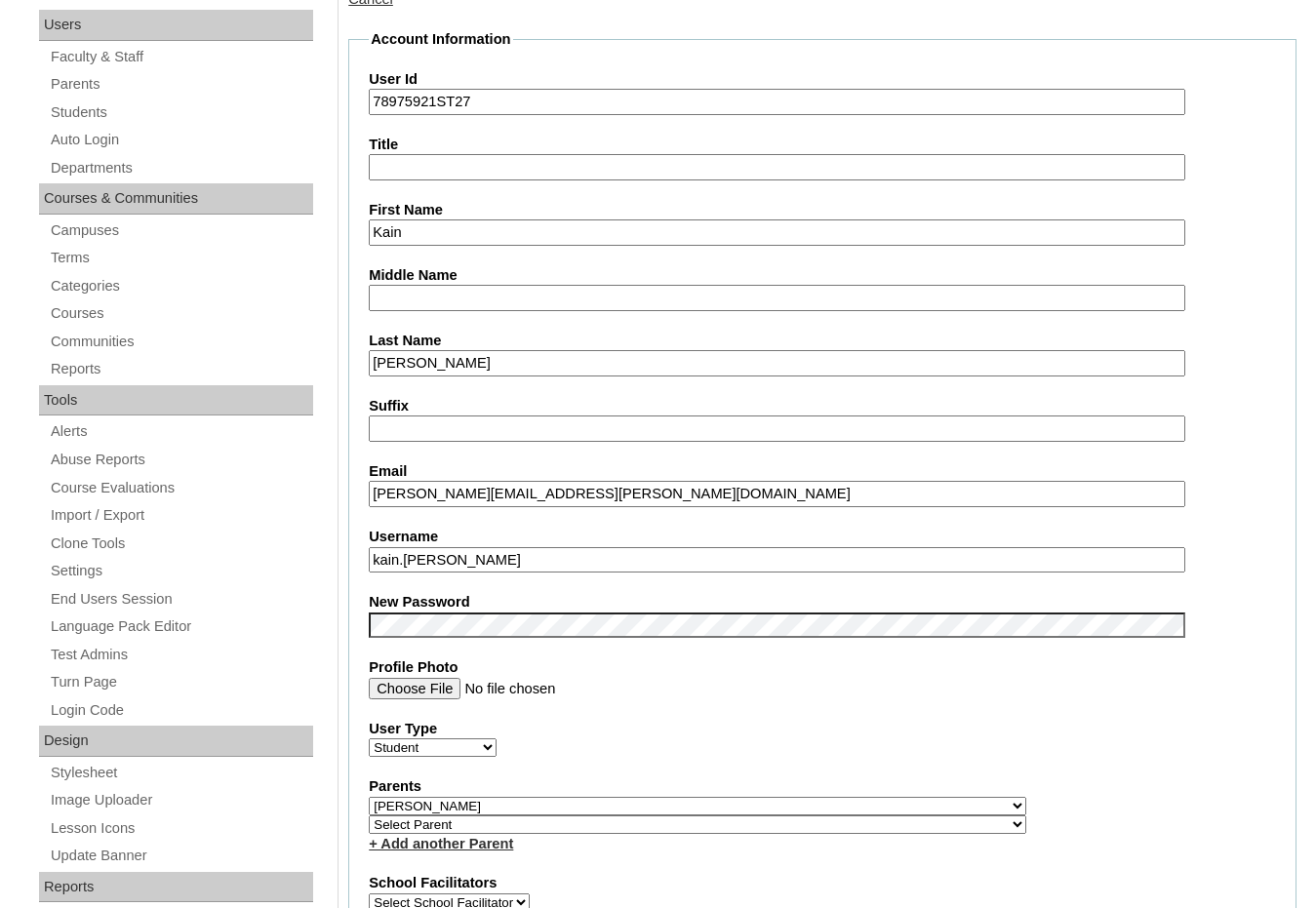
click at [429, 560] on input "kain.coleman" at bounding box center [777, 560] width 817 height 26
drag, startPoint x: 472, startPoint y: 551, endPoint x: 296, endPoint y: 549, distance: 176.0
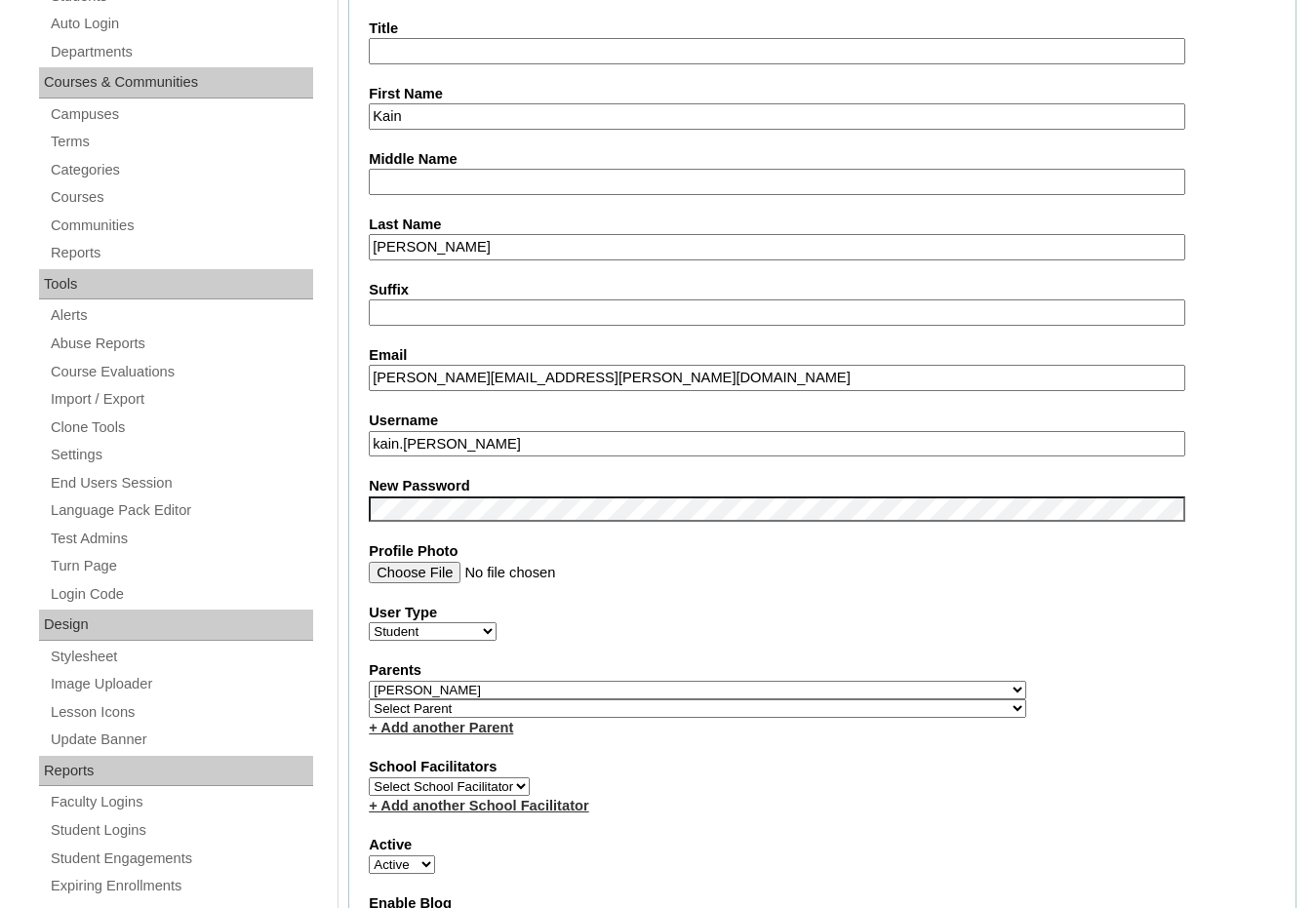
scroll to position [406, 0]
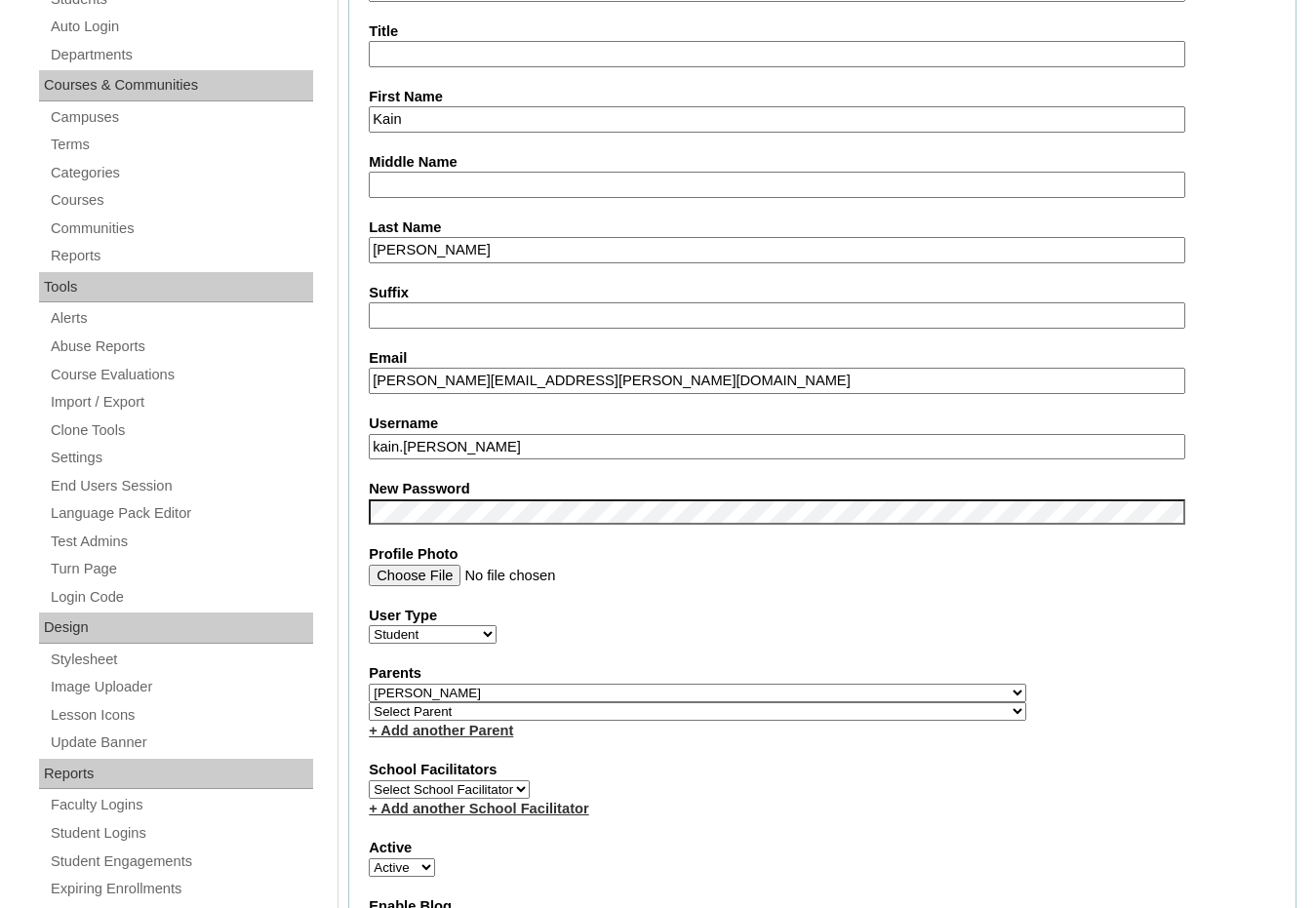
type input "kain.colman"
click at [431, 385] on input "kain.coleman@crossroadscccu.org" at bounding box center [777, 381] width 817 height 26
type input "kain.colman@crossroadscccu.org"
drag, startPoint x: 463, startPoint y: 448, endPoint x: 320, endPoint y: 424, distance: 145.0
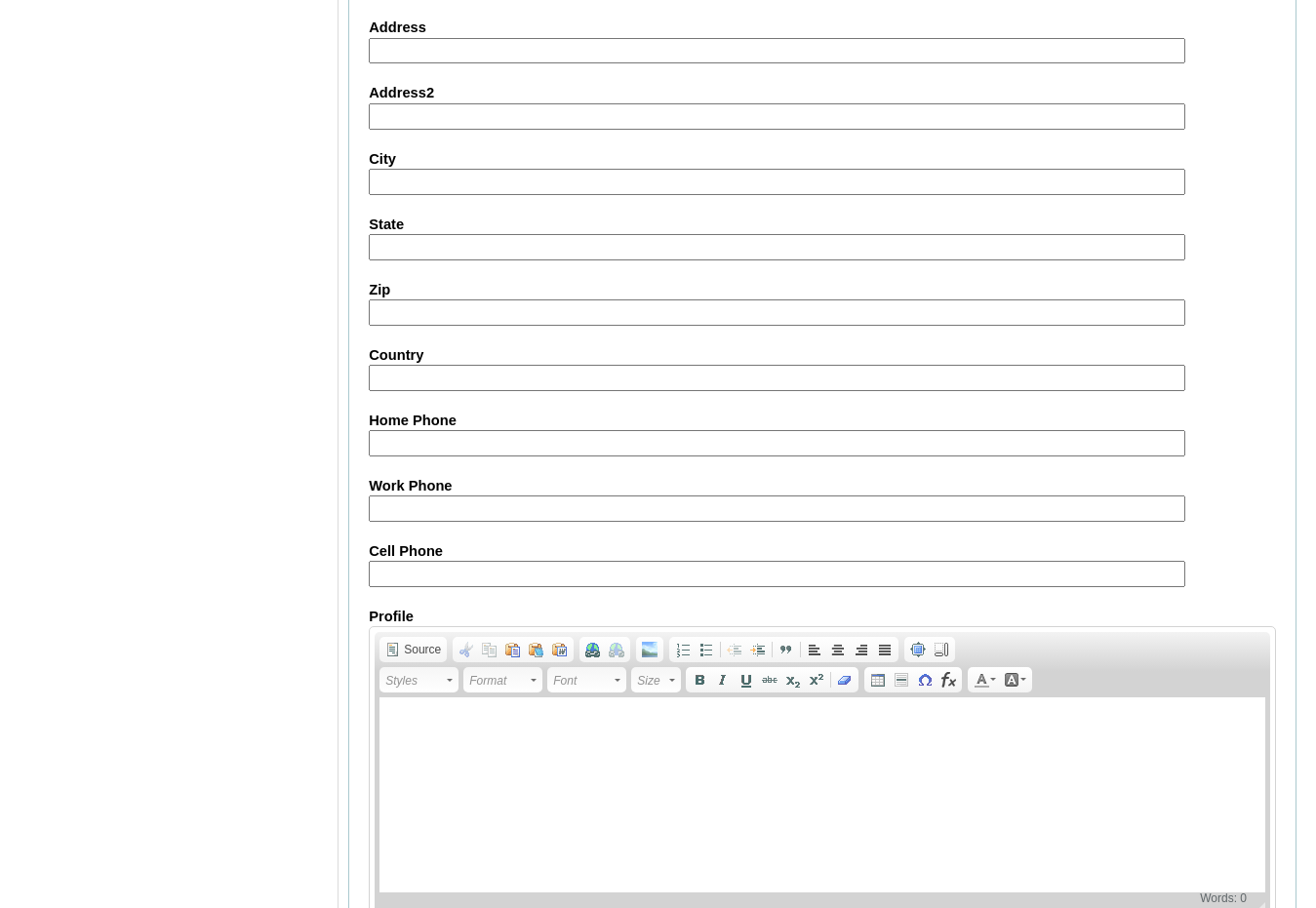
scroll to position [2065, 0]
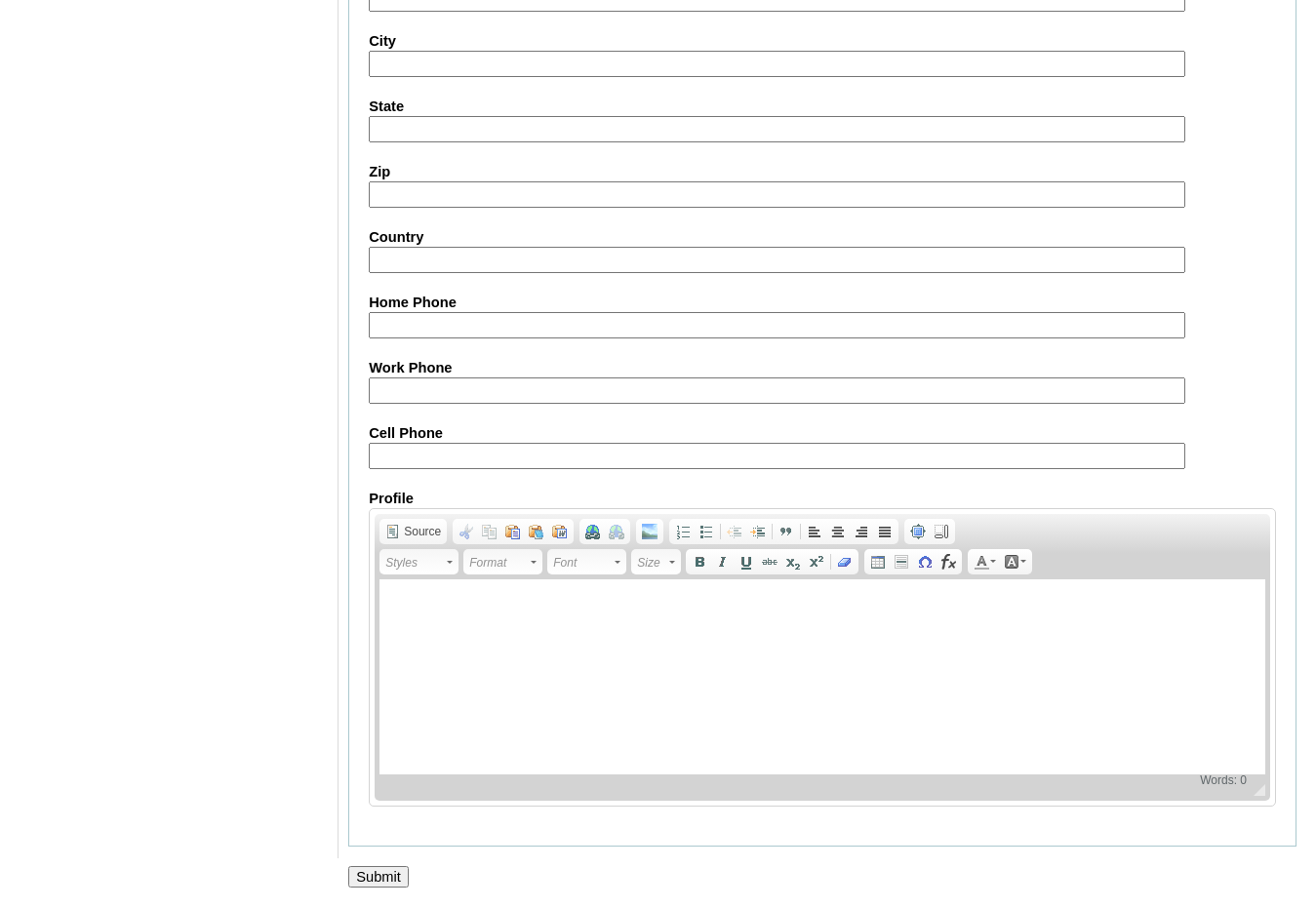
click at [364, 876] on input "Submit" at bounding box center [378, 876] width 61 height 21
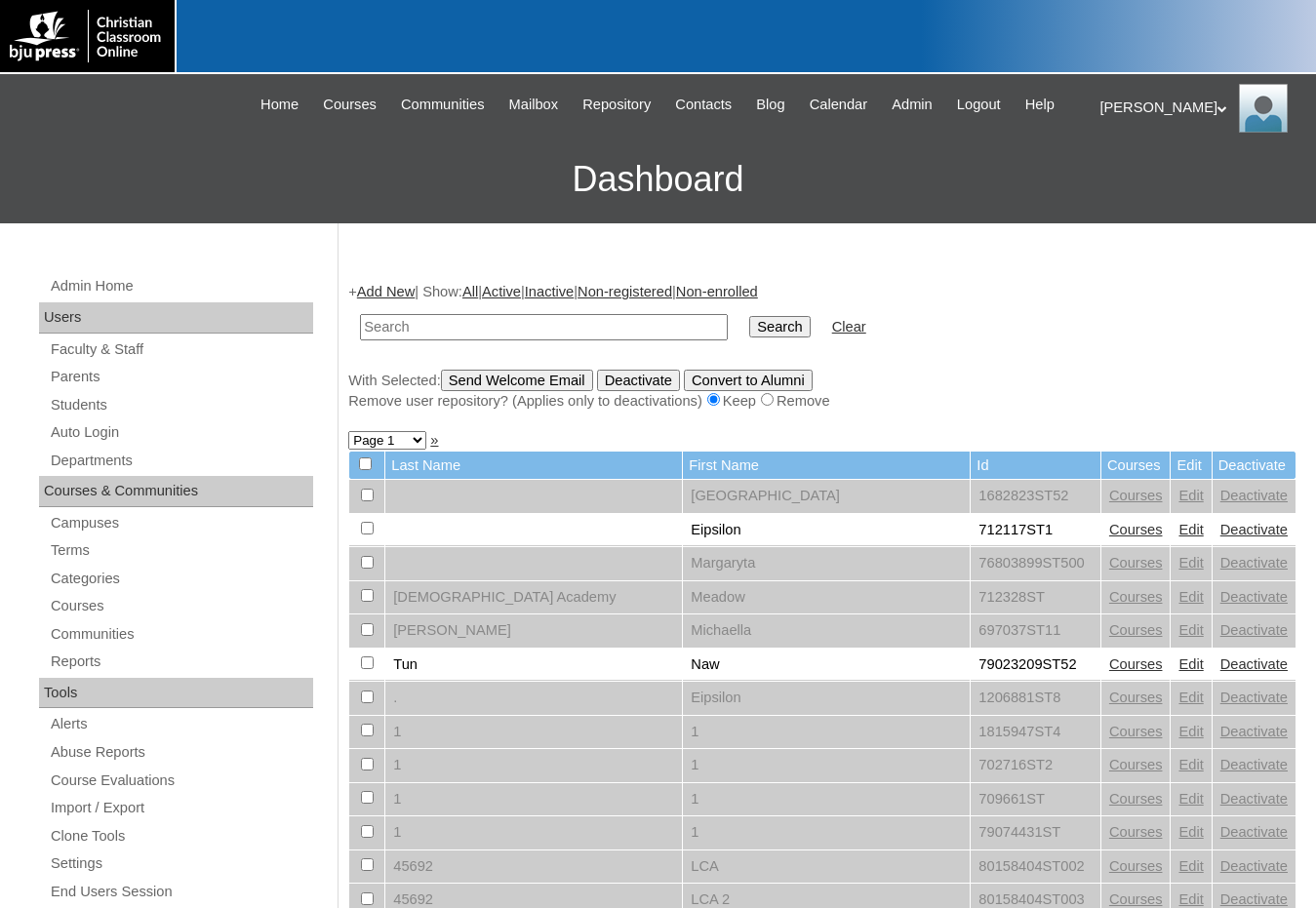
drag, startPoint x: 1115, startPoint y: 373, endPoint x: 913, endPoint y: 367, distance: 202.1
click at [1115, 373] on div "With Selected: Send Welcome Email Deactivate Convert to Alumni Remove user repo…" at bounding box center [823, 391] width 949 height 42
click at [652, 335] on input "text" at bounding box center [543, 328] width 367 height 26
paste input "77521827"
type input "77521827"
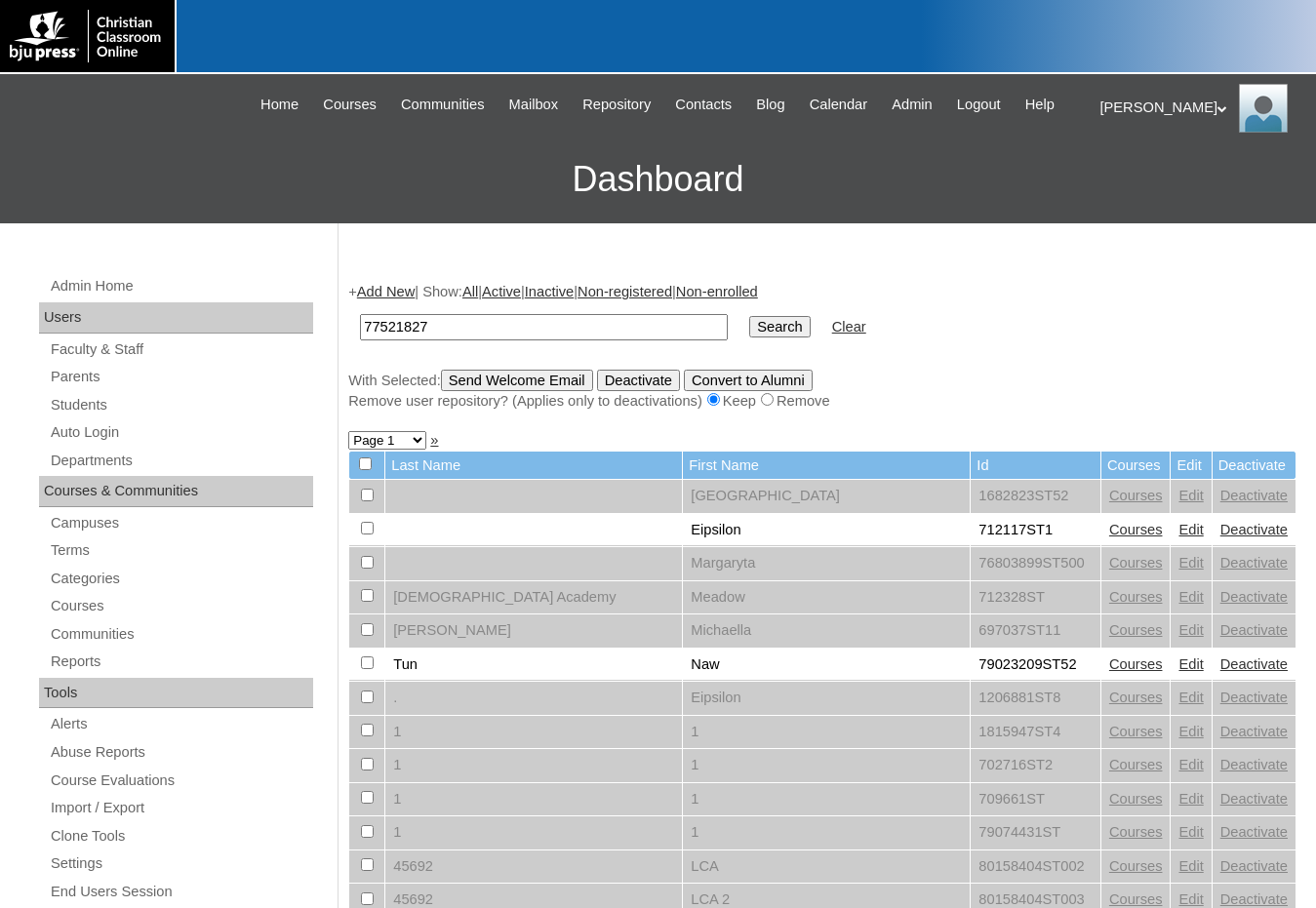
click at [749, 317] on input "Search" at bounding box center [779, 327] width 61 height 21
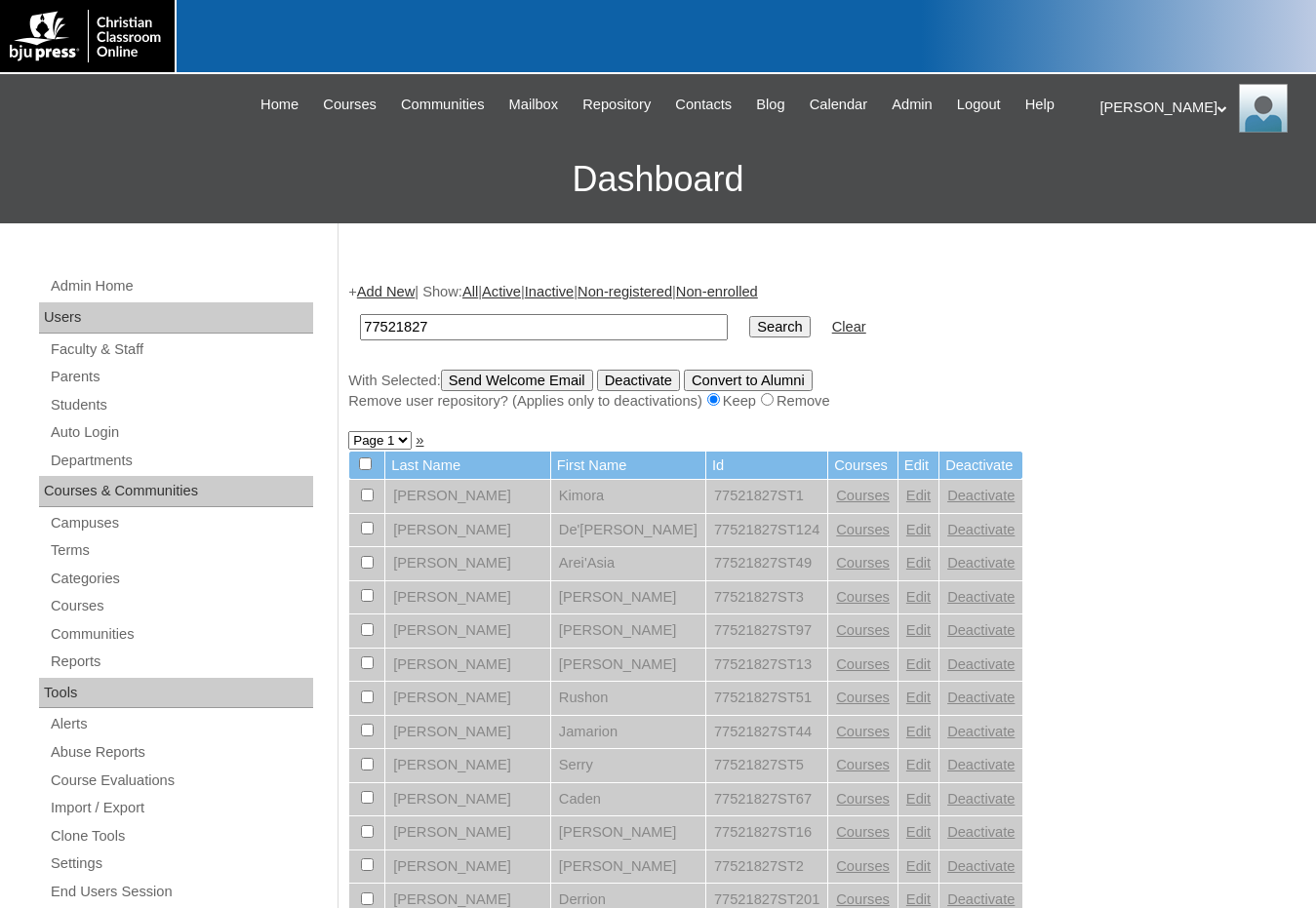
click at [388, 442] on select "Page 1 Page 2 Page 3" at bounding box center [379, 441] width 63 height 19
select select "admin_students.php?q=77521827&submit=Search&page=2"
click at [348, 434] on select "Page 1 Page 2 Page 3" at bounding box center [379, 441] width 63 height 19
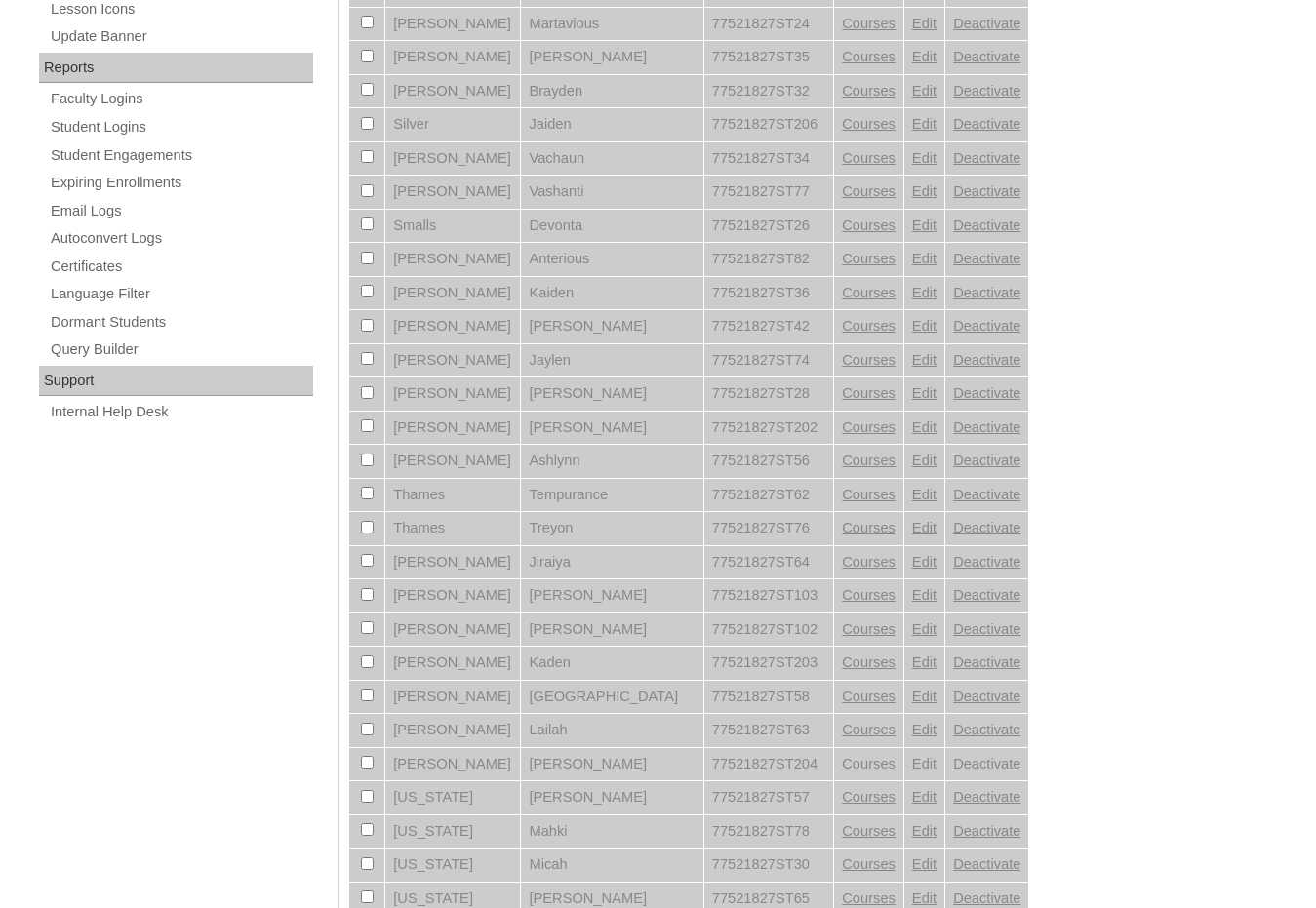
scroll to position [1316, 0]
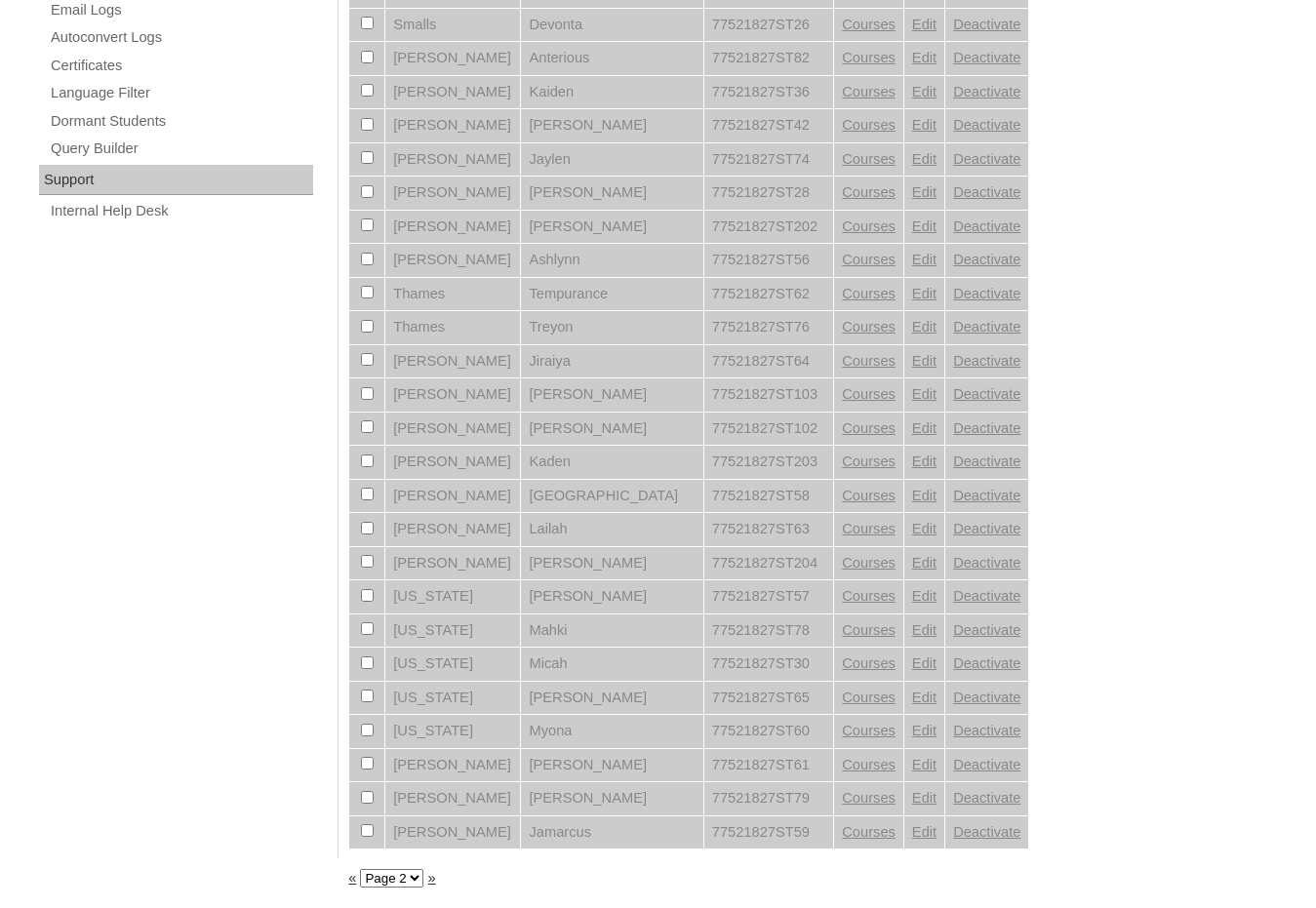
click at [428, 880] on link "»" at bounding box center [432, 878] width 8 height 16
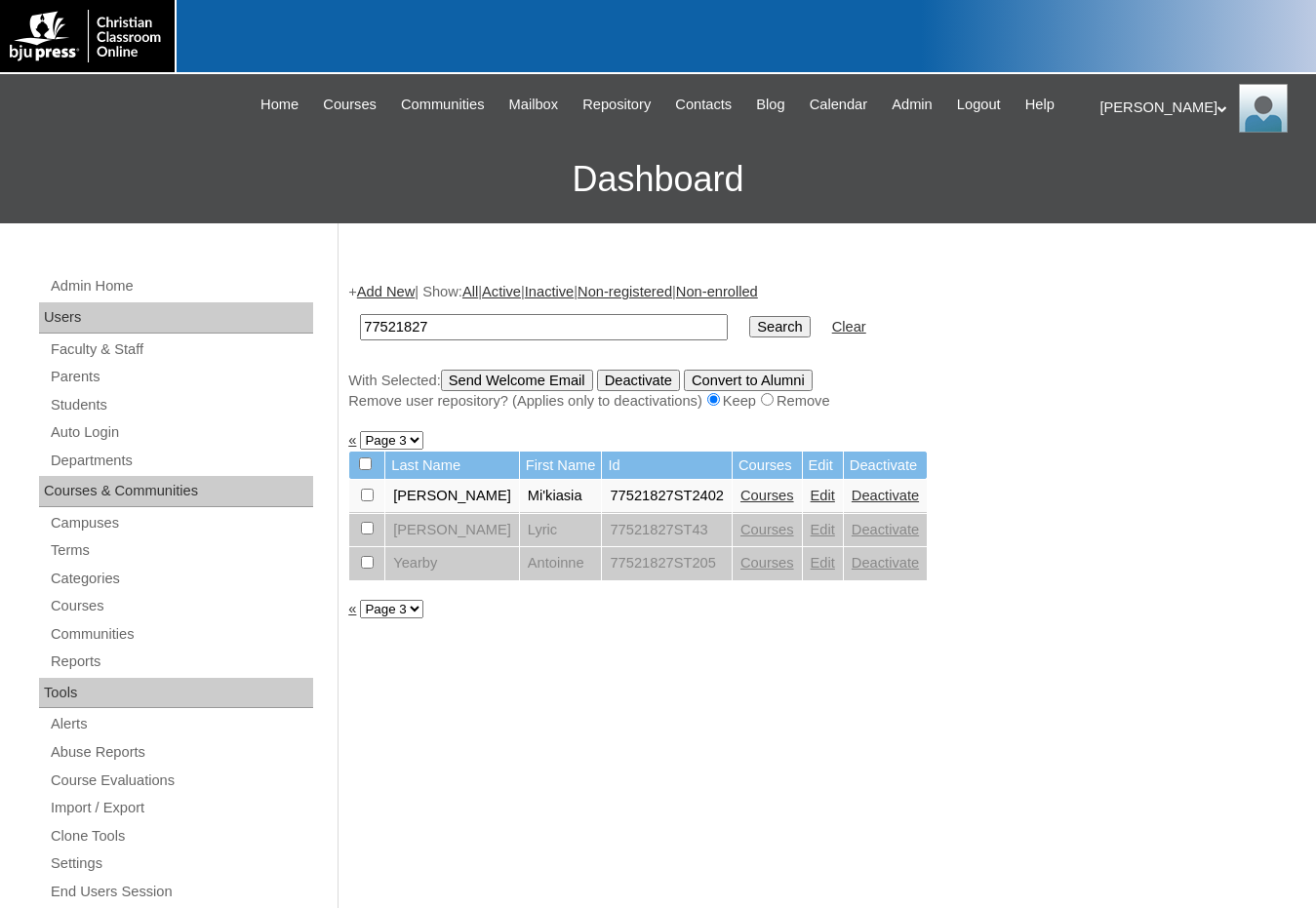
click at [740, 499] on link "Courses" at bounding box center [767, 495] width 54 height 16
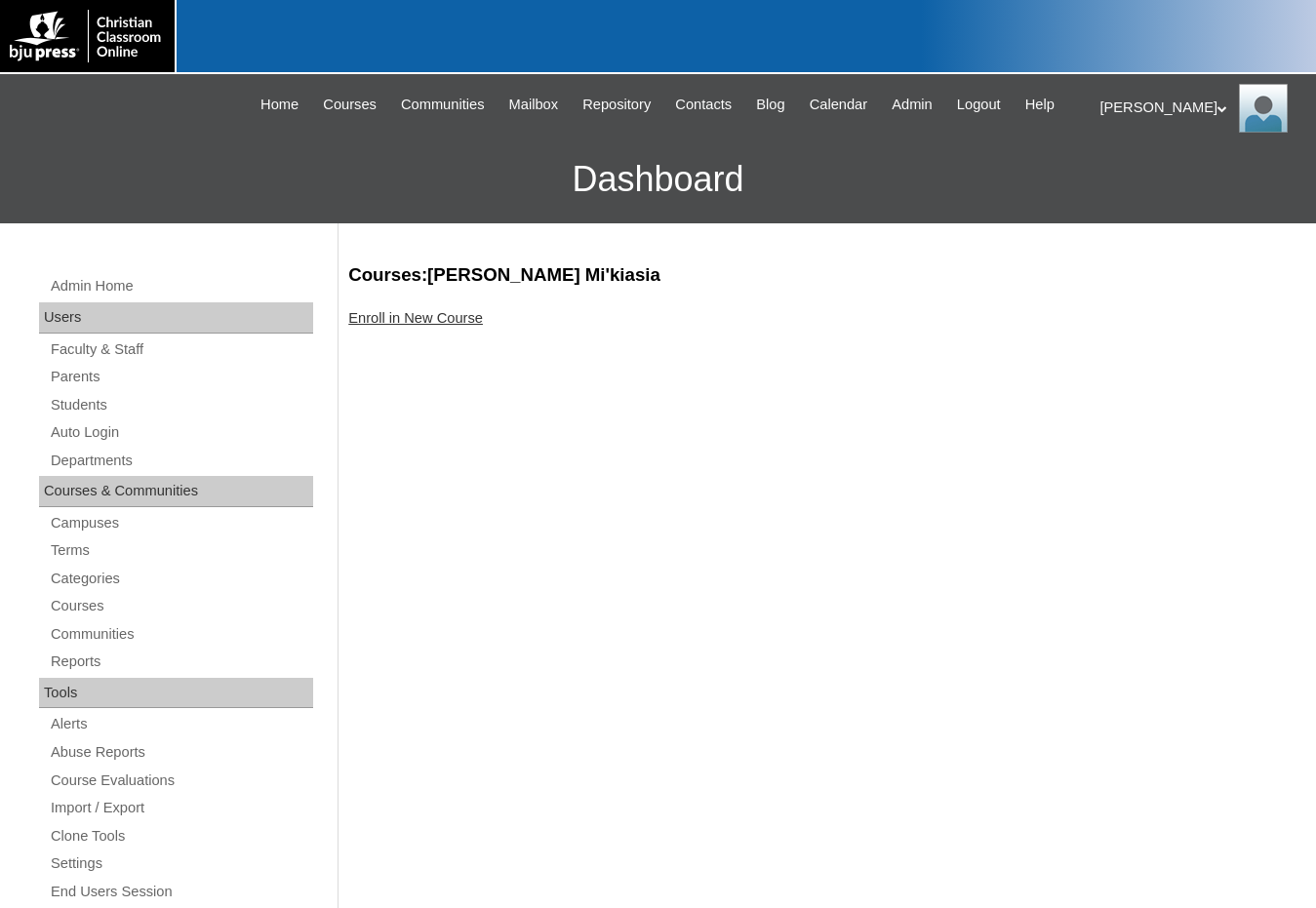
click at [457, 326] on link "Enroll in New Course" at bounding box center [415, 319] width 135 height 16
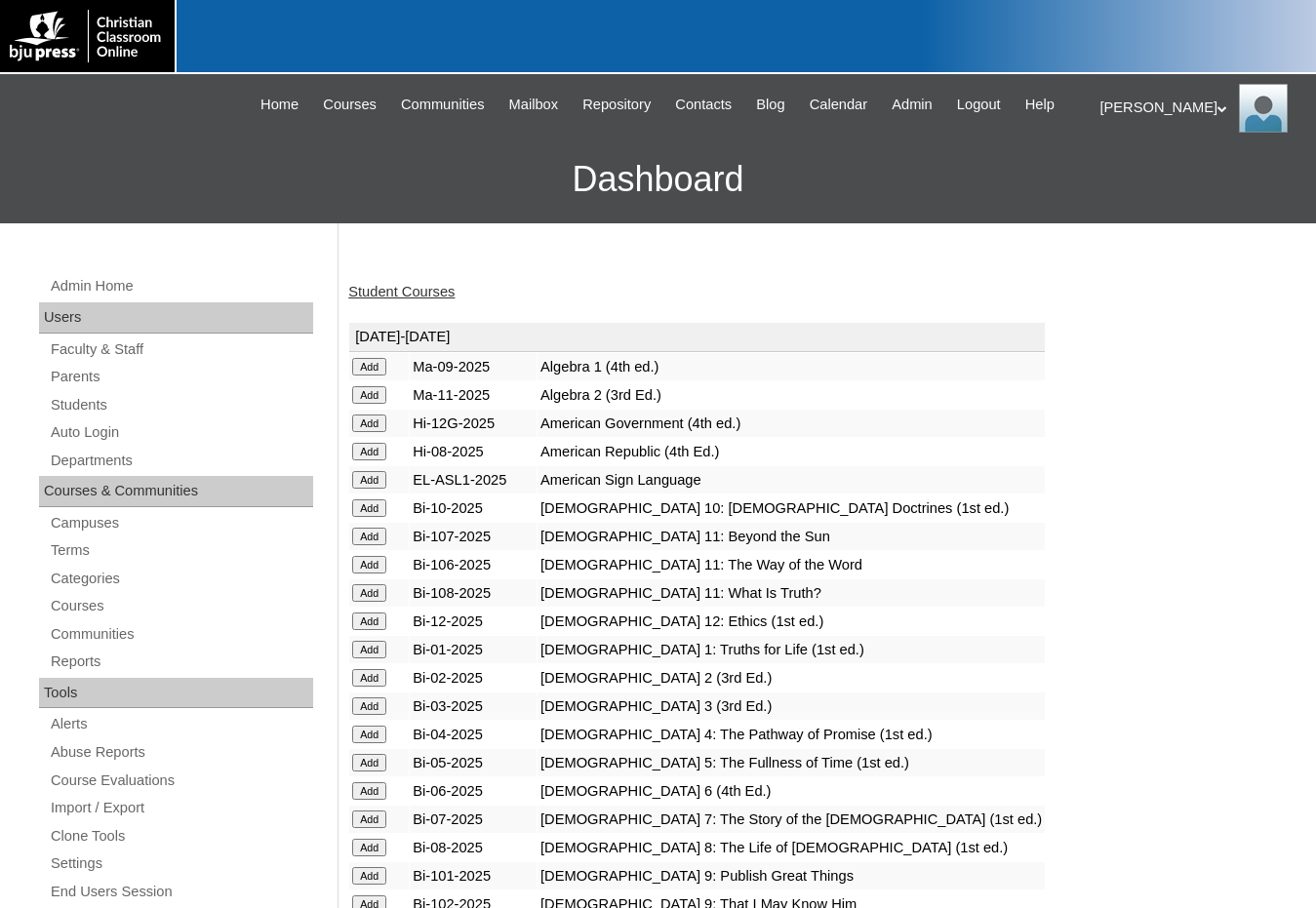
click at [373, 365] on input "Add" at bounding box center [369, 368] width 34 height 18
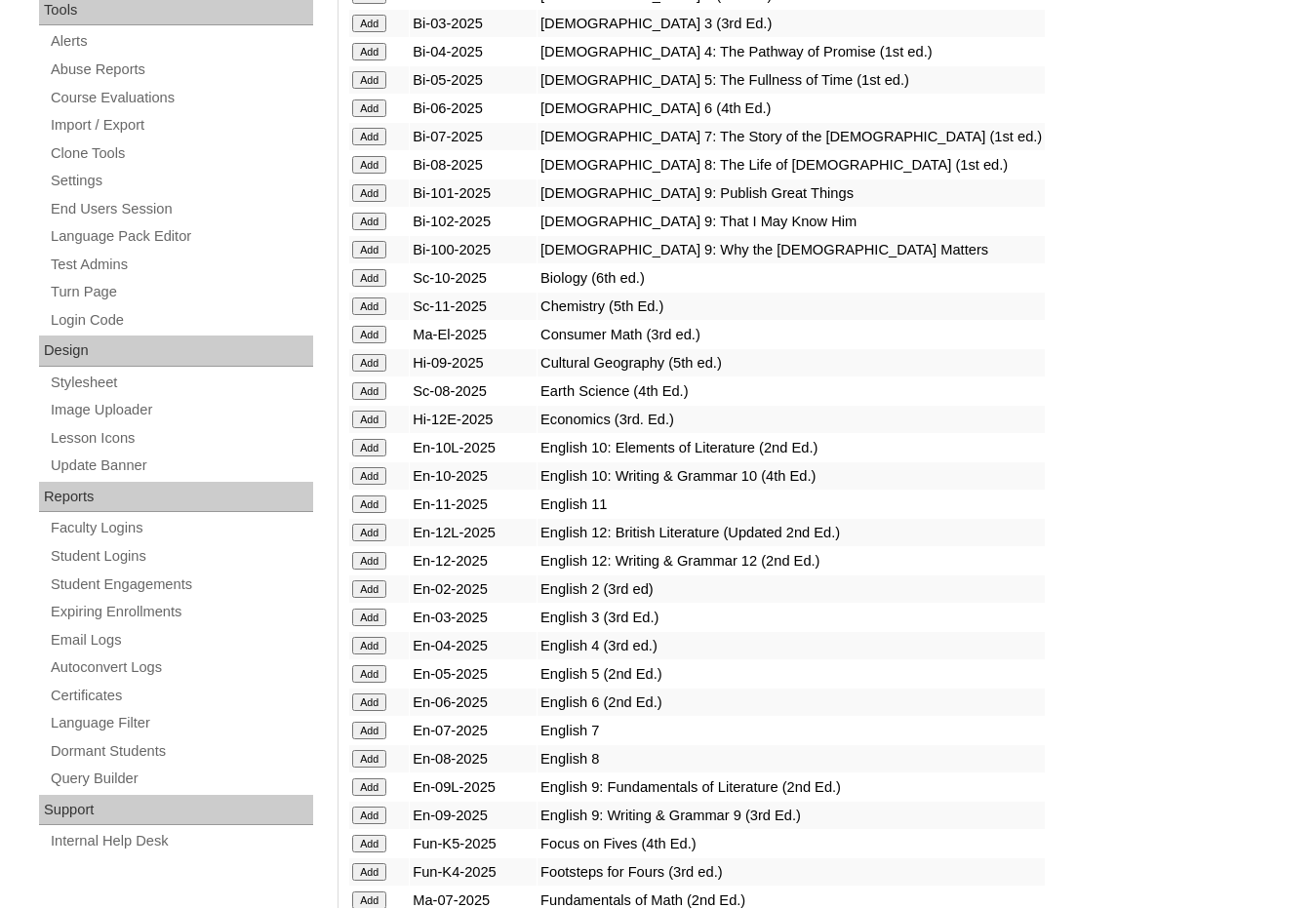
scroll to position [780, 0]
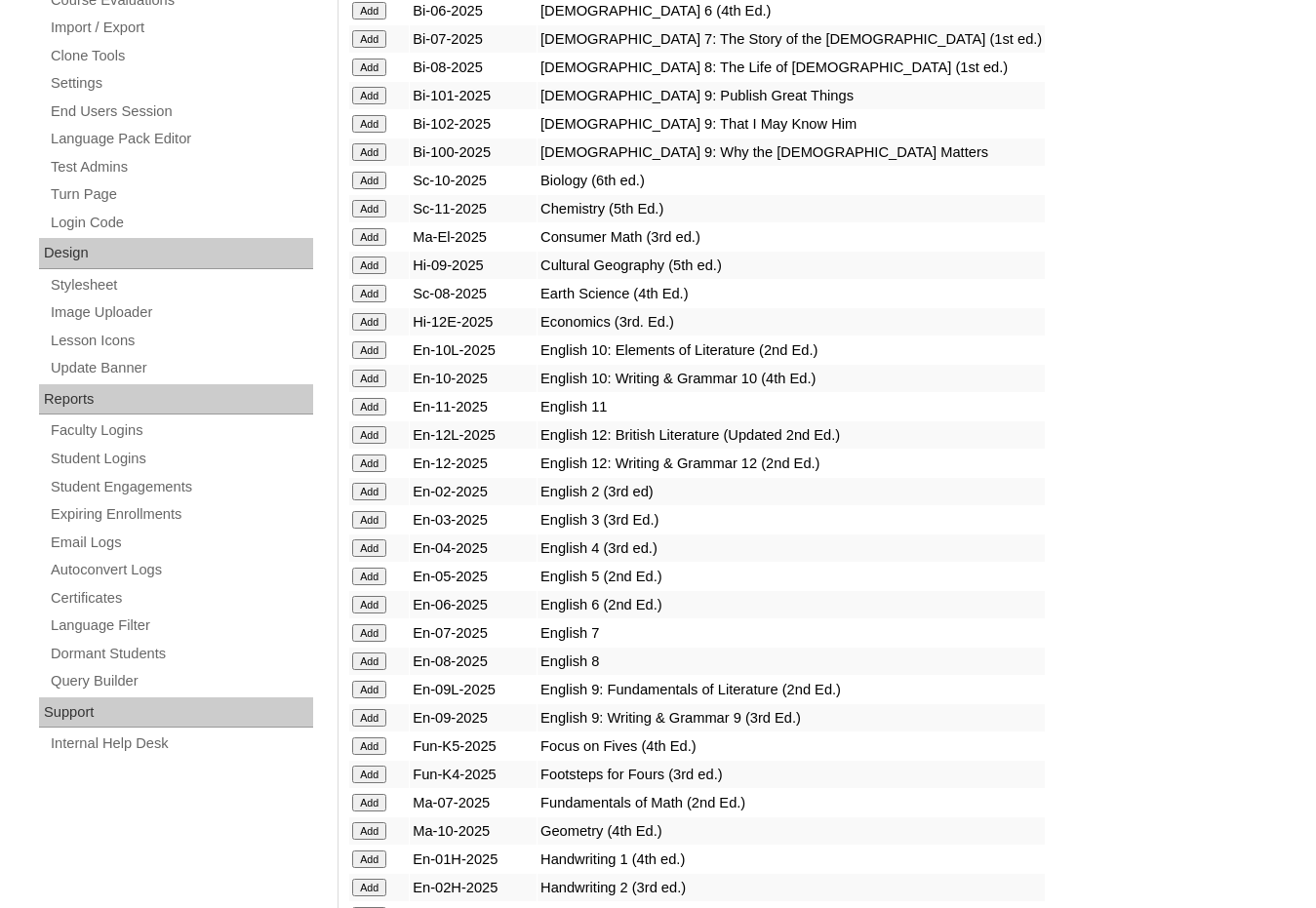
click at [374, 692] on input "Add" at bounding box center [369, 690] width 34 height 18
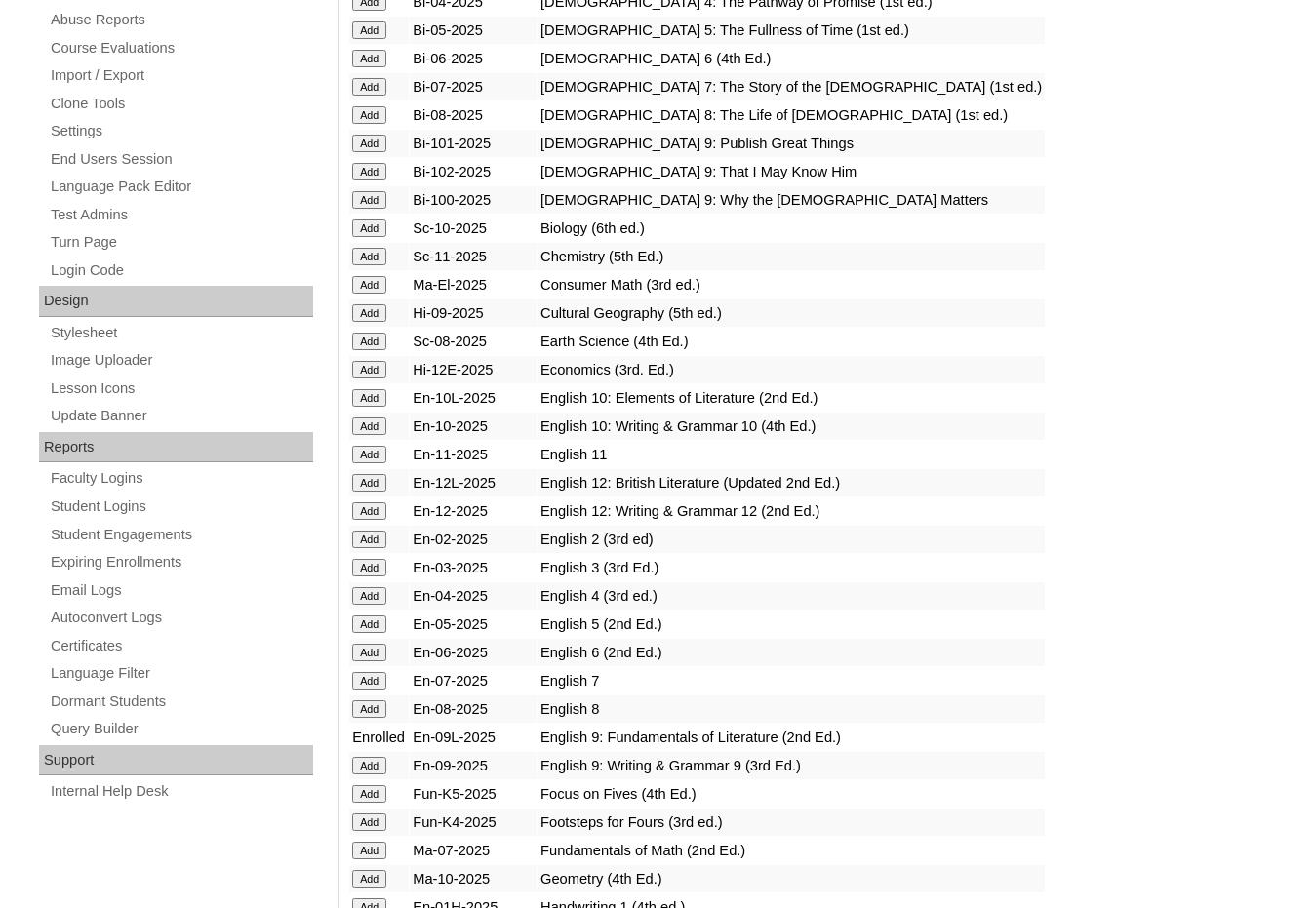
scroll to position [878, 0]
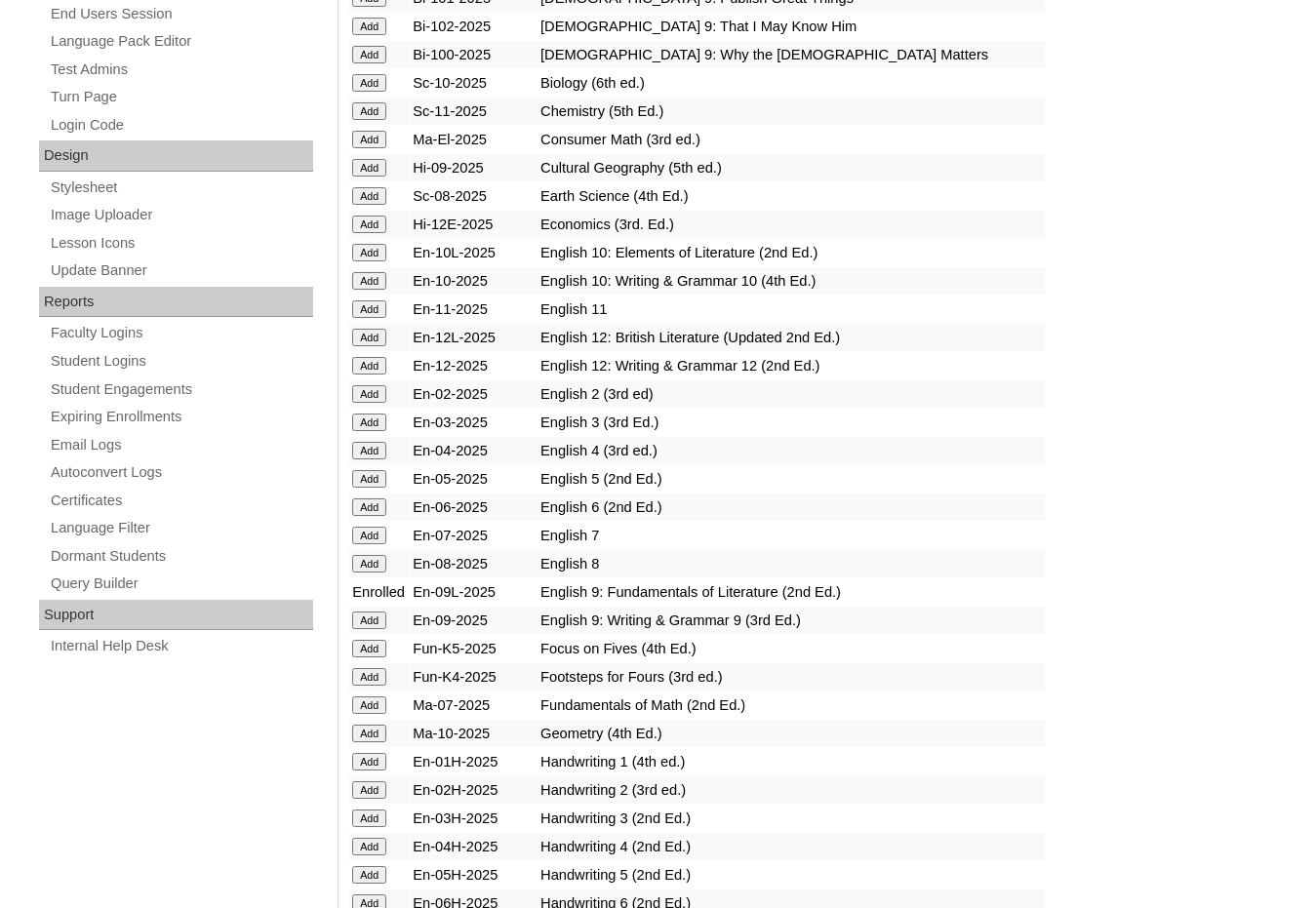
click at [375, 619] on input "Add" at bounding box center [369, 620] width 34 height 18
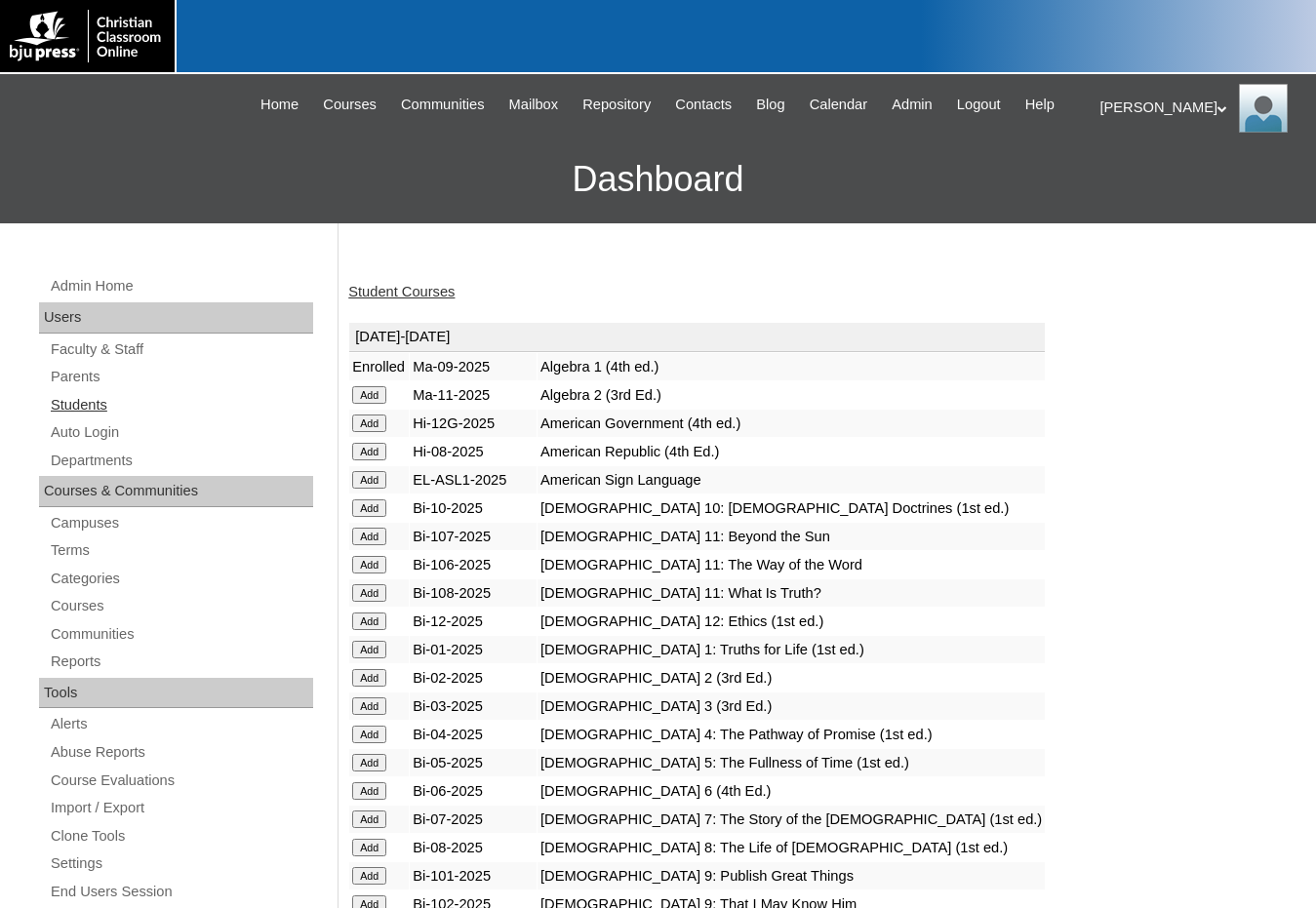
click at [106, 417] on link "Students" at bounding box center [181, 406] width 265 height 24
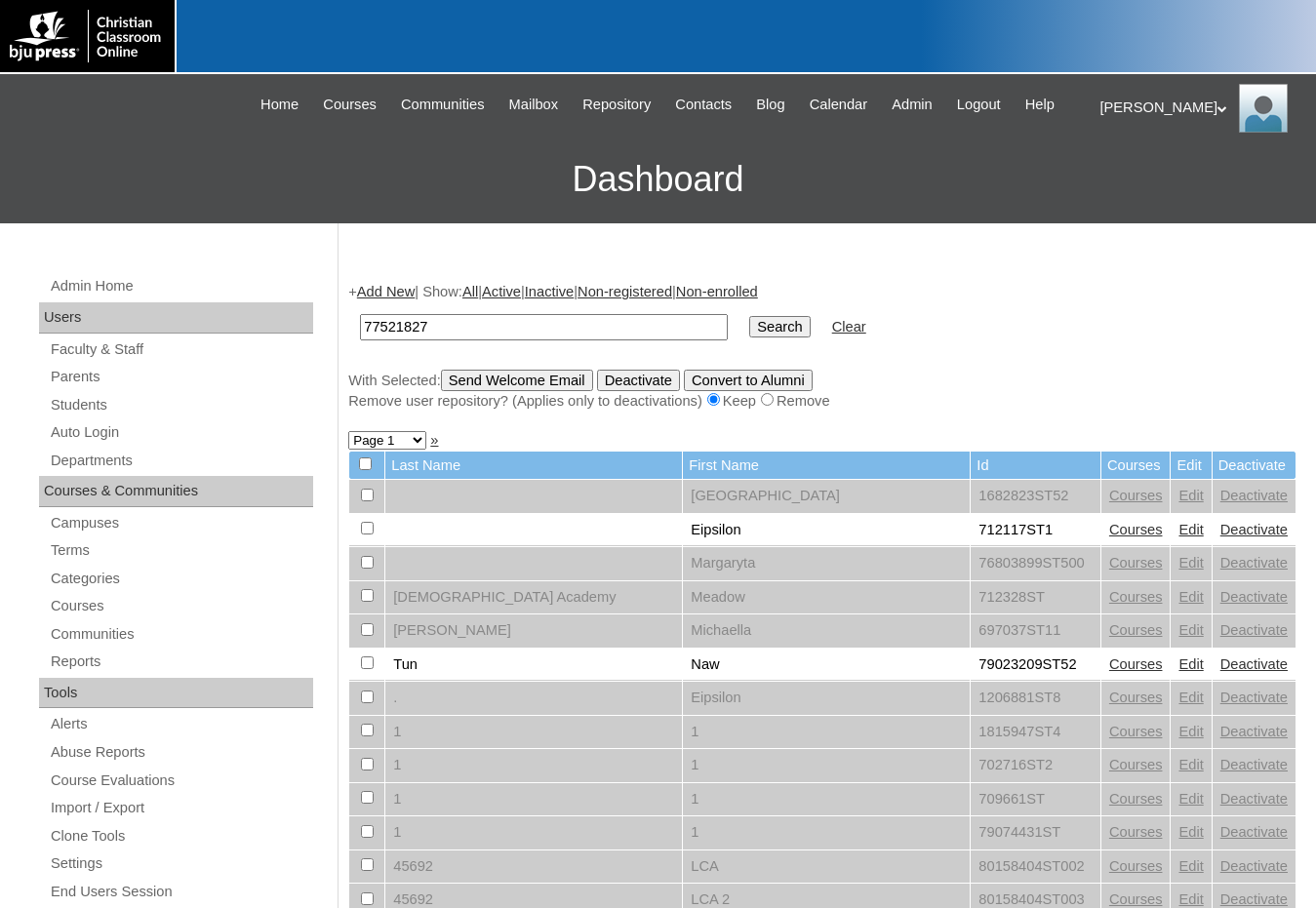
type input "77521827"
click at [749, 317] on input "Search" at bounding box center [779, 327] width 61 height 21
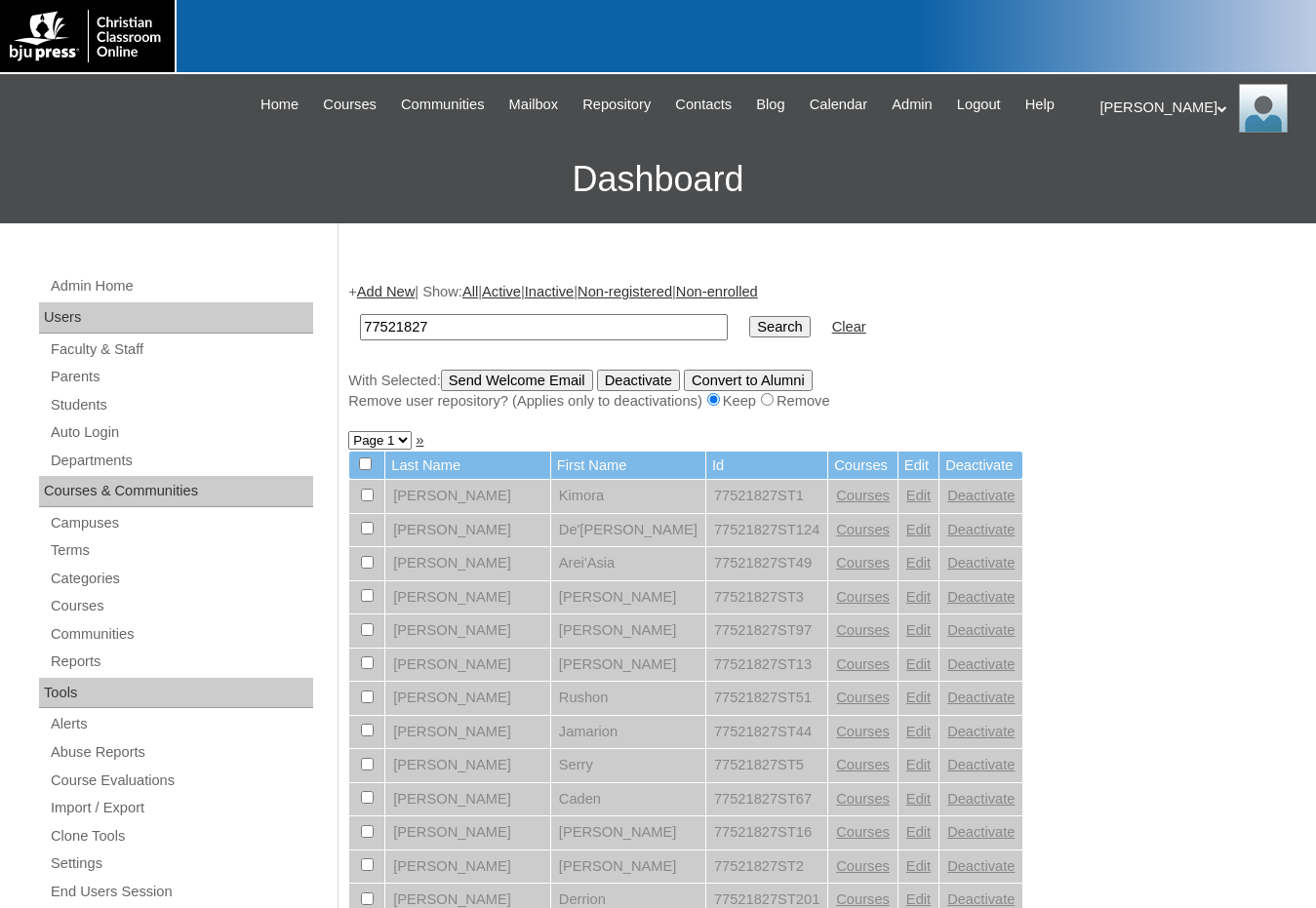
drag, startPoint x: 361, startPoint y: 439, endPoint x: 365, endPoint y: 453, distance: 14.6
click at [361, 439] on select "Page 1 Page 2 Page 3" at bounding box center [379, 441] width 63 height 19
select select "admin_students.php?q=77521827&submit=Search&page=3"
click at [348, 434] on select "Page 1 Page 2 Page 3" at bounding box center [379, 441] width 63 height 19
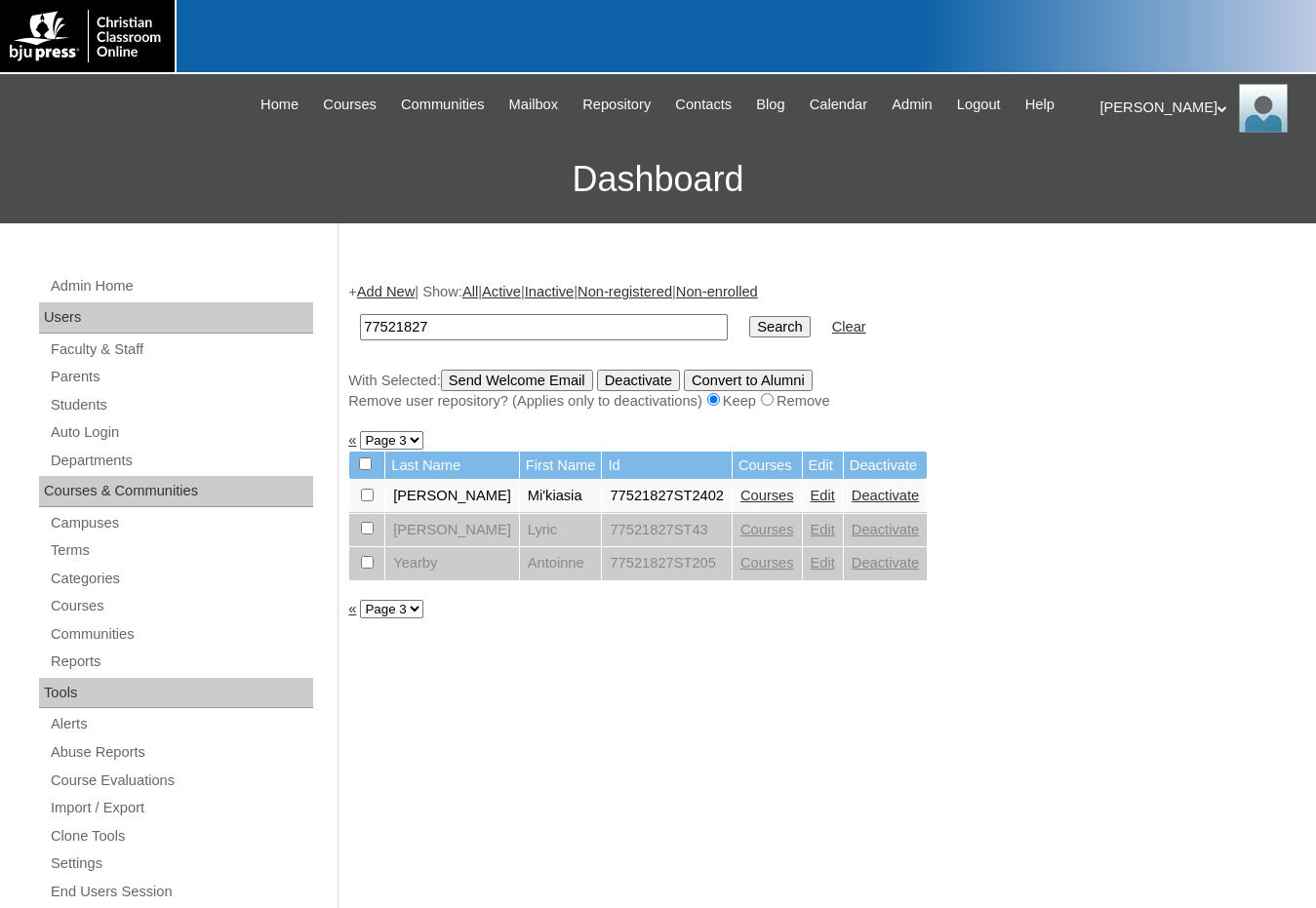
click at [373, 499] on input "checkbox" at bounding box center [366, 494] width 13 height 13
checkbox input "true"
click at [488, 385] on input "Send Welcome Email" at bounding box center [517, 380] width 152 height 21
